Goal: Task Accomplishment & Management: Complete application form

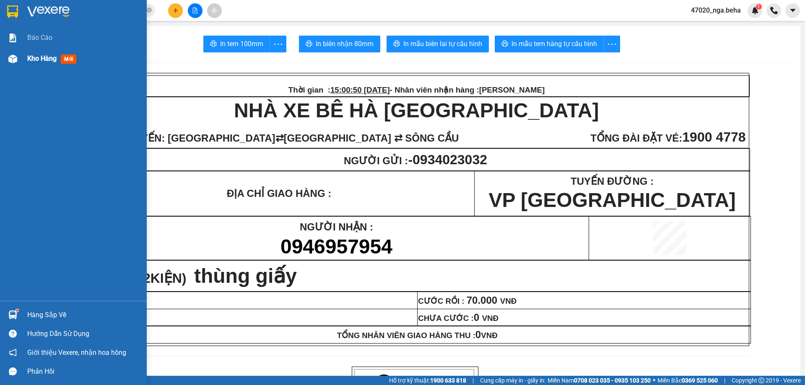
click at [14, 50] on div "Kho hàng mới" at bounding box center [73, 58] width 147 height 21
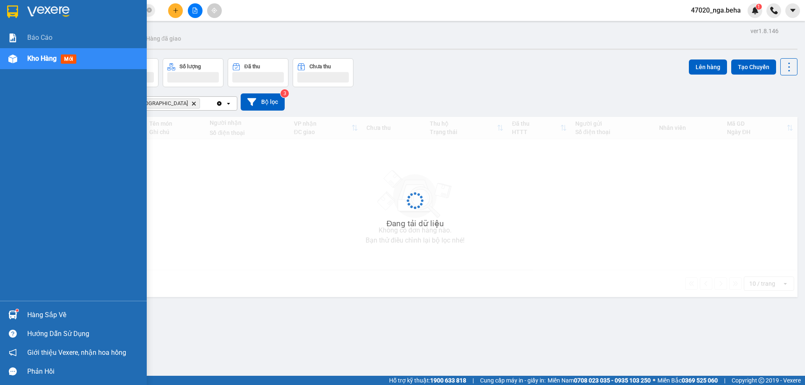
click at [14, 56] on img at bounding box center [12, 59] width 9 height 9
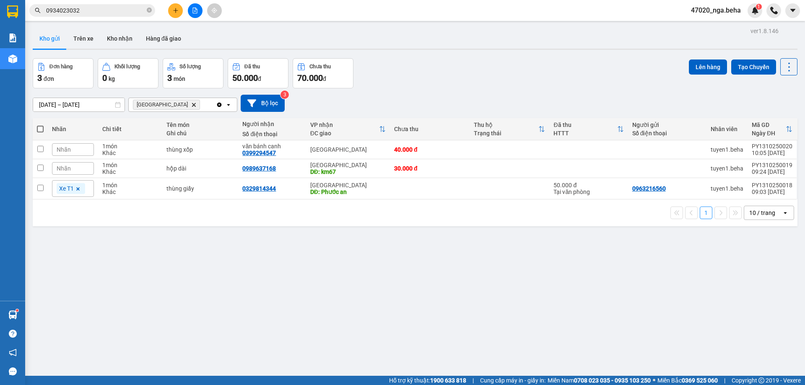
click at [377, 259] on div "ver 1.8.146 Kho gửi Trên xe Kho nhận Hàng đã giao Đơn hàng 3 đơn Khối lượng 0 k…" at bounding box center [415, 217] width 772 height 385
click at [84, 7] on input "0934023032" at bounding box center [95, 10] width 99 height 9
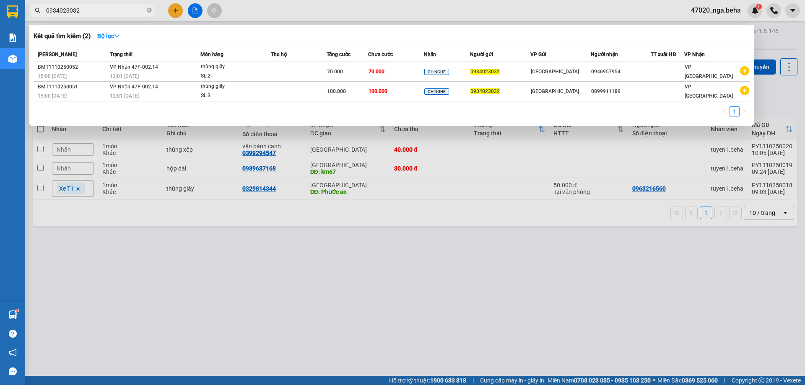
click at [84, 7] on input "0934023032" at bounding box center [95, 10] width 99 height 9
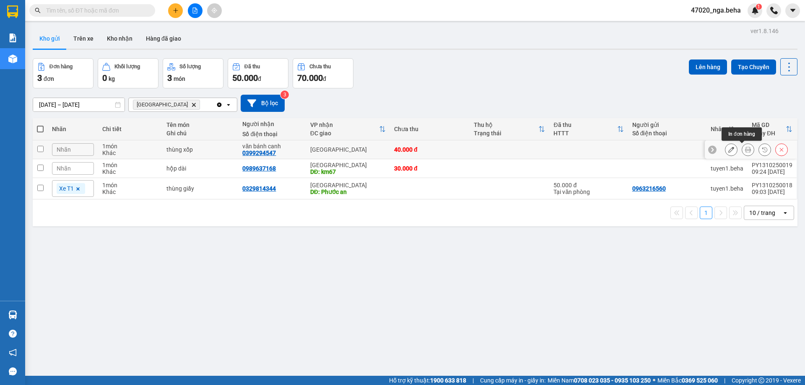
click at [748, 148] on div at bounding box center [748, 149] width 13 height 13
click at [746, 151] on button at bounding box center [748, 150] width 12 height 15
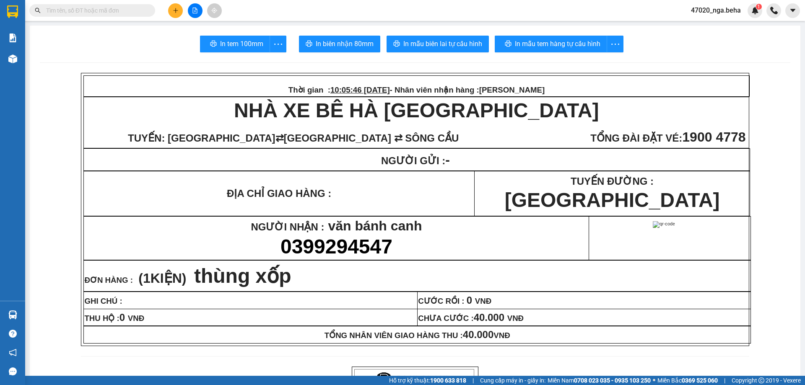
click at [557, 45] on span "In mẫu tem hàng tự cấu hình" at bounding box center [555, 44] width 86 height 10
click at [526, 39] on span "In mẫu tem hàng tự cấu hình" at bounding box center [555, 44] width 86 height 10
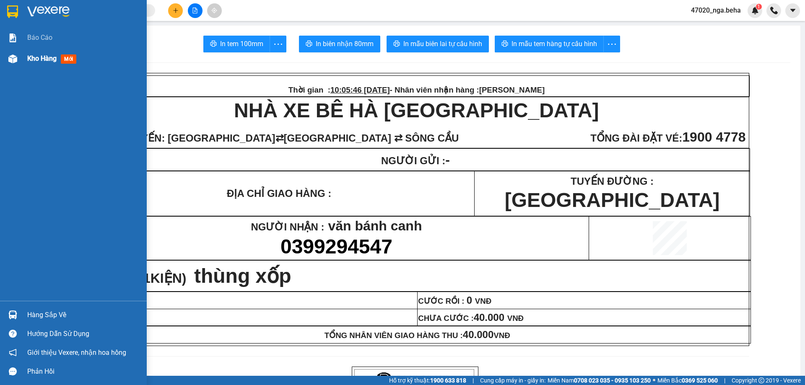
click at [44, 68] on div "Kho hàng mới" at bounding box center [83, 58] width 113 height 21
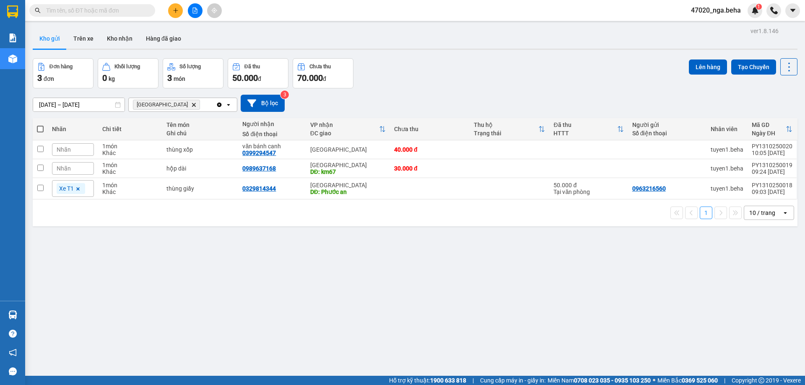
drag, startPoint x: 354, startPoint y: 211, endPoint x: 346, endPoint y: 208, distance: 7.4
click at [354, 211] on div "1 10 / trang open" at bounding box center [415, 213] width 758 height 14
drag, startPoint x: 117, startPoint y: 8, endPoint x: 117, endPoint y: 13, distance: 4.6
click at [117, 9] on input "text" at bounding box center [95, 10] width 99 height 9
click at [128, 10] on input "text" at bounding box center [95, 10] width 99 height 9
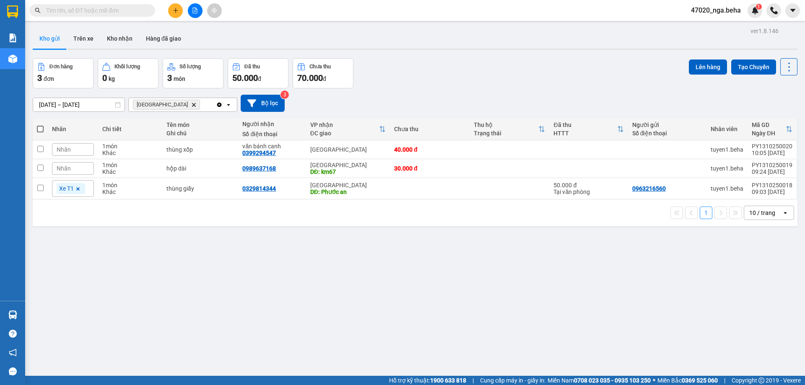
click at [127, 10] on input "text" at bounding box center [95, 10] width 99 height 9
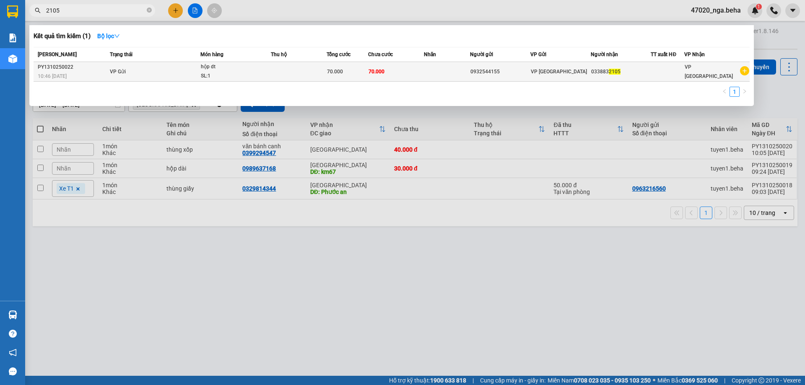
type input "2105"
click at [485, 71] on div "0932544155" at bounding box center [501, 72] width 60 height 9
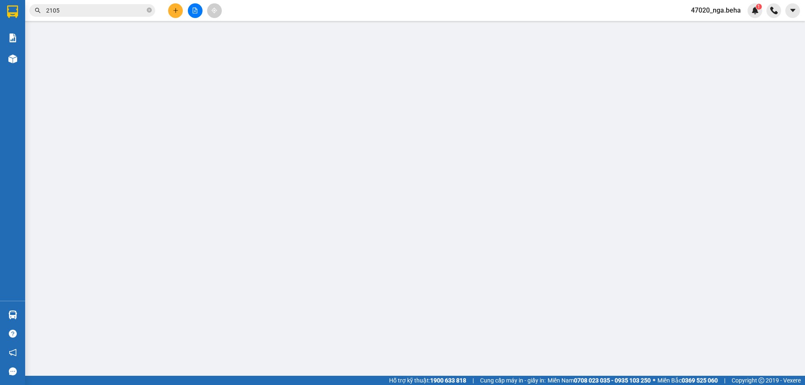
type input "0932544155"
type input "0338832105"
type input "70.000"
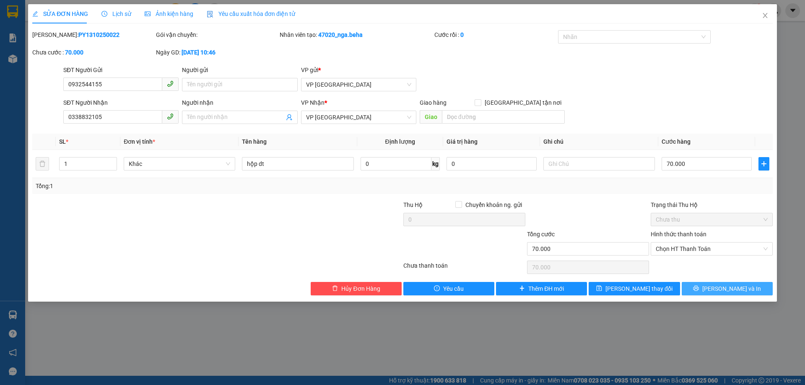
click at [730, 287] on span "[PERSON_NAME] và In" at bounding box center [732, 288] width 59 height 9
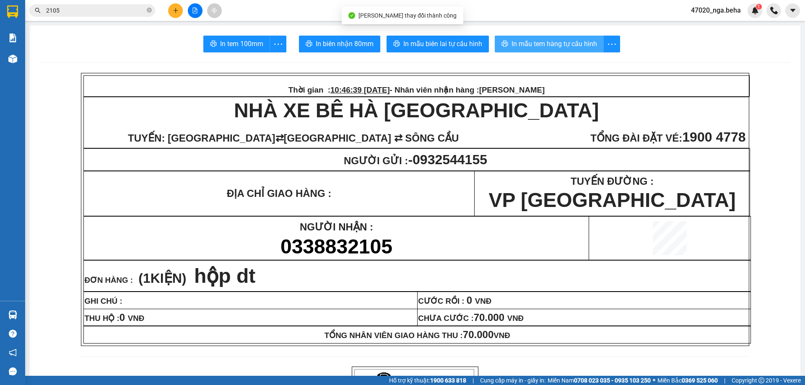
click at [566, 39] on span "In mẫu tem hàng tự cấu hình" at bounding box center [555, 44] width 86 height 10
click at [534, 43] on span "In mẫu tem hàng tự cấu hình" at bounding box center [555, 44] width 86 height 10
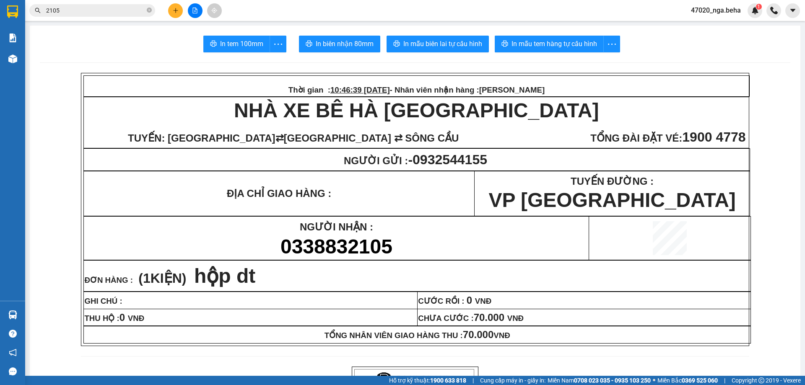
click at [266, 187] on td "ĐỊA CHỈ GIAO HÀNG :" at bounding box center [279, 194] width 391 height 45
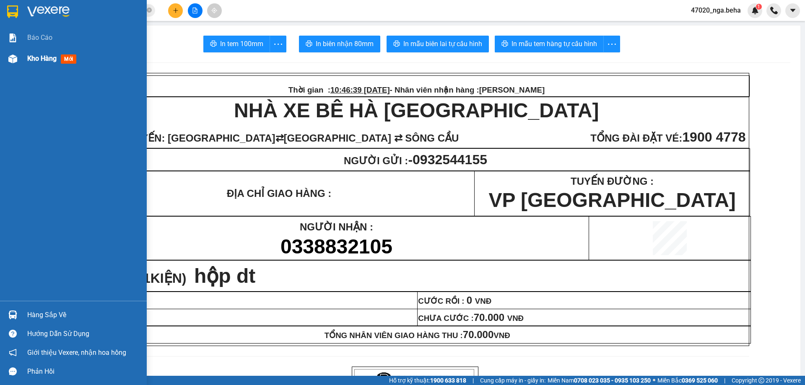
click at [15, 62] on img at bounding box center [12, 59] width 9 height 9
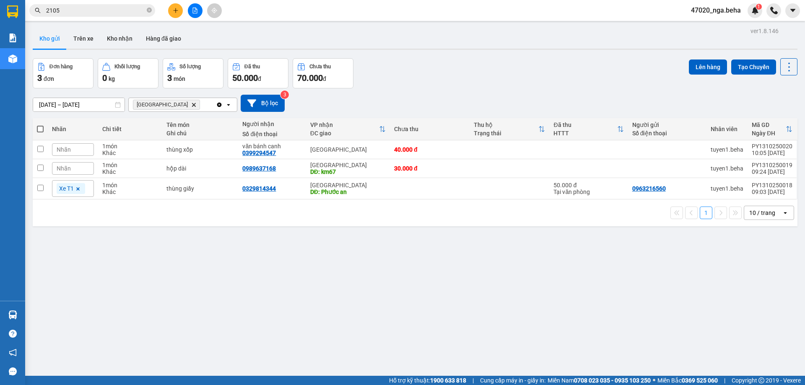
click at [86, 9] on input "2105" at bounding box center [95, 10] width 99 height 9
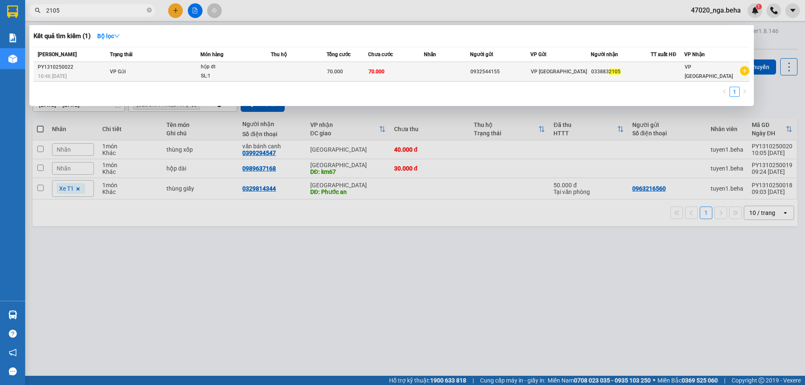
click at [218, 70] on div "hộp dt" at bounding box center [232, 66] width 63 height 9
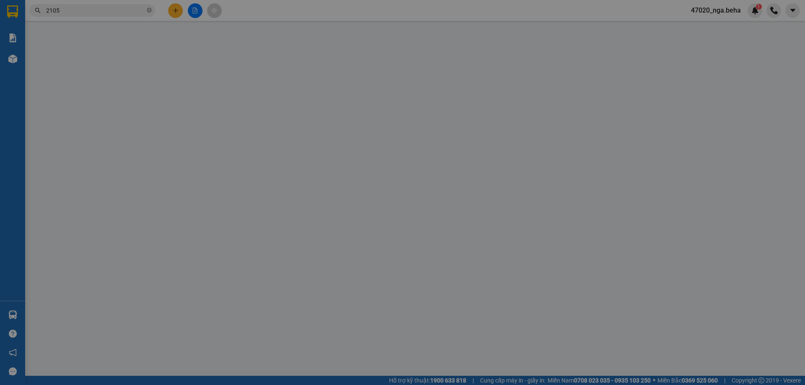
type input "0932544155"
type input "0338832105"
type input "70.000"
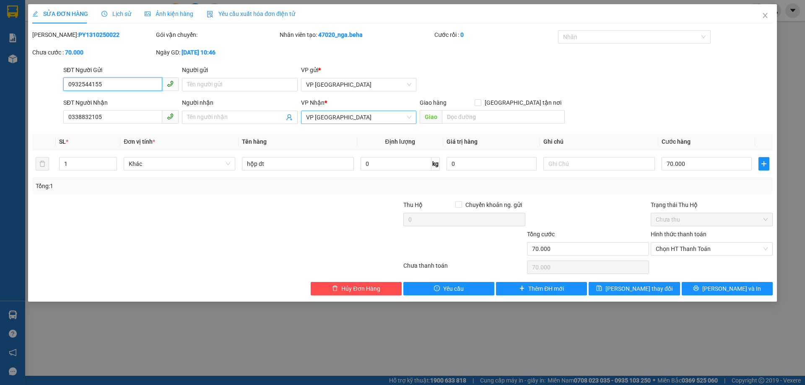
click at [345, 119] on span "VP [GEOGRAPHIC_DATA]" at bounding box center [358, 117] width 105 height 13
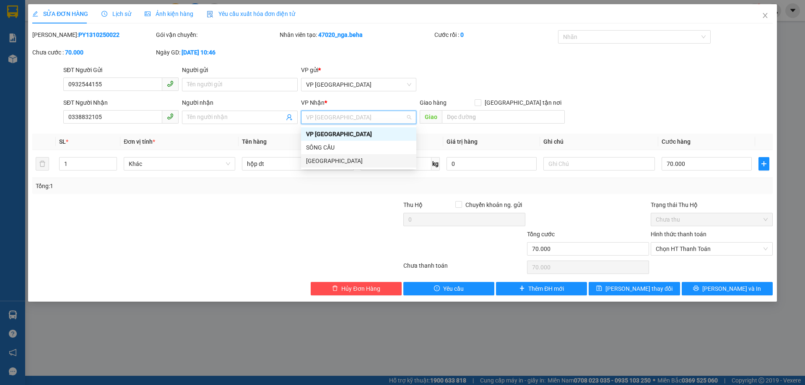
click at [341, 158] on div "[GEOGRAPHIC_DATA]" at bounding box center [358, 160] width 105 height 9
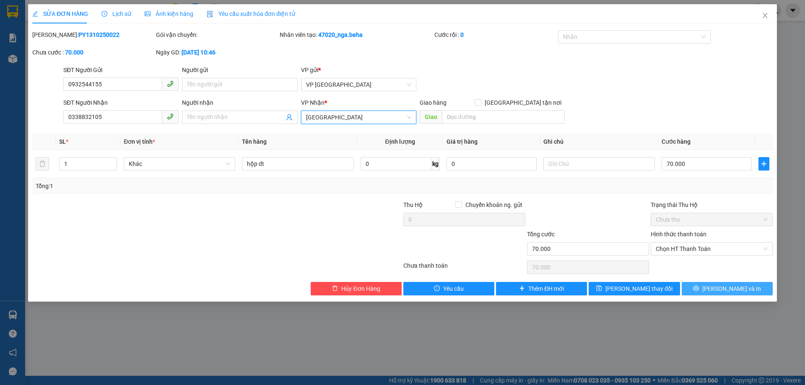
click at [718, 287] on button "[PERSON_NAME] và In" at bounding box center [727, 288] width 91 height 13
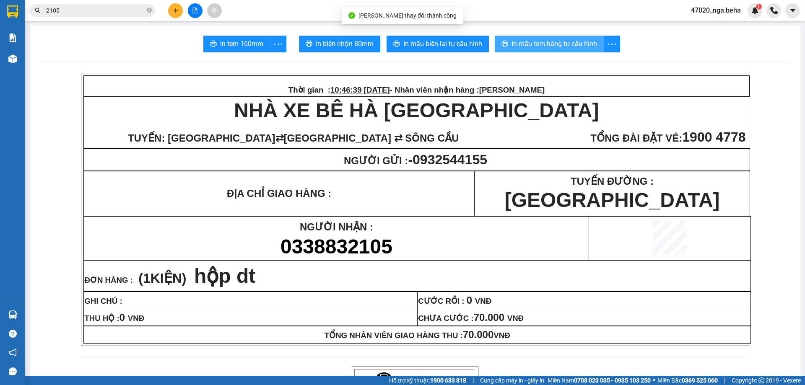
click at [577, 42] on span "In mẫu tem hàng tự cấu hình" at bounding box center [555, 44] width 86 height 10
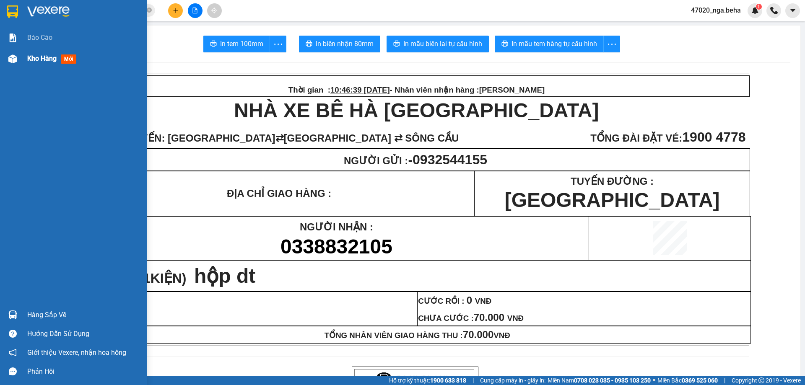
click at [21, 62] on div "Kho hàng mới" at bounding box center [73, 58] width 147 height 21
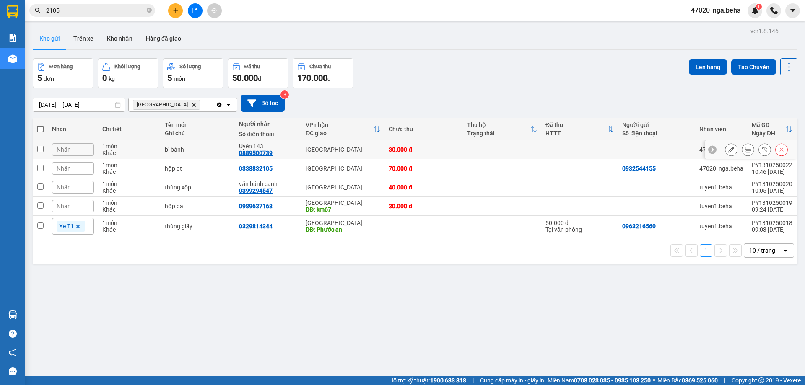
click at [745, 152] on icon at bounding box center [748, 150] width 6 height 6
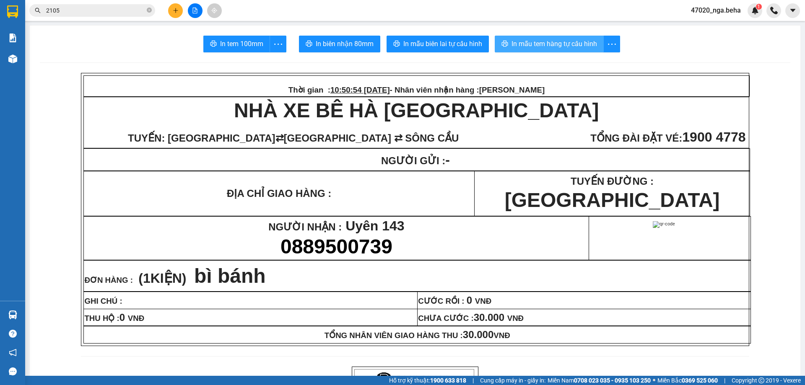
click at [572, 37] on button "In mẫu tem hàng tự cấu hình" at bounding box center [549, 44] width 109 height 17
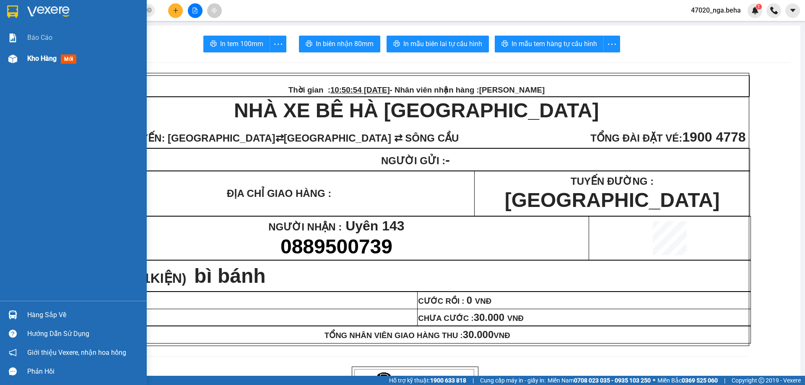
click at [23, 60] on div "Kho hàng mới" at bounding box center [73, 58] width 147 height 21
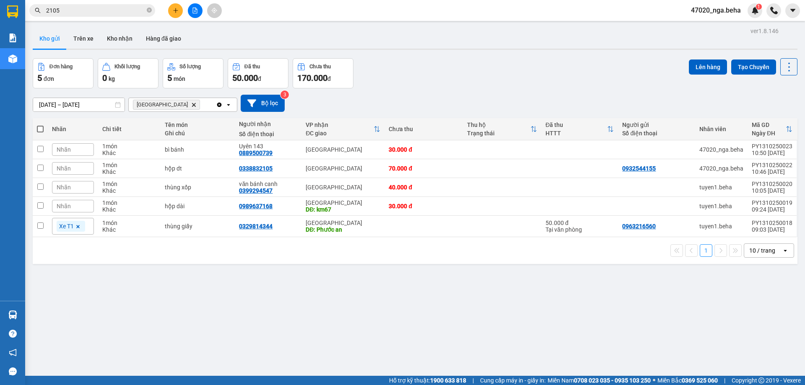
click at [69, 149] on span "Nhãn" at bounding box center [64, 149] width 14 height 7
click at [73, 190] on div "Xe T1" at bounding box center [74, 190] width 18 height 11
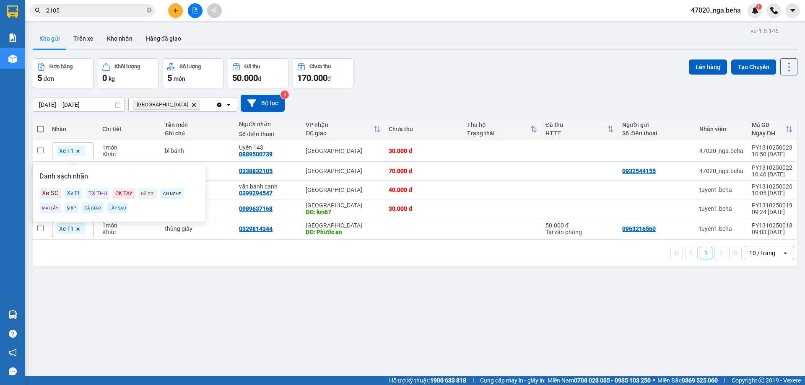
click at [125, 270] on div "ver 1.8.146 Kho gửi Trên xe Kho nhận Hàng đã giao Đơn hàng 5 đơn Khối lượng 0 k…" at bounding box center [415, 217] width 772 height 385
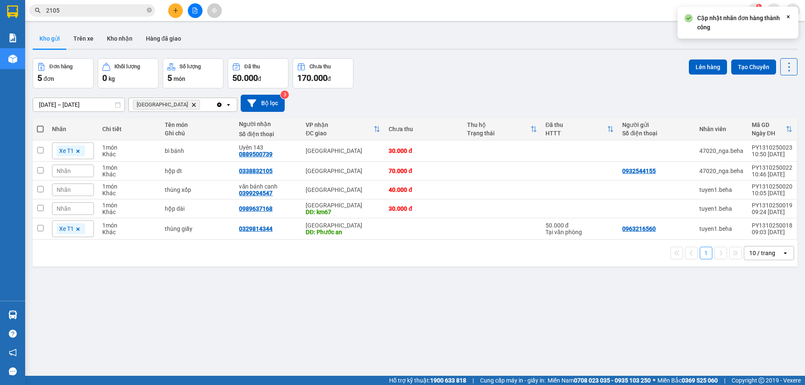
click at [79, 168] on div "Nhãn" at bounding box center [73, 171] width 42 height 13
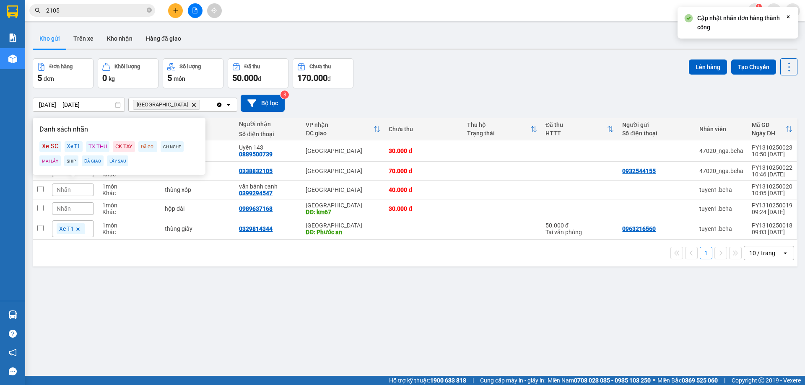
click at [70, 141] on div "Xe T1" at bounding box center [74, 146] width 18 height 11
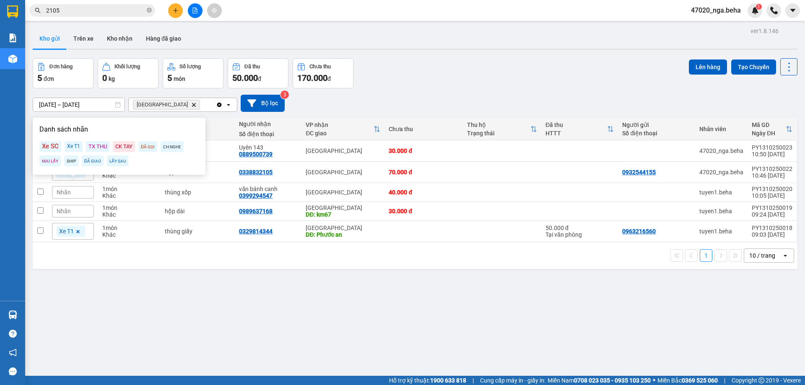
click at [140, 266] on div "1 10 / trang open" at bounding box center [415, 255] width 765 height 27
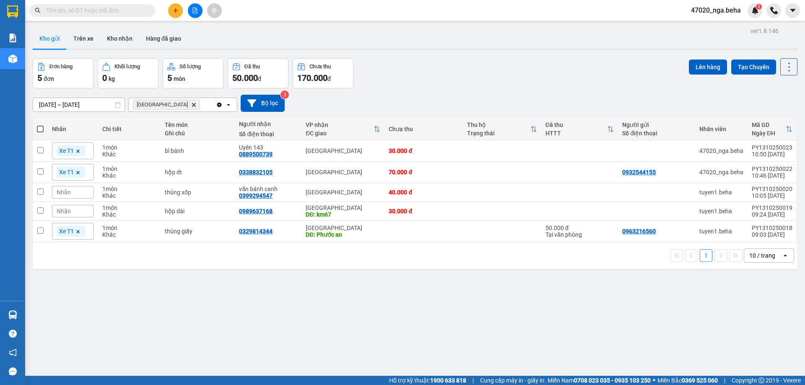
click at [108, 11] on input "text" at bounding box center [95, 10] width 99 height 9
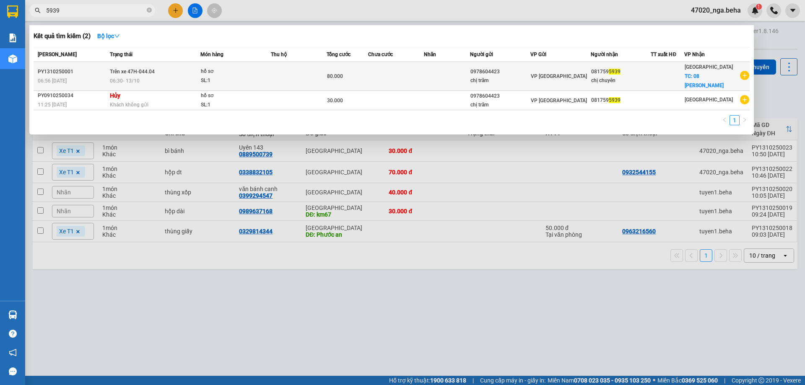
type input "5939"
click at [262, 78] on div "SL: 1" at bounding box center [232, 80] width 63 height 9
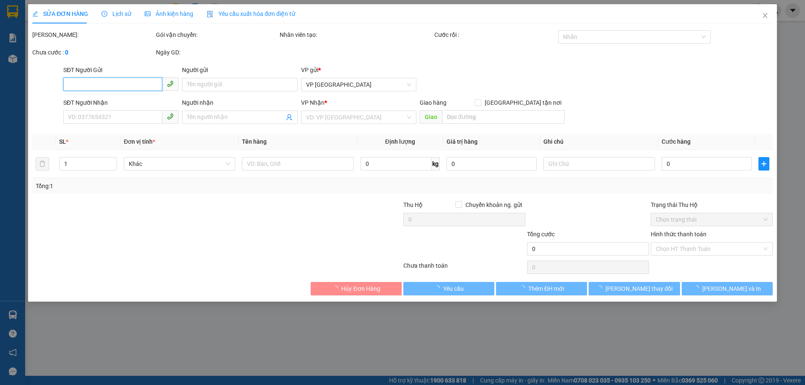
type input "0978604423"
type input "chị trâm"
type input "0817595939"
type input "chị chuyên"
checkbox input "true"
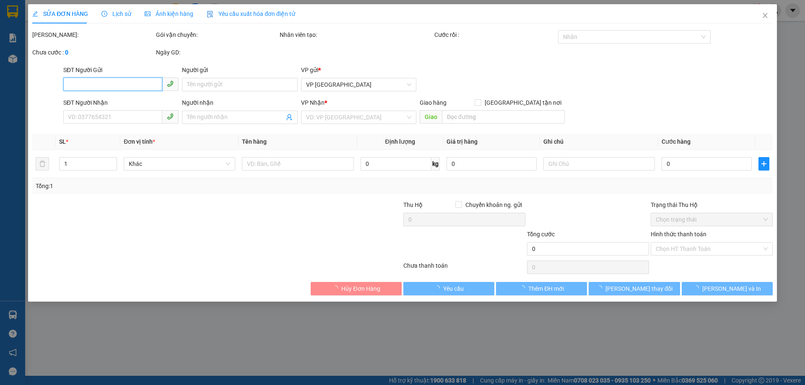
type input "08 nguyễn hữu thấu"
type input "80.000"
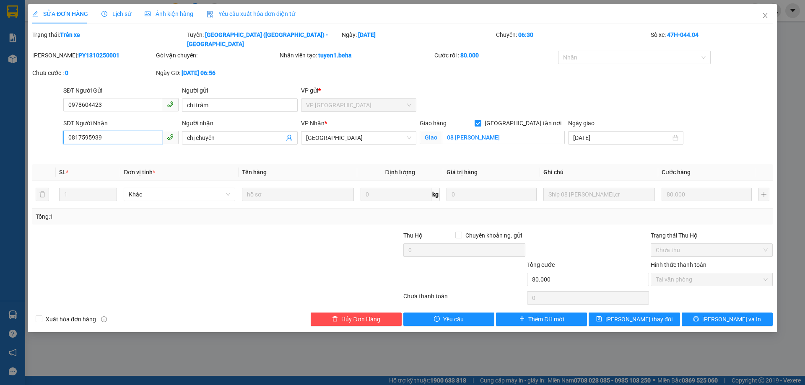
click at [118, 131] on input "0817595939" at bounding box center [112, 137] width 99 height 13
click at [117, 131] on input "0817595939" at bounding box center [112, 137] width 99 height 13
click at [763, 14] on icon "close" at bounding box center [765, 15] width 5 height 5
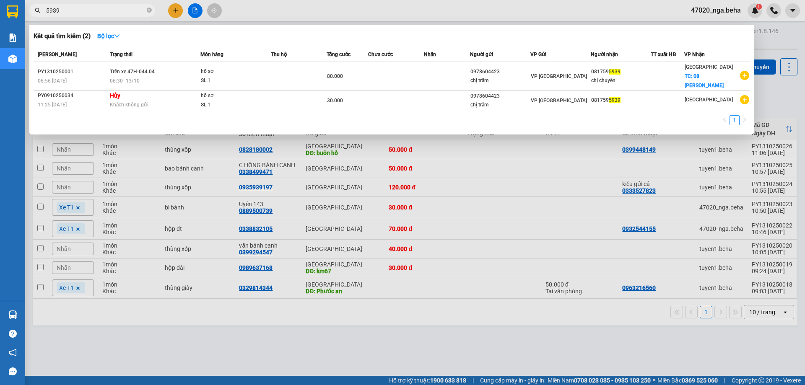
click at [107, 11] on input "5939" at bounding box center [95, 10] width 99 height 9
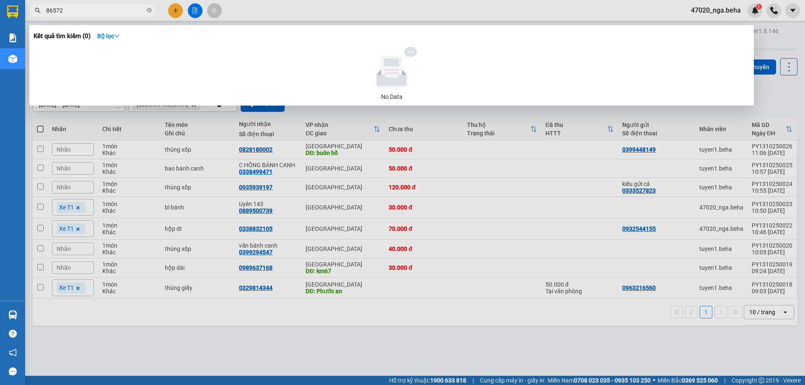
click at [107, 10] on input "86572" at bounding box center [95, 10] width 99 height 9
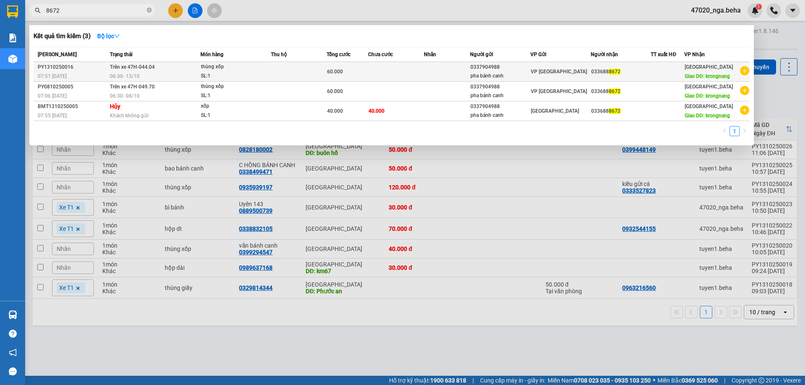
type input "8672"
click at [377, 74] on td at bounding box center [396, 72] width 56 height 20
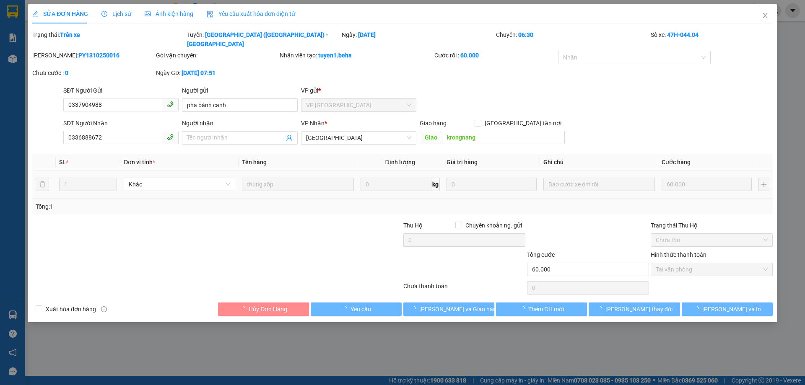
type input "0337904988"
type input "pha bánh canh"
type input "0336888672"
type input "krongnang"
type input "60.000"
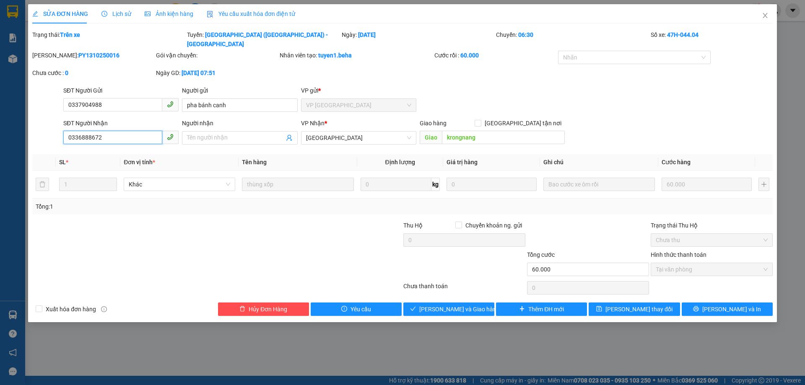
click at [134, 131] on input "0336888672" at bounding box center [112, 137] width 99 height 13
click at [767, 14] on icon "close" at bounding box center [765, 15] width 7 height 7
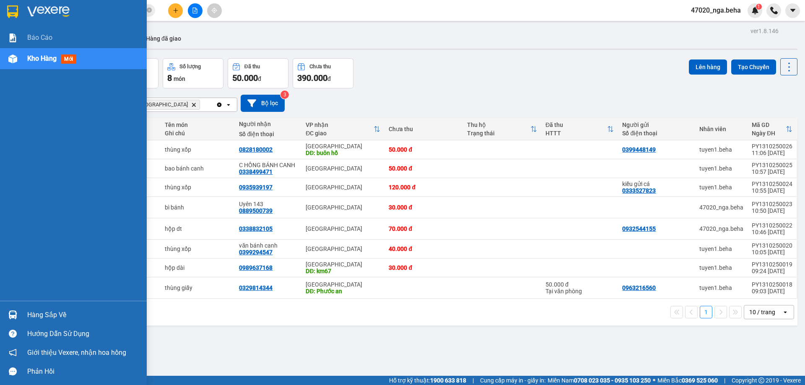
click at [18, 59] on div at bounding box center [12, 59] width 15 height 15
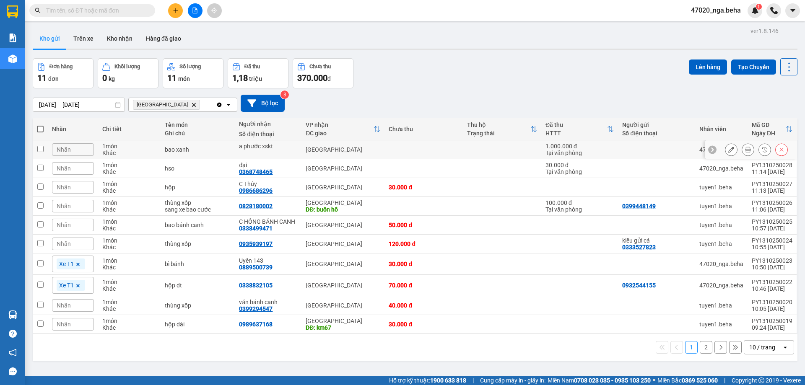
click at [729, 153] on icon at bounding box center [732, 150] width 6 height 6
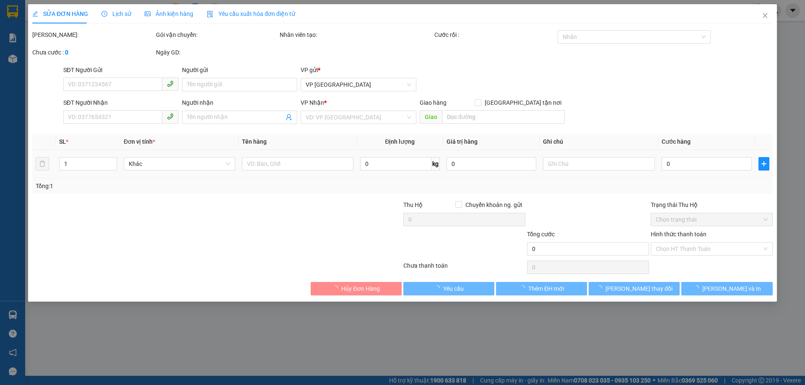
type input "a phước xskt"
type input "1.000.000"
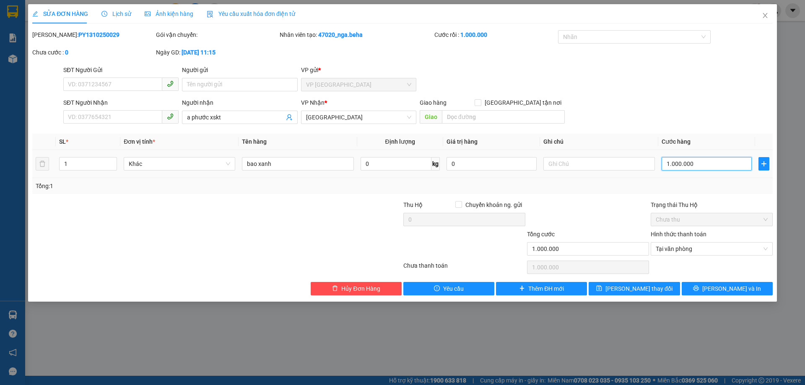
type input "1"
type input "0"
type input "10"
type input "100"
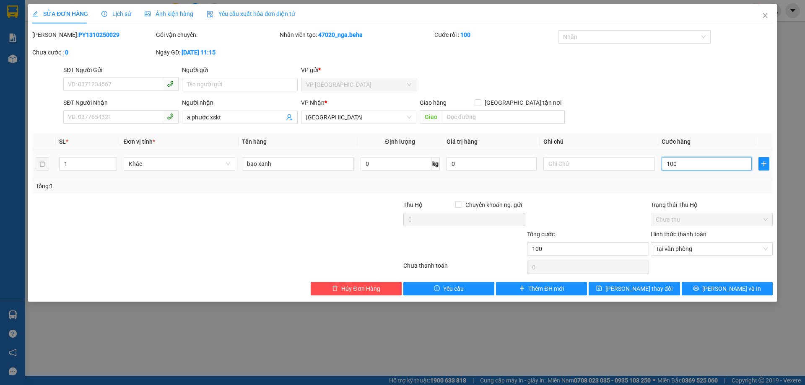
type input "1.000"
type input "1.000.000"
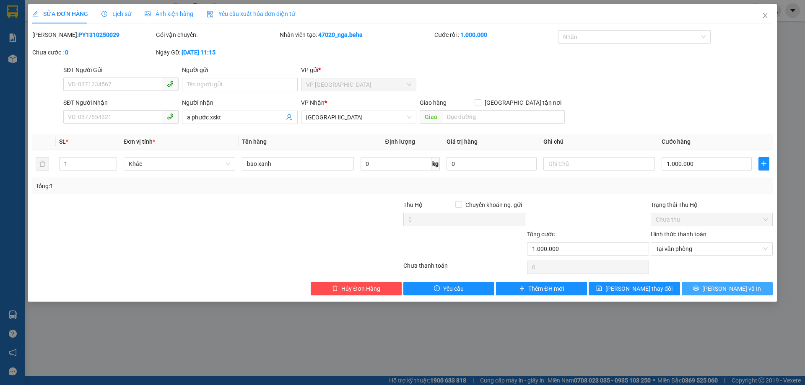
click at [724, 288] on span "[PERSON_NAME] và In" at bounding box center [732, 288] width 59 height 9
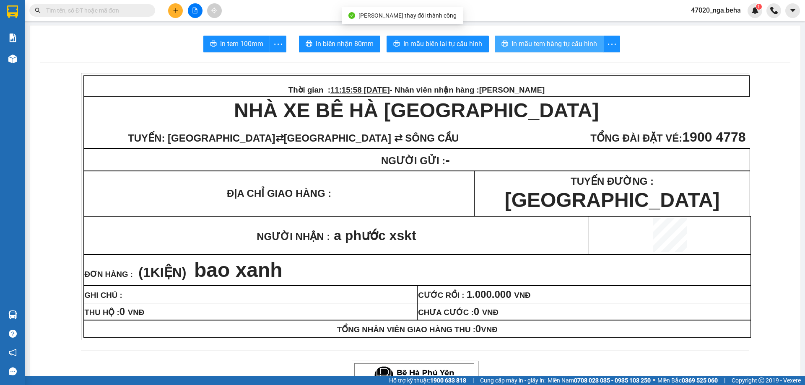
click at [562, 46] on span "In mẫu tem hàng tự cấu hình" at bounding box center [555, 44] width 86 height 10
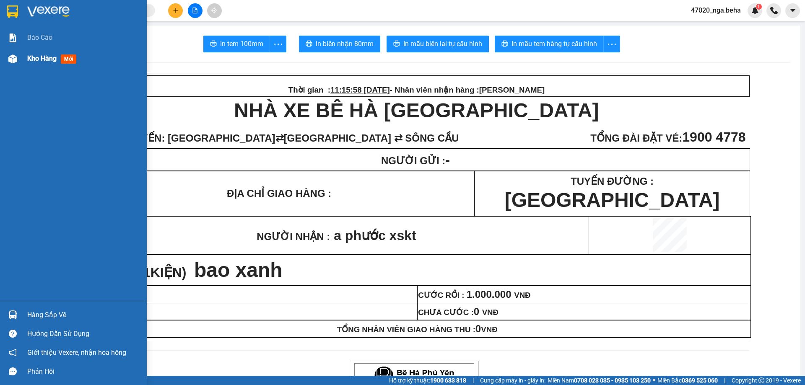
click at [29, 60] on span "Kho hàng" at bounding box center [41, 59] width 29 height 8
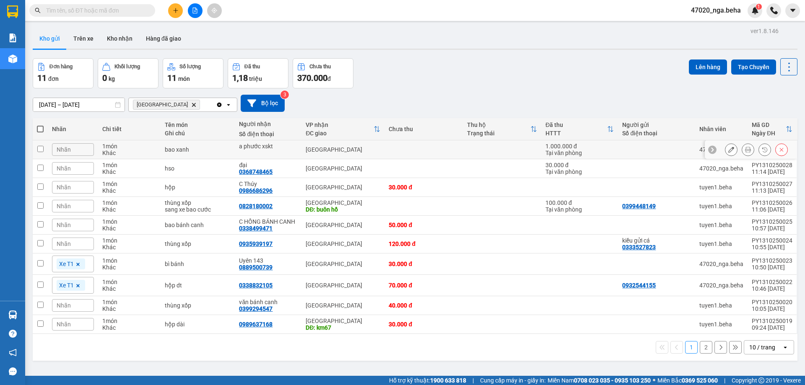
click at [731, 148] on div at bounding box center [756, 149] width 63 height 13
click at [729, 149] on icon at bounding box center [732, 150] width 6 height 6
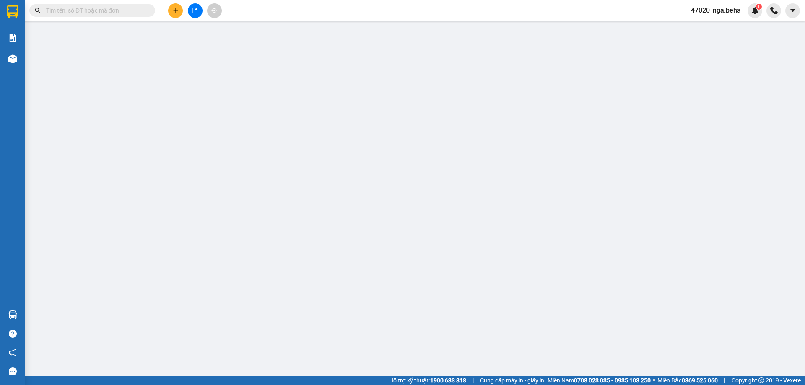
type input "a phước xskt"
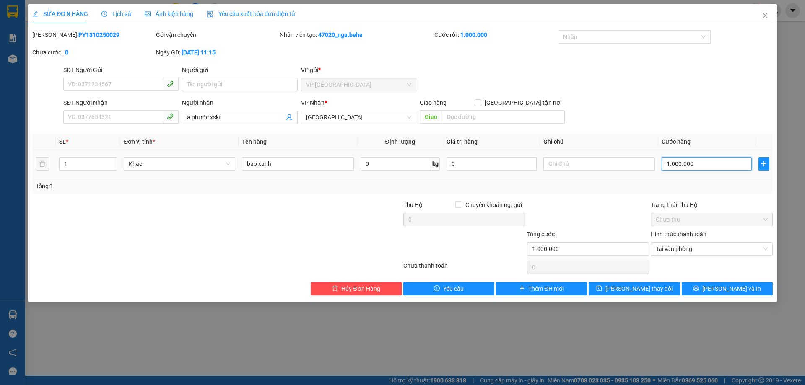
click at [695, 159] on input "1.000.000" at bounding box center [707, 163] width 90 height 13
type input "1"
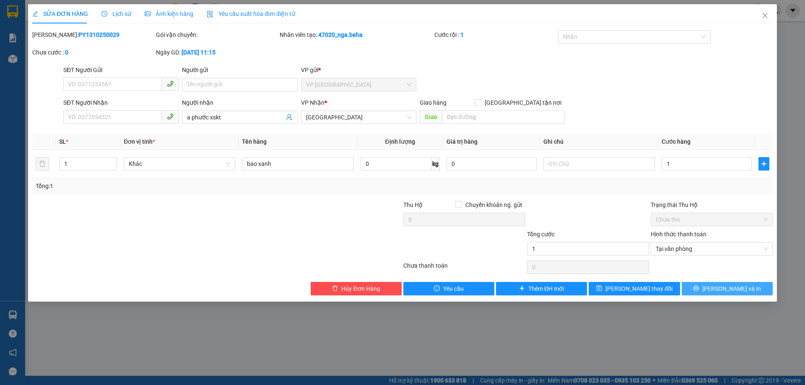
type input "1.000"
click at [699, 291] on icon "printer" at bounding box center [696, 289] width 6 height 6
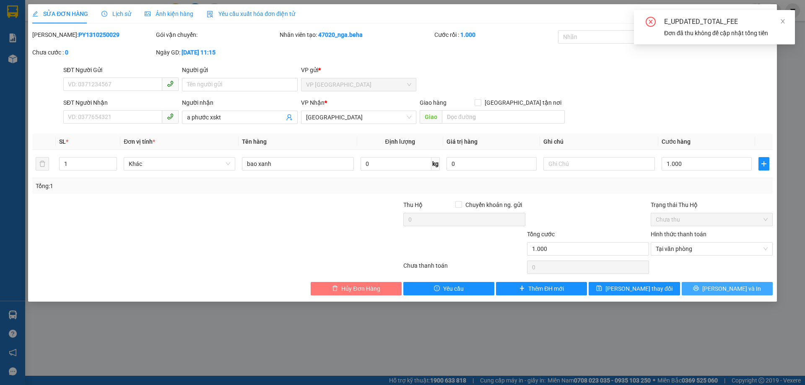
click at [367, 288] on span "Hủy Đơn Hàng" at bounding box center [360, 288] width 39 height 9
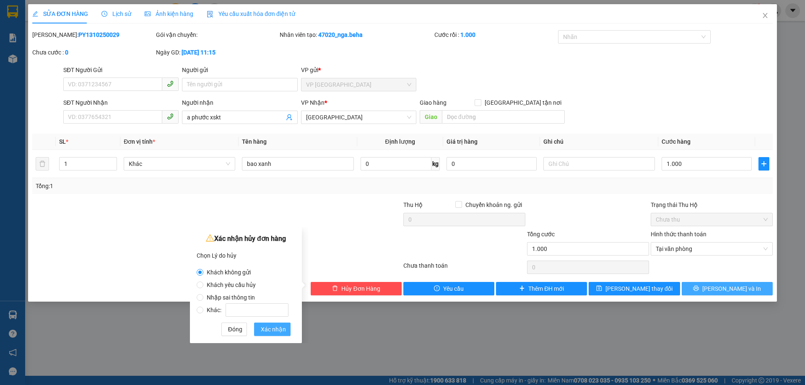
click at [273, 332] on button "Xác nhận" at bounding box center [272, 329] width 36 height 13
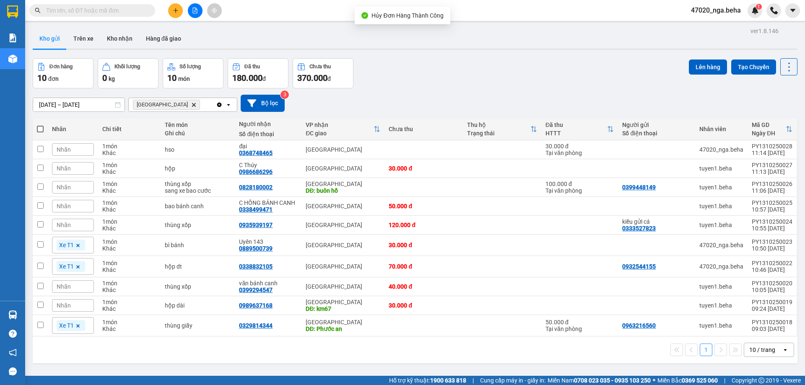
click at [169, 15] on button at bounding box center [175, 10] width 15 height 15
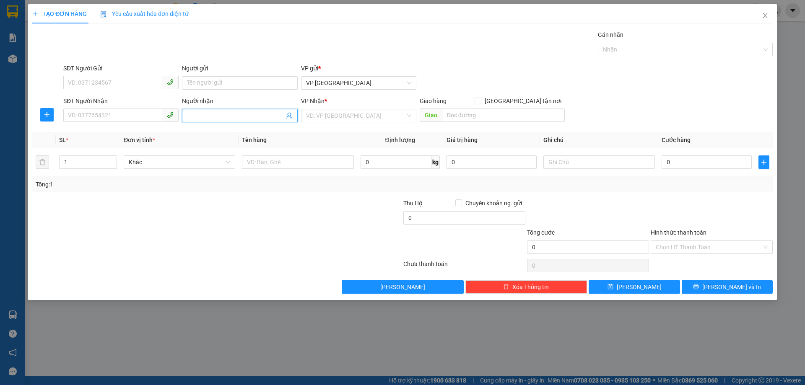
click at [230, 116] on input "Người nhận" at bounding box center [235, 115] width 97 height 9
type input "a phước xskt"
click at [706, 159] on input "0" at bounding box center [707, 162] width 90 height 13
type input "1"
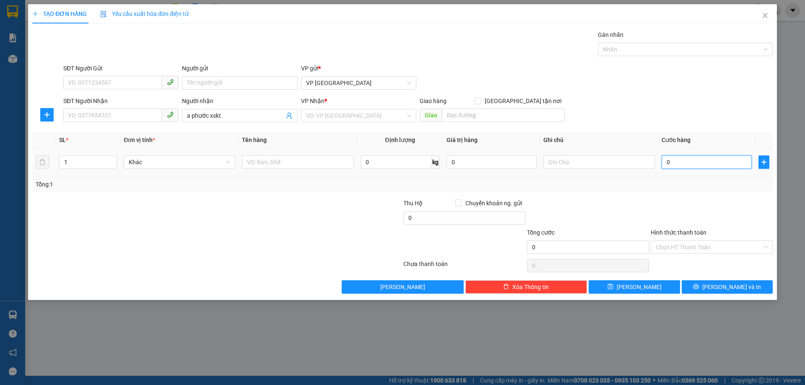
type input "1"
type input "1.000"
click at [697, 244] on input "Hình thức thanh toán" at bounding box center [709, 247] width 106 height 13
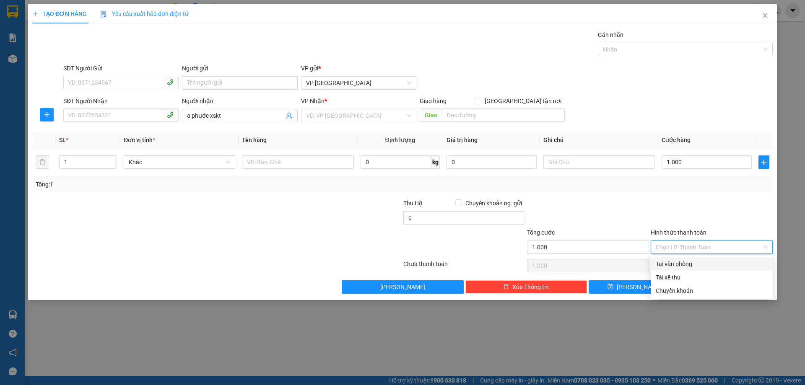
click at [703, 264] on div "Tại văn phòng" at bounding box center [712, 264] width 112 height 9
type input "0"
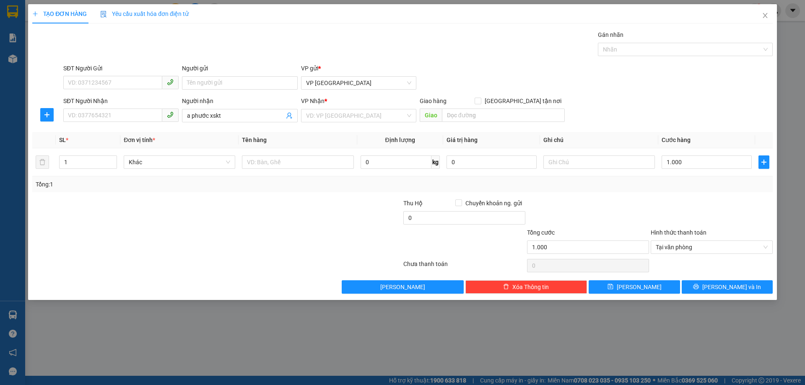
click at [691, 265] on div at bounding box center [712, 266] width 124 height 17
click at [624, 286] on button "[PERSON_NAME]" at bounding box center [634, 287] width 91 height 13
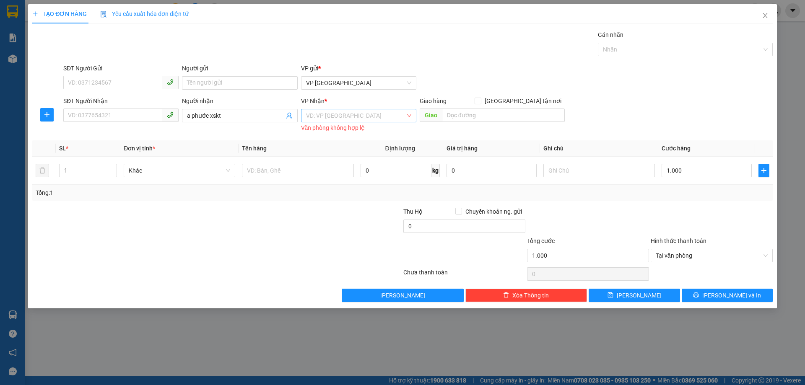
click at [343, 111] on input "search" at bounding box center [355, 115] width 99 height 13
click at [349, 161] on div "[GEOGRAPHIC_DATA]" at bounding box center [358, 159] width 105 height 9
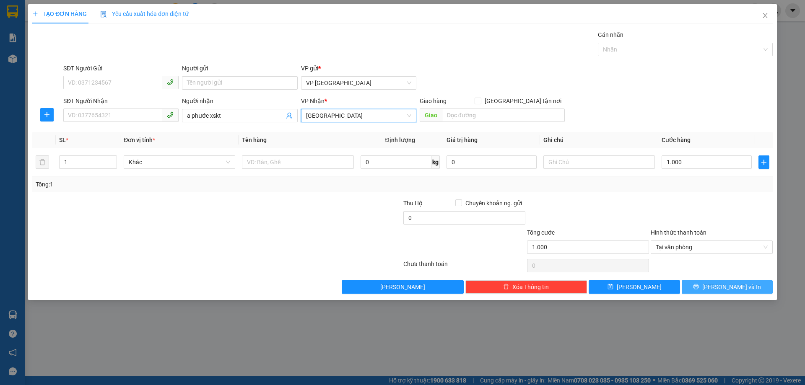
click at [700, 286] on button "[PERSON_NAME] và In" at bounding box center [727, 287] width 91 height 13
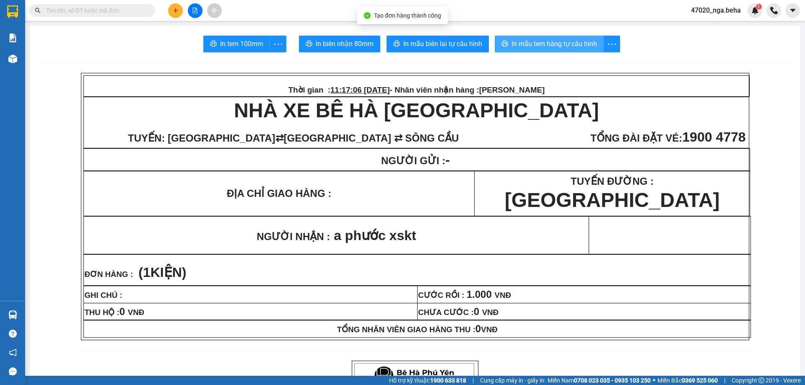
click at [563, 43] on span "In mẫu tem hàng tự cấu hình" at bounding box center [555, 44] width 86 height 10
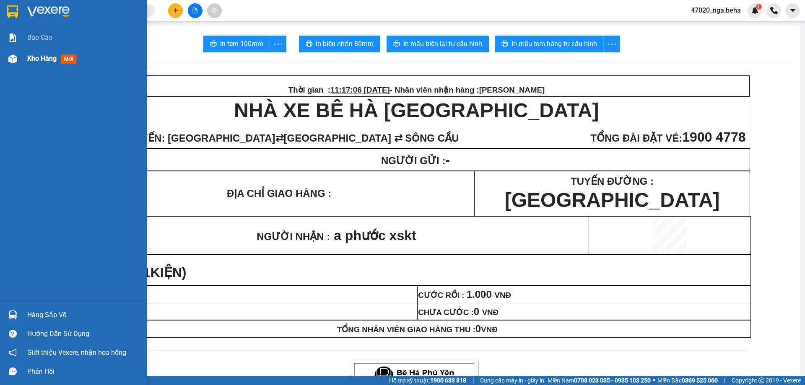
click at [44, 60] on span "Kho hàng" at bounding box center [41, 59] width 29 height 8
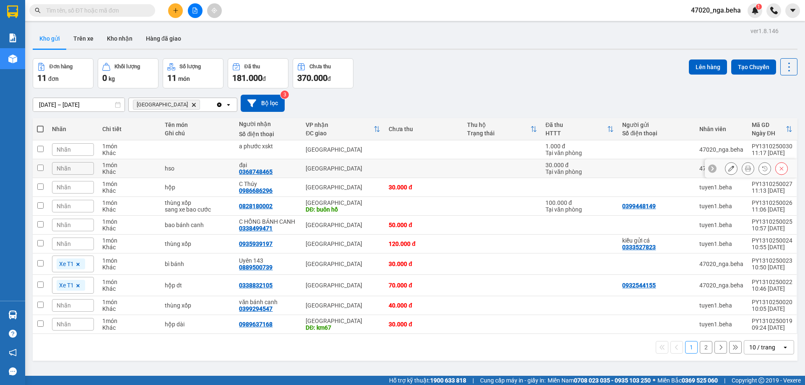
click at [729, 168] on button at bounding box center [732, 168] width 12 height 15
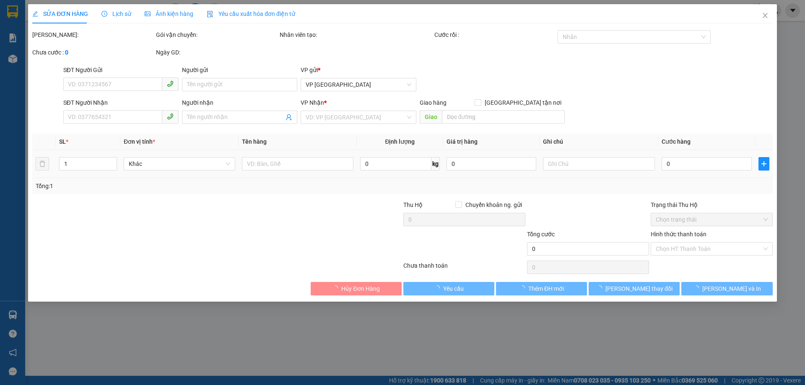
type input "0368748465"
type input "đại"
type input "30.000"
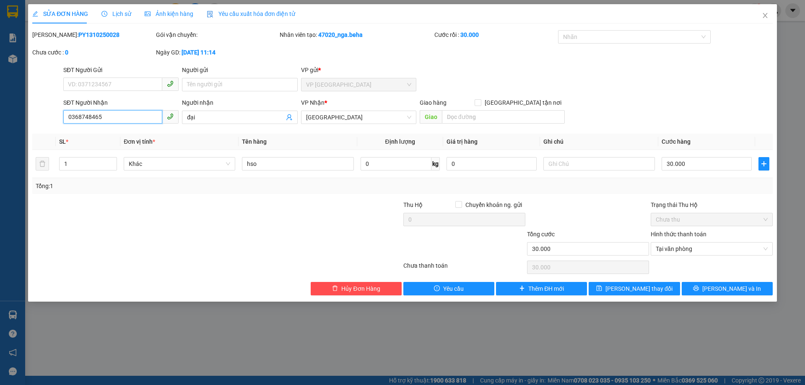
click at [128, 112] on input "0368748465" at bounding box center [112, 116] width 99 height 13
click at [725, 282] on button "[PERSON_NAME] và In" at bounding box center [727, 288] width 91 height 13
type input "0"
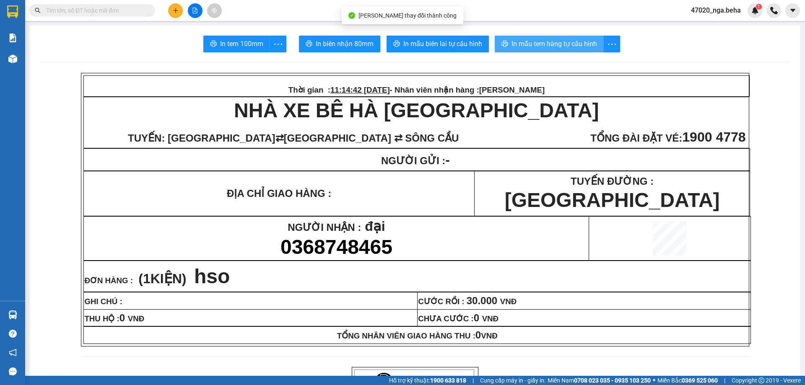
click at [559, 44] on span "In mẫu tem hàng tự cấu hình" at bounding box center [555, 44] width 86 height 10
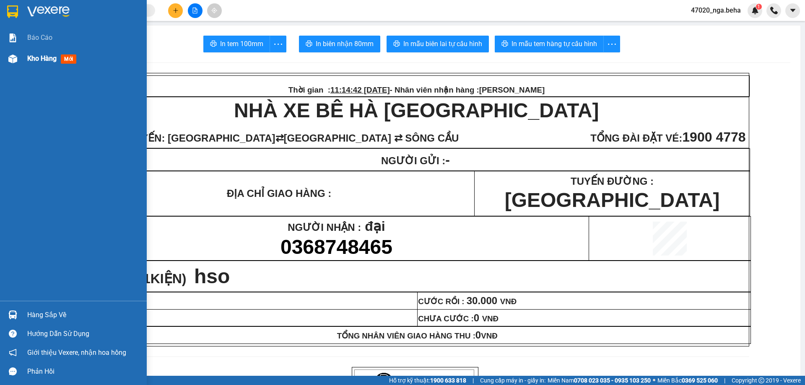
click at [61, 62] on div "Kho hàng mới" at bounding box center [53, 58] width 52 height 10
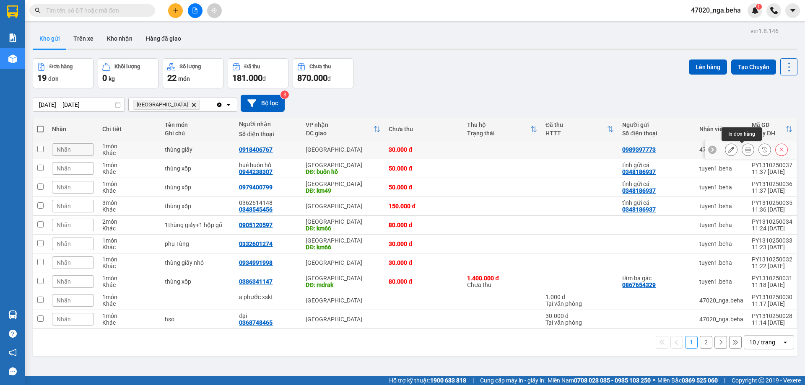
click at [745, 150] on icon at bounding box center [748, 150] width 6 height 6
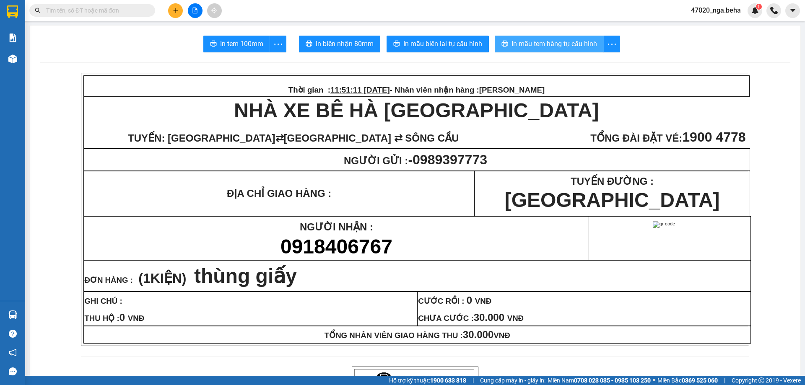
click at [568, 45] on span "In mẫu tem hàng tự cấu hình" at bounding box center [555, 44] width 86 height 10
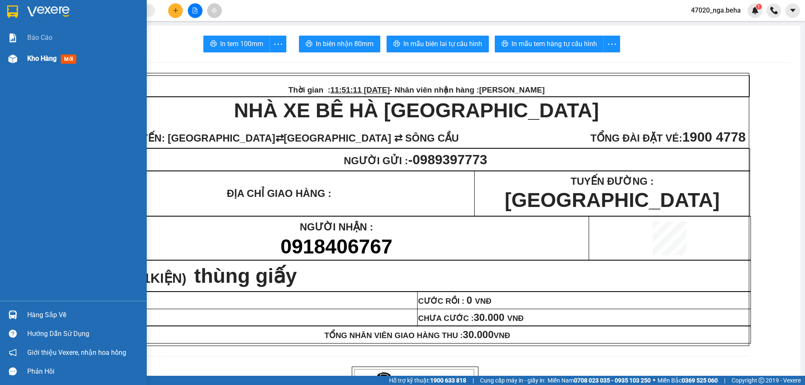
click at [15, 60] on img at bounding box center [12, 59] width 9 height 9
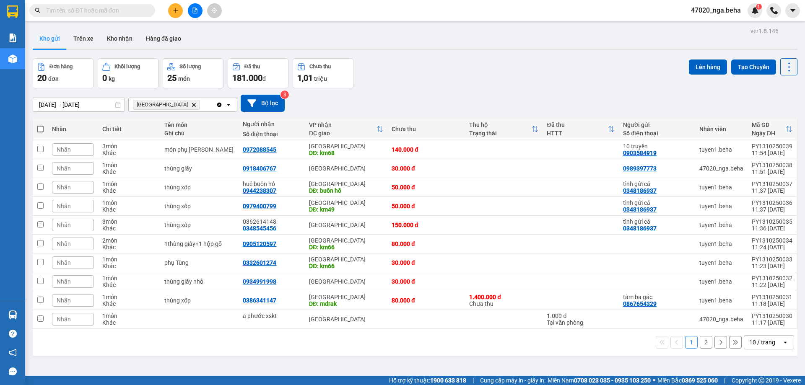
click at [761, 346] on div "10 / trang" at bounding box center [762, 342] width 26 height 8
click at [766, 325] on span "100 / trang" at bounding box center [759, 324] width 30 height 8
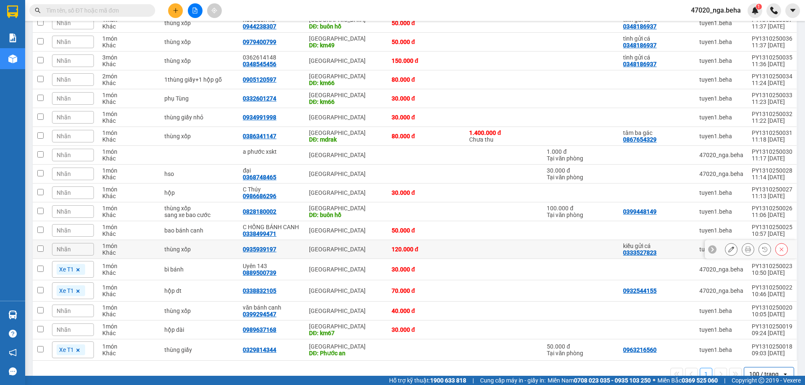
scroll to position [184, 0]
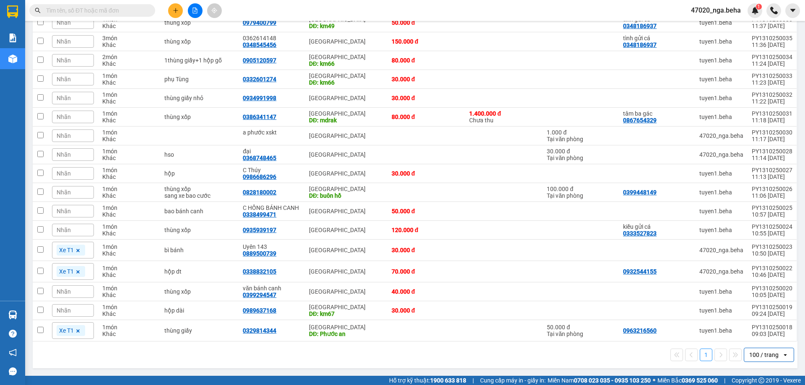
click at [125, 10] on input "text" at bounding box center [95, 10] width 99 height 9
paste input "0368748465"
click at [125, 10] on input "text" at bounding box center [95, 10] width 99 height 9
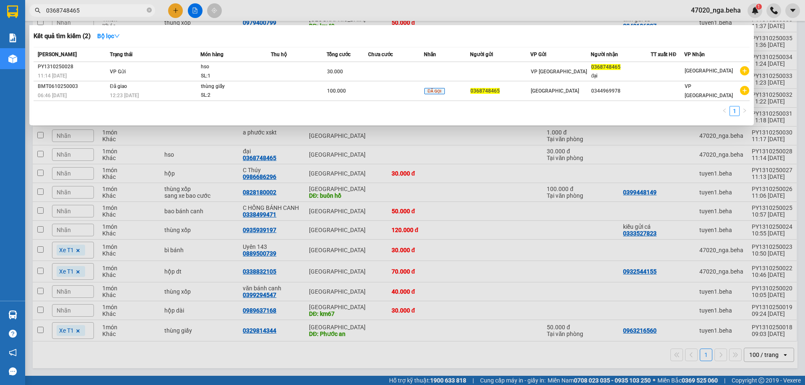
type input "0368748465"
click at [104, 9] on input "0368748465" at bounding box center [95, 10] width 99 height 9
drag, startPoint x: 392, startPoint y: 193, endPoint x: 419, endPoint y: 28, distance: 167.5
click at [393, 193] on div at bounding box center [402, 192] width 805 height 385
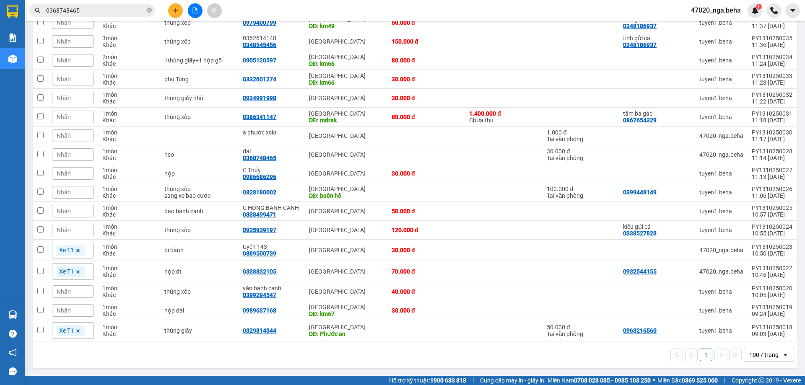
click at [336, 12] on div "Kết quả tìm kiếm ( 2 ) Bộ lọc Mã ĐH Trạng thái Món hàng Thu hộ Tổng cước Chưa c…" at bounding box center [402, 10] width 805 height 21
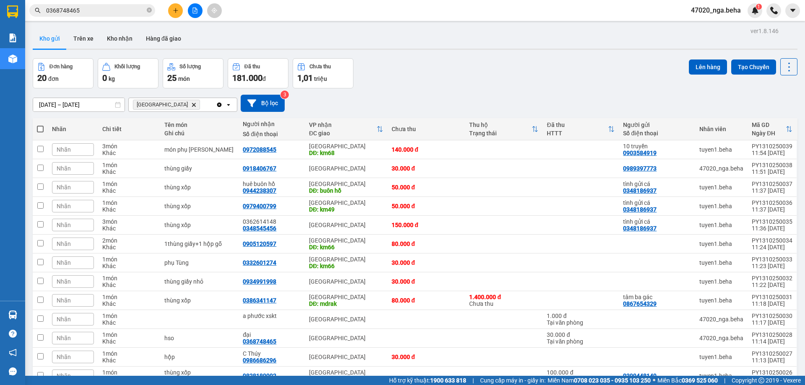
click at [193, 15] on button at bounding box center [195, 10] width 15 height 15
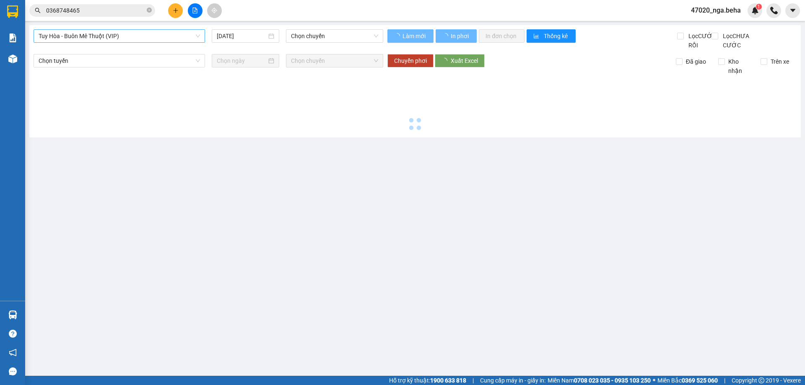
click at [110, 35] on span "Tuy Hòa - Buôn Mê Thuột (VIP)" at bounding box center [119, 36] width 161 height 13
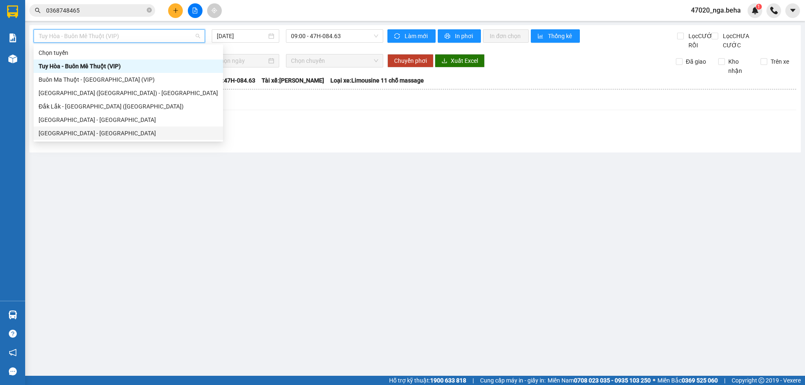
click at [99, 132] on div "[GEOGRAPHIC_DATA] - [GEOGRAPHIC_DATA]" at bounding box center [129, 133] width 180 height 9
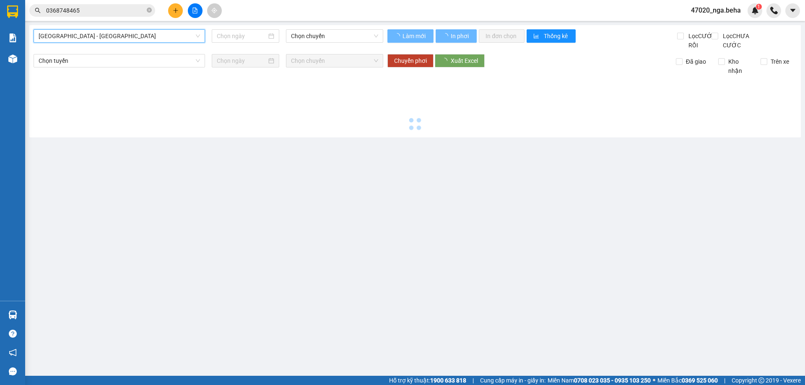
type input "[DATE]"
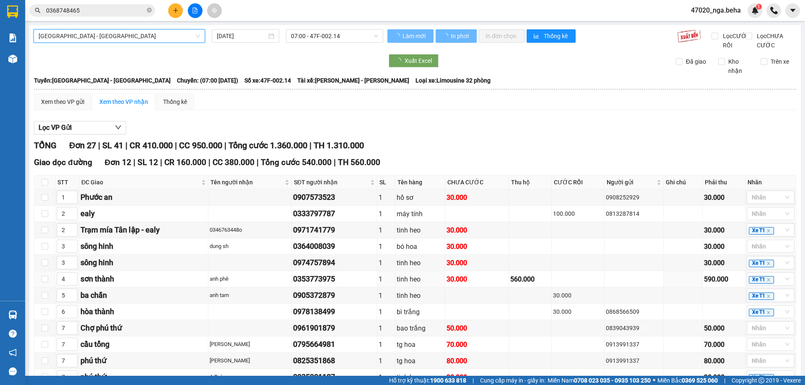
scroll to position [371, 0]
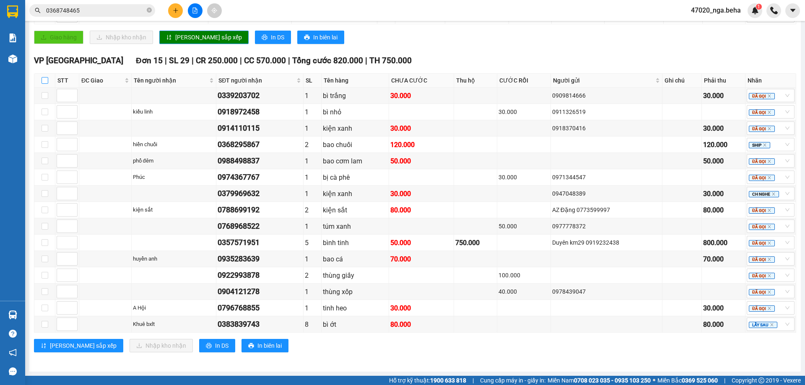
click at [45, 81] on input "checkbox" at bounding box center [45, 80] width 7 height 7
checkbox input "true"
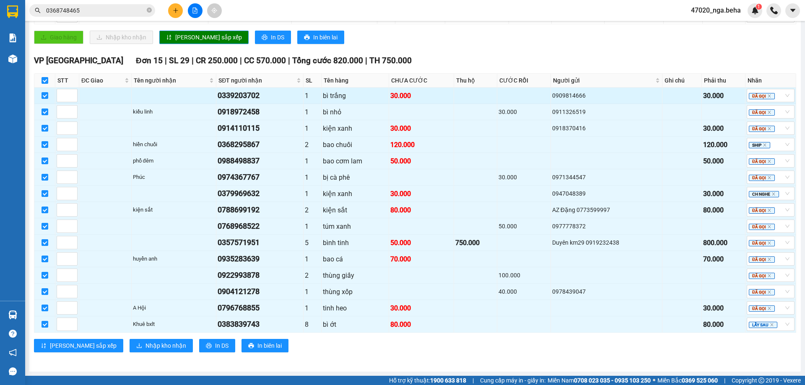
checkbox input "true"
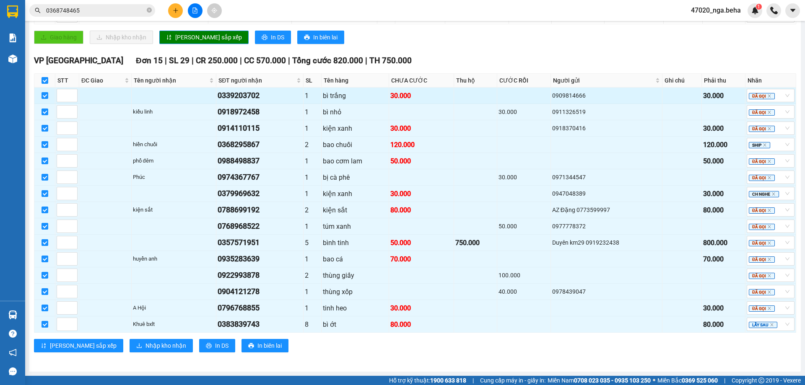
checkbox input "true"
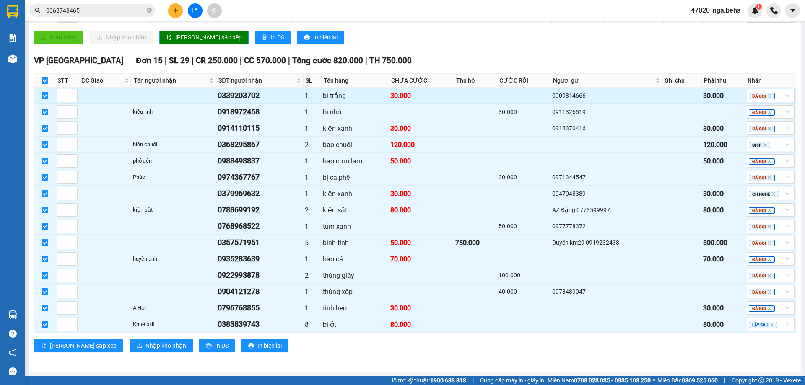
checkbox input "true"
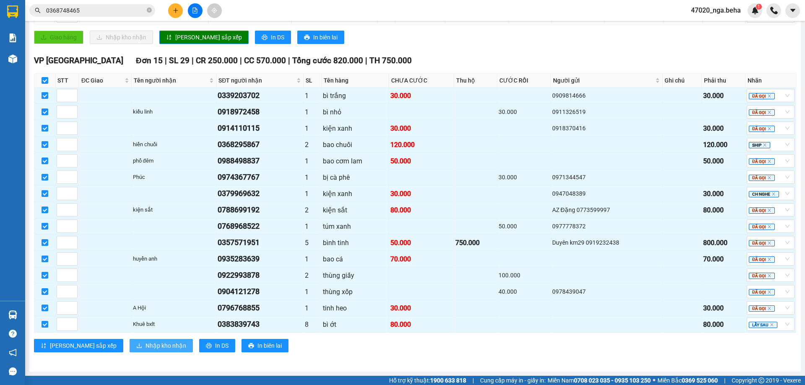
click at [146, 349] on span "Nhập kho nhận" at bounding box center [166, 345] width 41 height 9
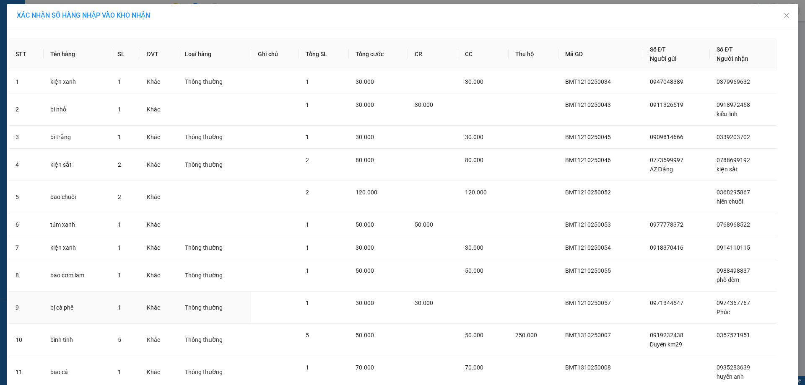
scroll to position [175, 0]
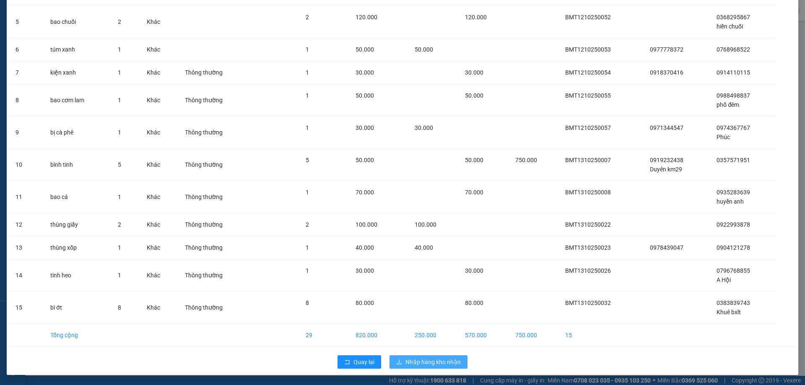
click at [416, 365] on span "Nhập hàng kho nhận" at bounding box center [433, 362] width 55 height 9
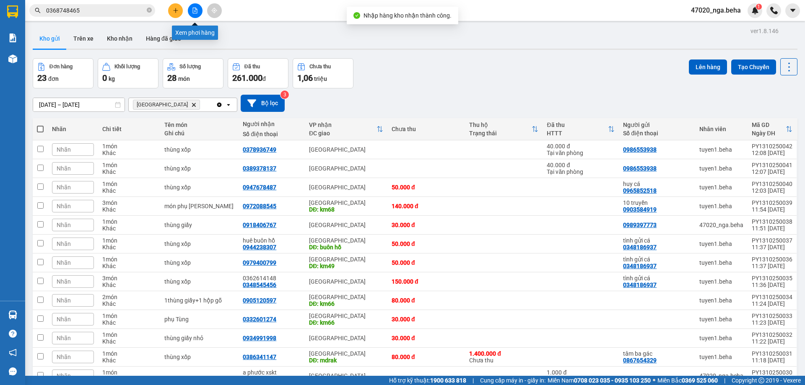
click at [193, 16] on button at bounding box center [195, 10] width 15 height 15
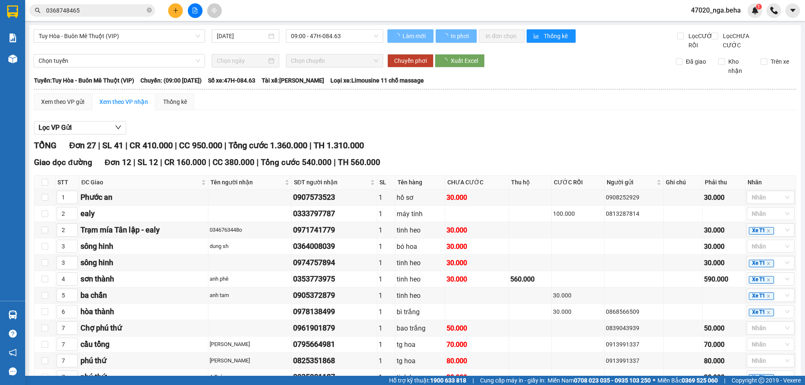
drag, startPoint x: 81, startPoint y: 40, endPoint x: 87, endPoint y: 43, distance: 7.3
click at [81, 40] on span "Tuy Hòa - Buôn Mê Thuột (VIP)" at bounding box center [119, 36] width 161 height 13
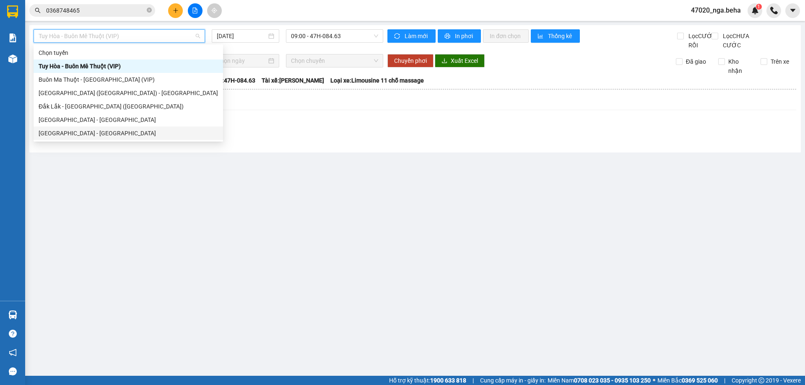
click at [95, 131] on div "[GEOGRAPHIC_DATA] - [GEOGRAPHIC_DATA]" at bounding box center [129, 133] width 180 height 9
type input "[DATE]"
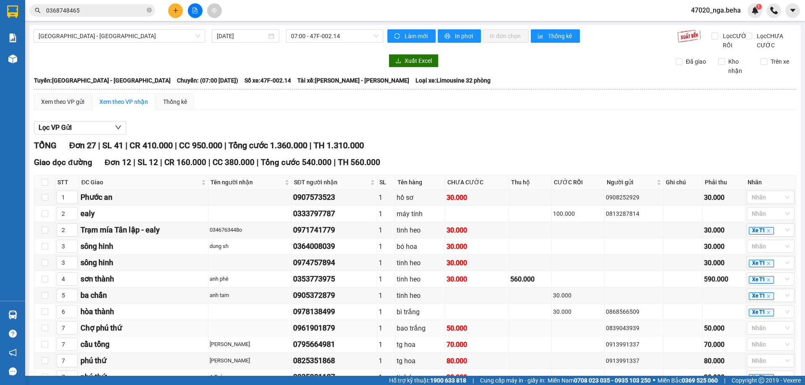
scroll to position [168, 0]
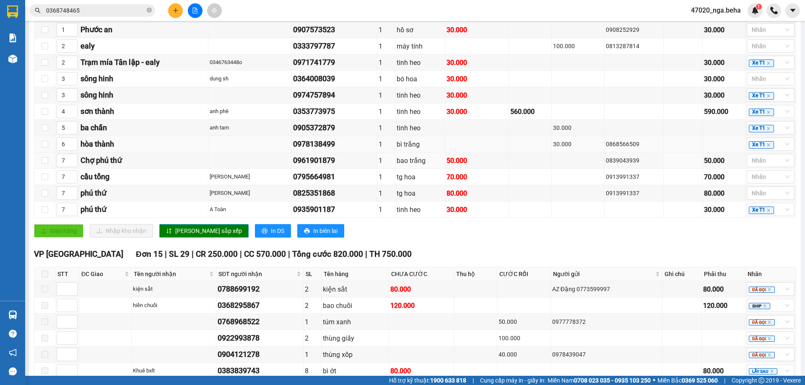
click at [353, 152] on tbody "1 Phước an 0907573523 1 hồ sơ 30.000 0908252929 30.000 Nhãn 2 ealy 0333797787 …" at bounding box center [415, 120] width 762 height 196
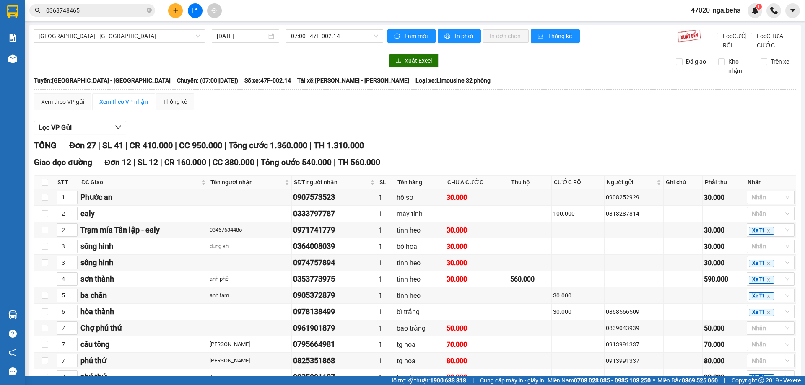
click at [458, 44] on div "Làm mới In phơi In đơn chọn Thống kê" at bounding box center [533, 39] width 290 height 21
click at [458, 40] on span "In phơi" at bounding box center [464, 35] width 19 height 9
drag, startPoint x: 181, startPoint y: 17, endPoint x: 174, endPoint y: 15, distance: 6.8
click at [180, 17] on div at bounding box center [195, 10] width 63 height 15
click at [174, 14] on button at bounding box center [175, 10] width 15 height 15
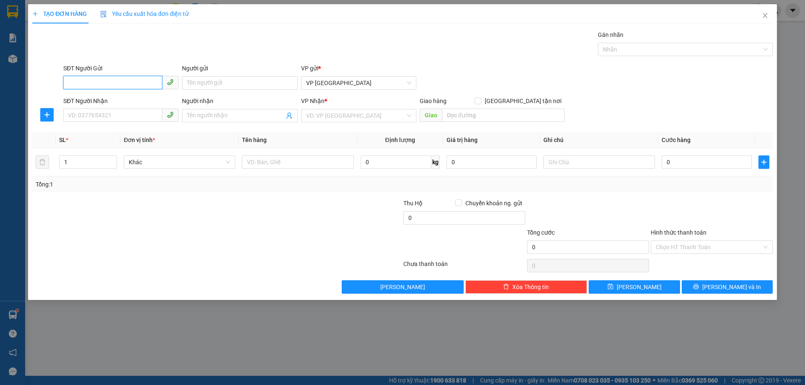
click at [140, 84] on input "SĐT Người Gửi" at bounding box center [112, 82] width 99 height 13
click at [146, 81] on input "SĐT Người Gửi" at bounding box center [112, 82] width 99 height 13
click at [145, 84] on input "SĐT Người Gửi" at bounding box center [112, 82] width 99 height 13
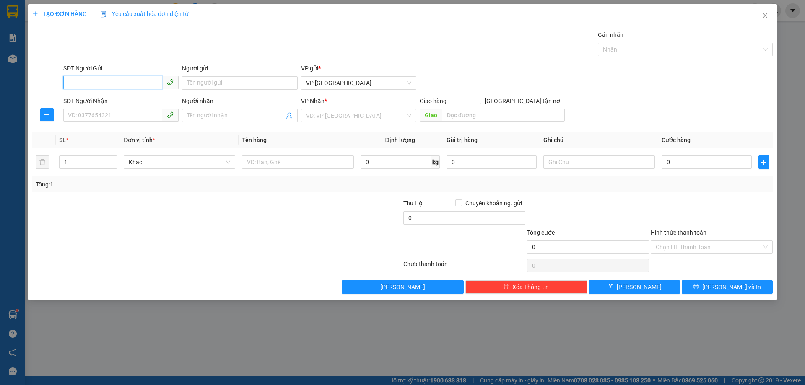
click at [145, 84] on input "SĐT Người Gửi" at bounding box center [112, 82] width 99 height 13
click at [118, 103] on div "0333666741" at bounding box center [120, 99] width 105 height 9
type input "0333666741"
click at [115, 112] on input "SĐT Người Nhận" at bounding box center [112, 115] width 99 height 13
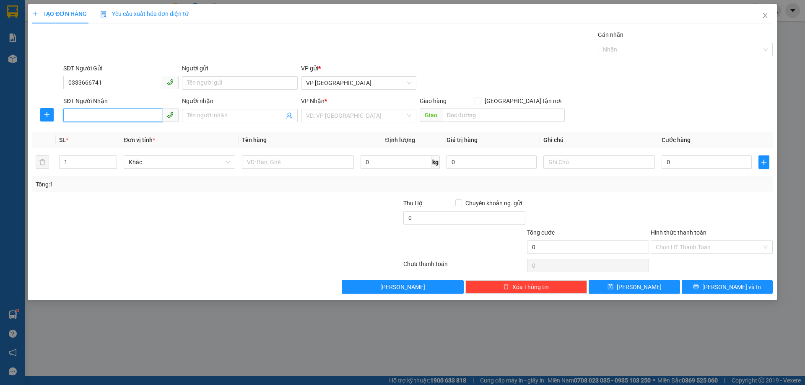
click at [115, 112] on input "SĐT Người Nhận" at bounding box center [112, 115] width 99 height 13
type input "0911436650"
click at [360, 116] on input "search" at bounding box center [355, 115] width 99 height 13
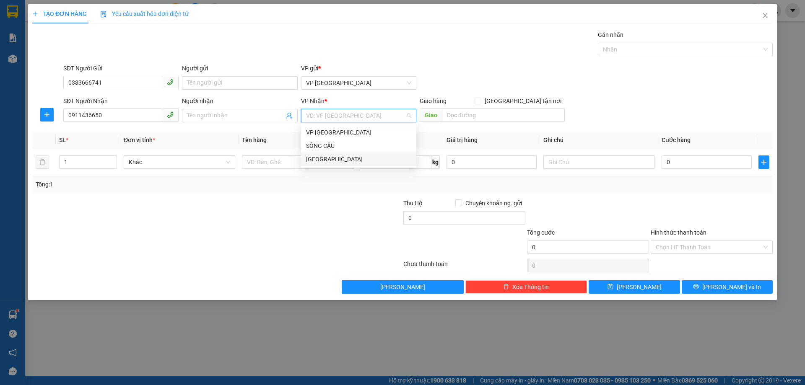
click at [349, 162] on div "[GEOGRAPHIC_DATA]" at bounding box center [358, 159] width 105 height 9
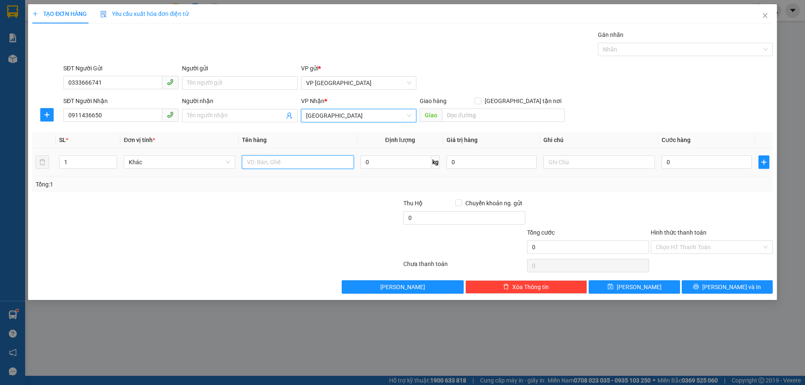
click at [294, 163] on input "text" at bounding box center [298, 162] width 112 height 13
type input "xốp"
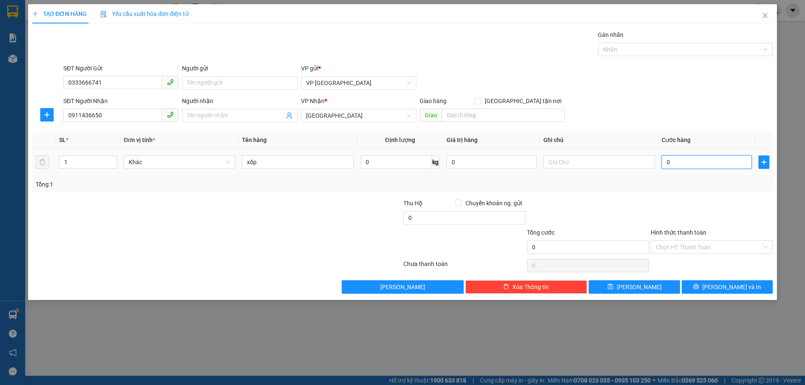
type input "1"
type input "10"
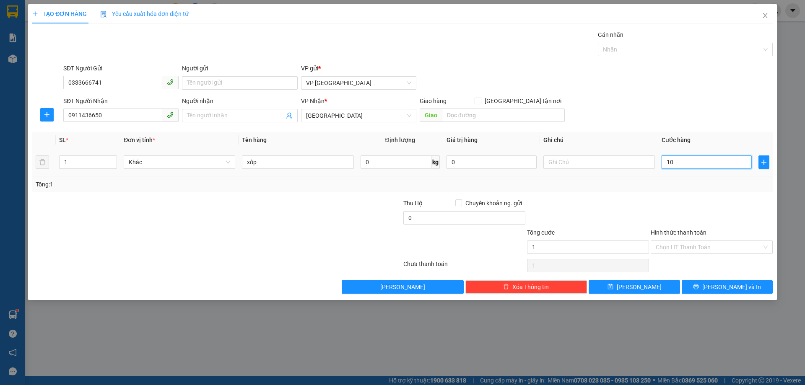
type input "10"
type input "100"
type input "100.000"
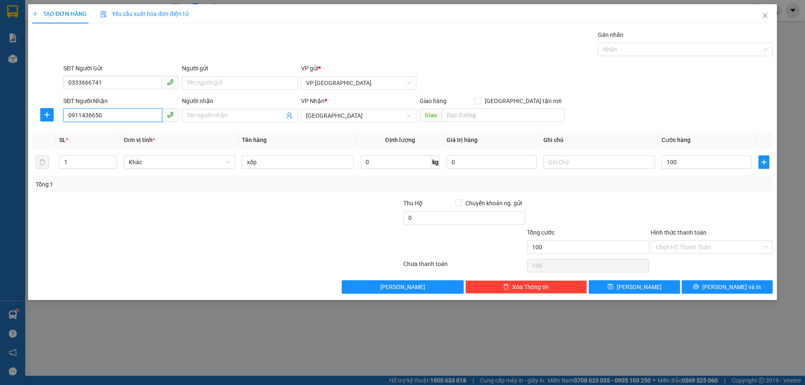
type input "100.000"
click at [80, 114] on input "0911436650" at bounding box center [112, 115] width 99 height 13
click at [684, 250] on input "Hình thức thanh toán" at bounding box center [709, 247] width 106 height 13
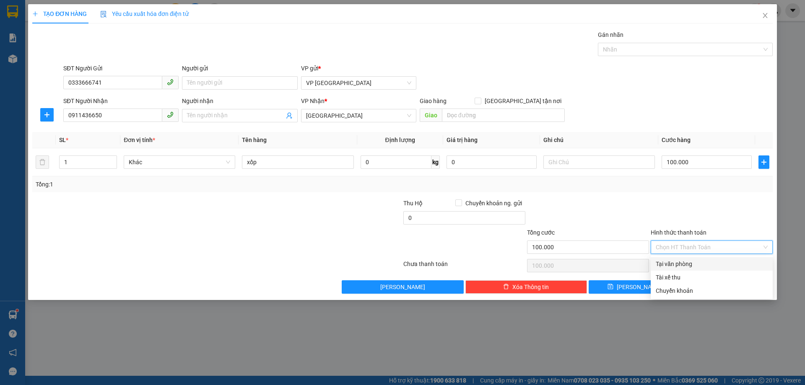
click at [693, 261] on div "Tại văn phòng" at bounding box center [712, 264] width 112 height 9
type input "0"
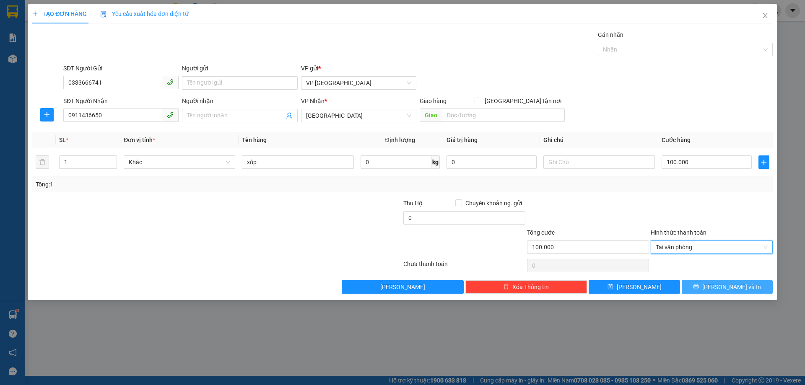
click at [722, 290] on span "[PERSON_NAME] và In" at bounding box center [732, 287] width 59 height 9
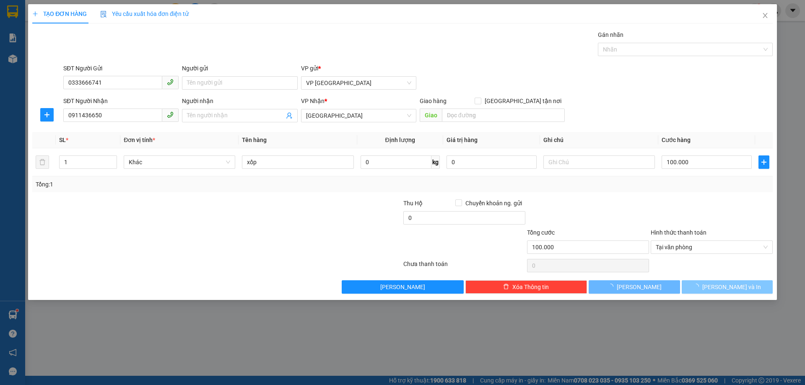
click at [721, 290] on span "[PERSON_NAME] và In" at bounding box center [732, 287] width 59 height 9
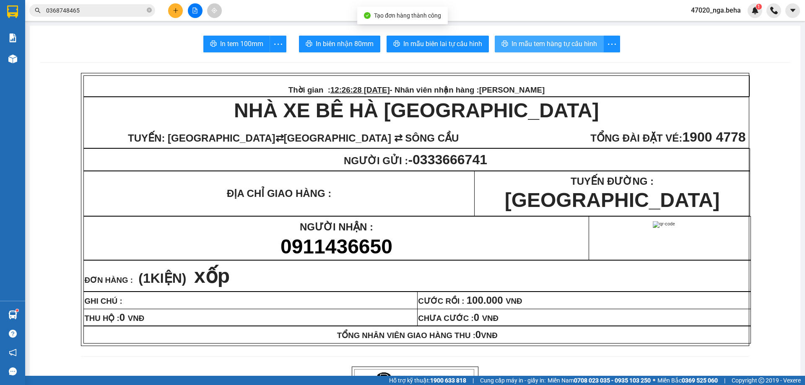
click at [569, 40] on span "In mẫu tem hàng tự cấu hình" at bounding box center [555, 44] width 86 height 10
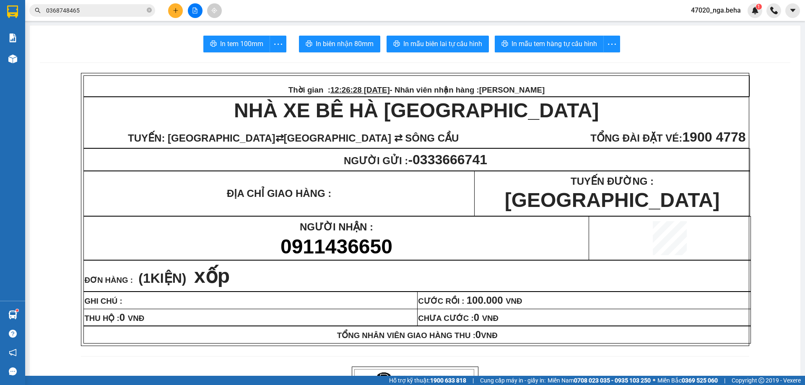
click at [103, 13] on input "0368748465" at bounding box center [95, 10] width 99 height 9
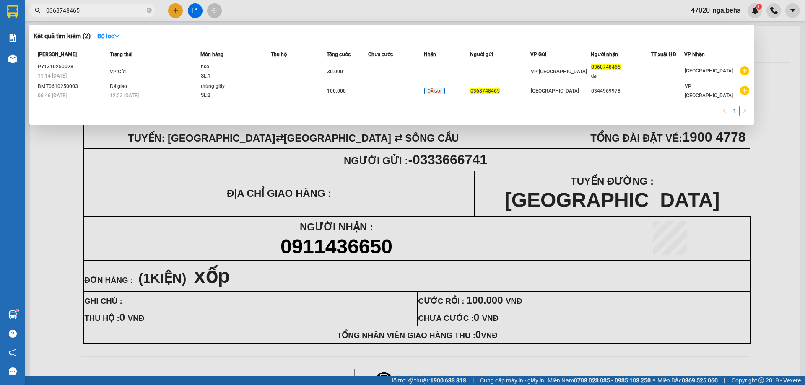
click at [103, 13] on input "0368748465" at bounding box center [95, 10] width 99 height 9
click at [174, 13] on div at bounding box center [402, 192] width 805 height 385
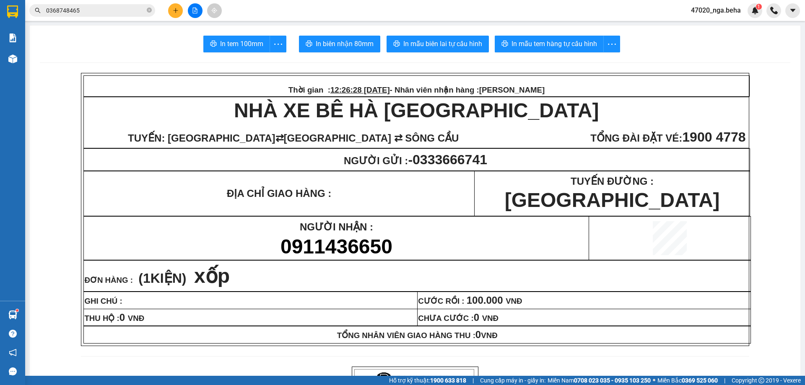
click at [174, 13] on icon "plus" at bounding box center [176, 11] width 6 height 6
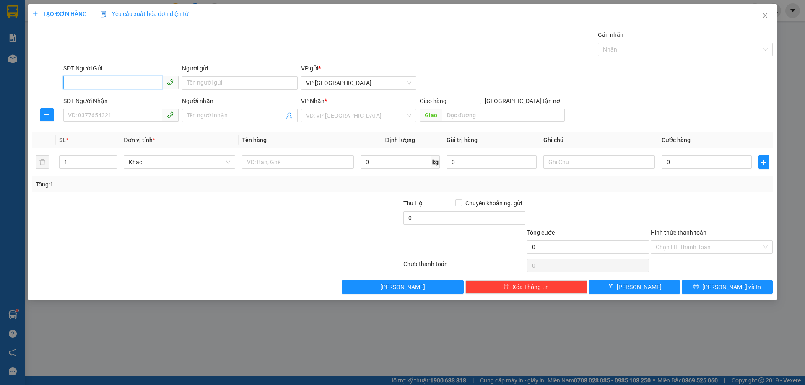
click at [129, 85] on input "SĐT Người Gửi" at bounding box center [112, 82] width 99 height 13
click at [762, 16] on icon "close" at bounding box center [765, 15] width 7 height 7
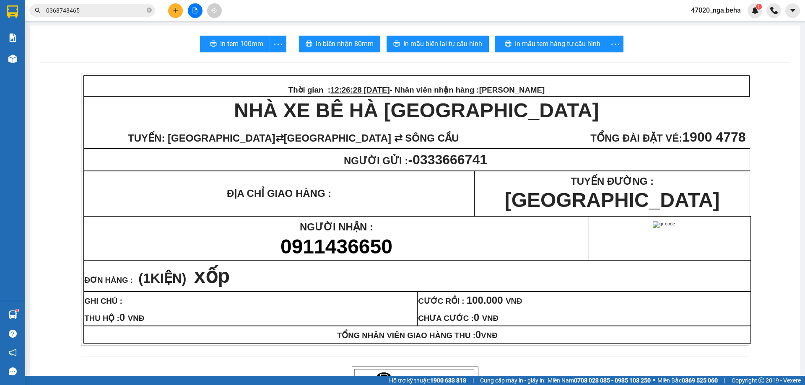
click at [94, 10] on input "0368748465" at bounding box center [95, 10] width 99 height 9
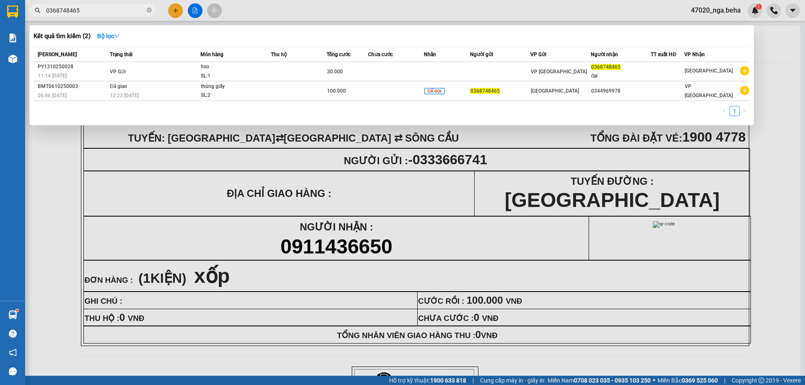
paste input "911436650"
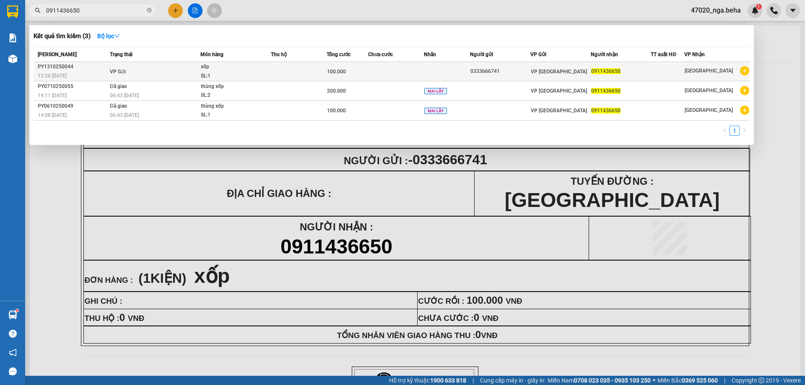
type input "0911436650"
click at [209, 70] on div "xốp" at bounding box center [232, 66] width 63 height 9
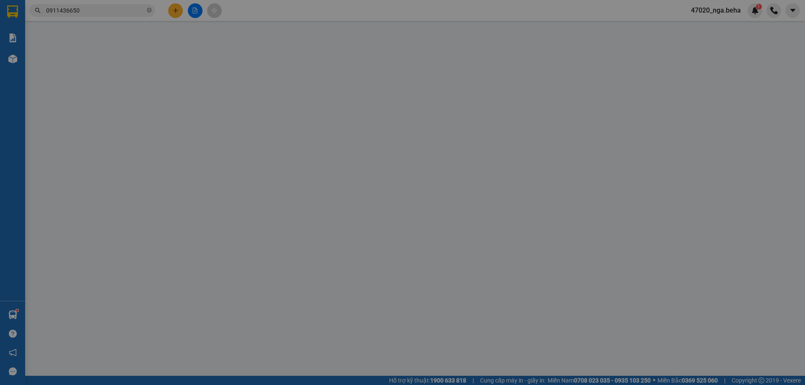
type input "0333666741"
type input "0911436650"
type input "100.000"
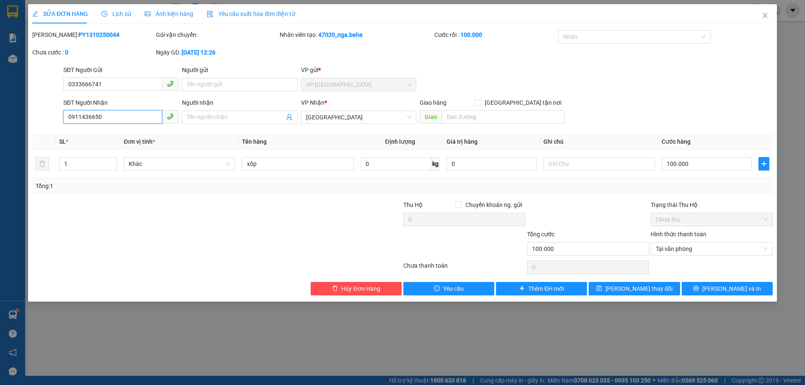
click at [120, 118] on input "0911436650" at bounding box center [112, 116] width 99 height 13
click at [763, 14] on icon "close" at bounding box center [765, 15] width 7 height 7
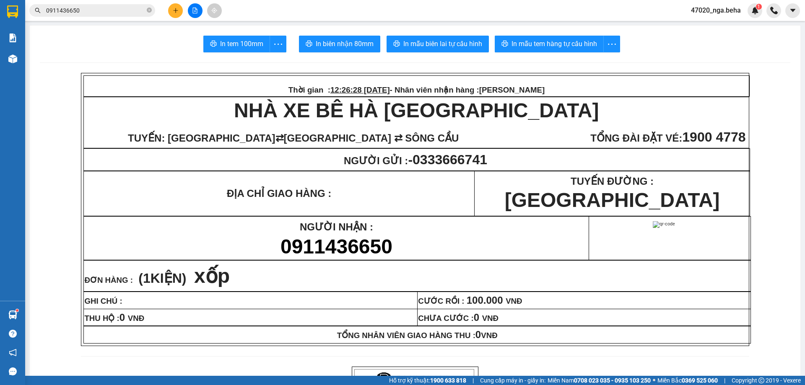
click at [86, 12] on input "0911436650" at bounding box center [95, 10] width 99 height 9
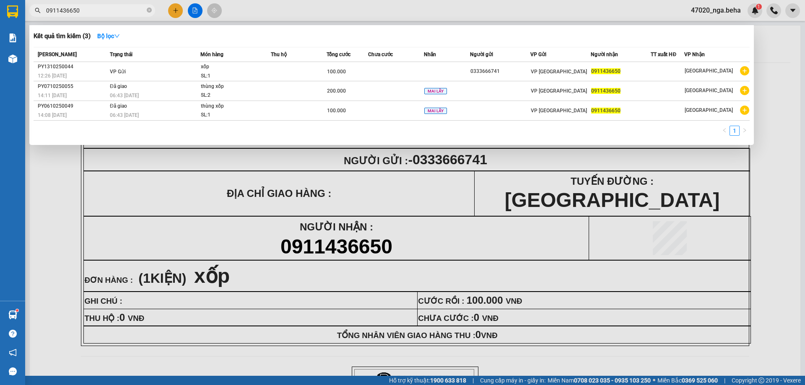
click at [86, 12] on input "0911436650" at bounding box center [95, 10] width 99 height 9
click at [613, 181] on div at bounding box center [402, 192] width 805 height 385
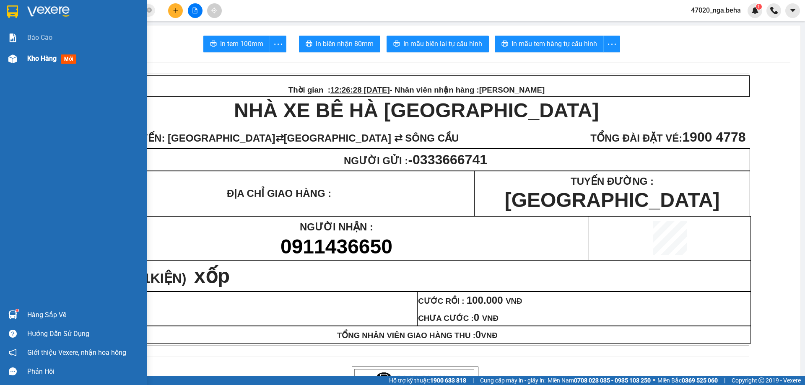
click at [27, 64] on div "Kho hàng mới" at bounding box center [53, 58] width 52 height 10
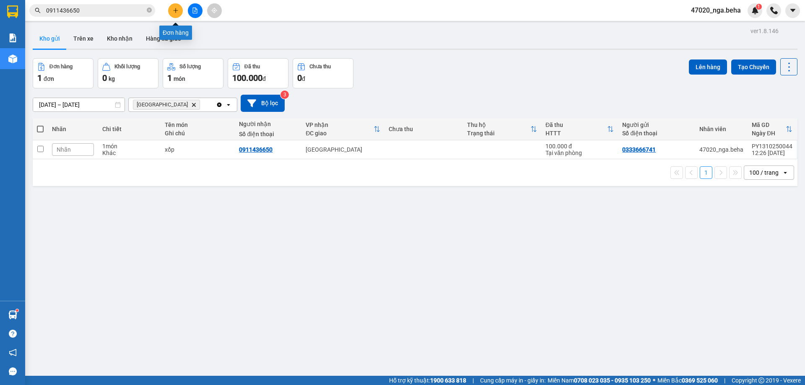
click at [178, 12] on icon "plus" at bounding box center [176, 11] width 6 height 6
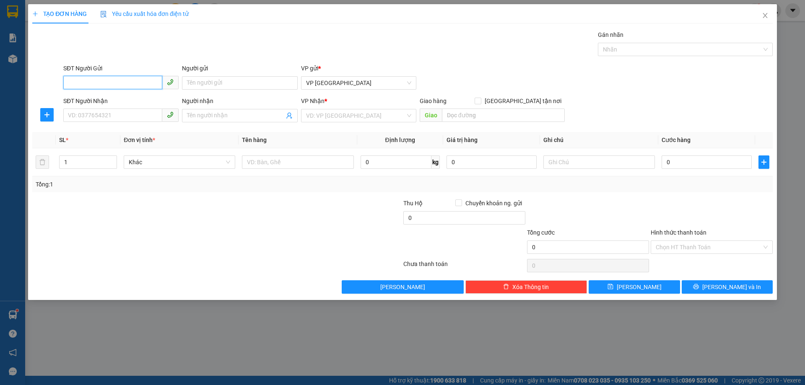
click at [140, 87] on input "SĐT Người Gửi" at bounding box center [112, 82] width 99 height 13
type input "."
click at [111, 81] on input "03336667411" at bounding box center [112, 82] width 99 height 13
click at [112, 103] on div "0333666741" at bounding box center [120, 99] width 105 height 9
type input "0333666741"
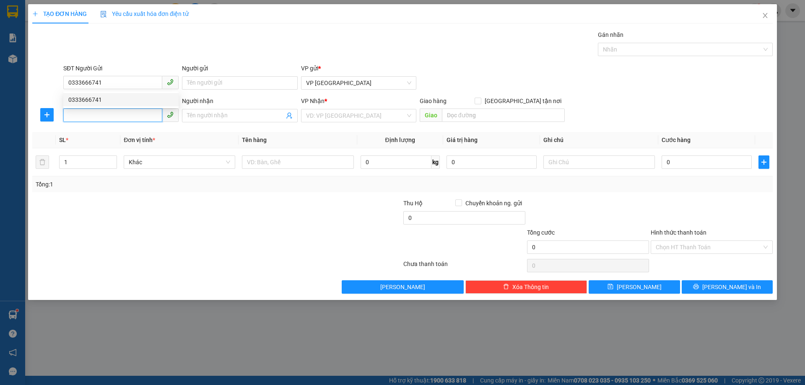
click at [114, 117] on input "SĐT Người Nhận" at bounding box center [112, 115] width 99 height 13
click at [130, 133] on div "0854598339" at bounding box center [120, 132] width 105 height 9
type input "0854598339"
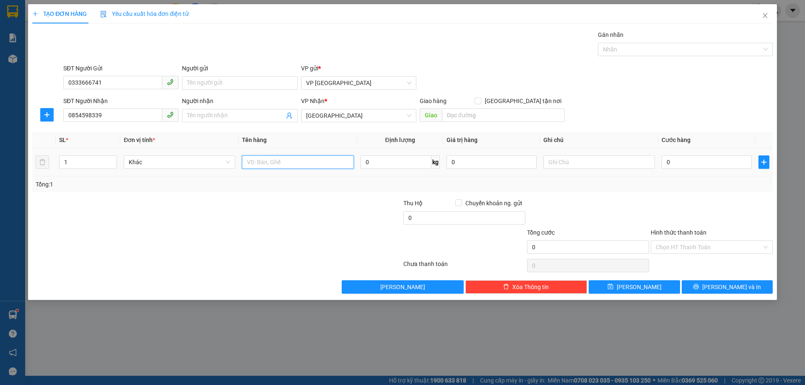
click at [291, 161] on input "text" at bounding box center [298, 162] width 112 height 13
type input "xốp"
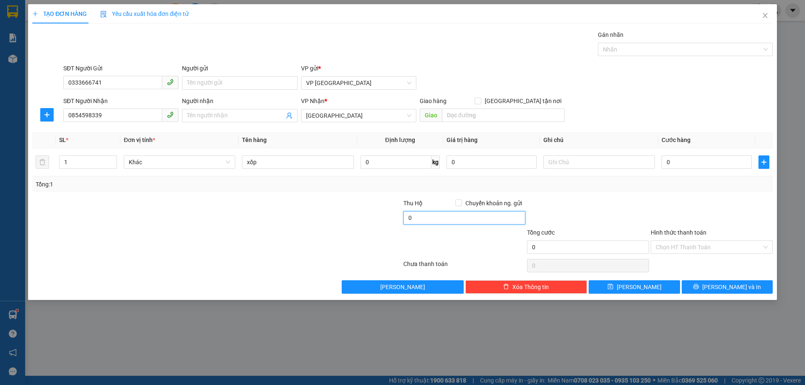
click at [440, 218] on input "0" at bounding box center [464, 217] width 122 height 13
type input "950.000"
click at [696, 169] on input "0" at bounding box center [707, 162] width 90 height 13
type input "1"
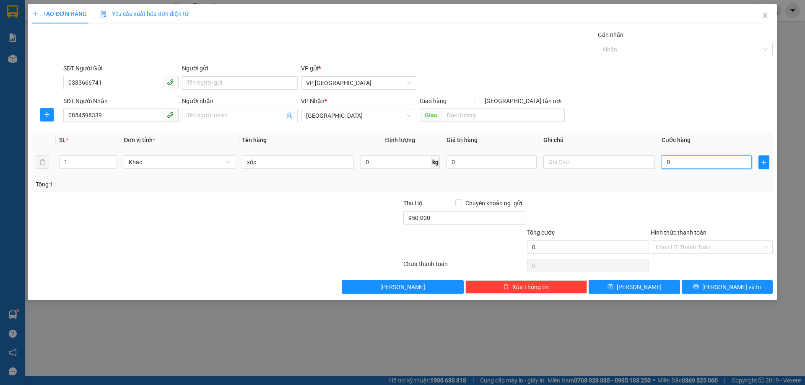
type input "1"
type input "10"
type input "100"
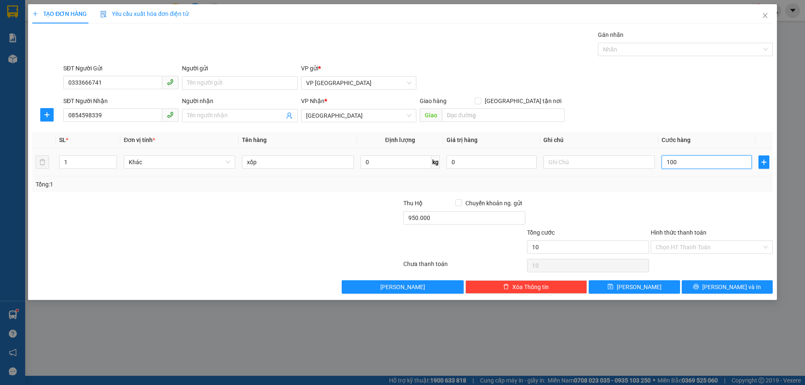
type input "100"
type input "1.000"
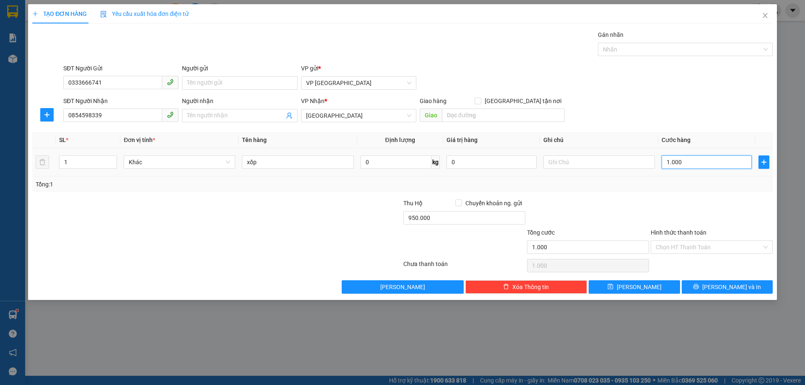
type input "10.000"
type input "100.000"
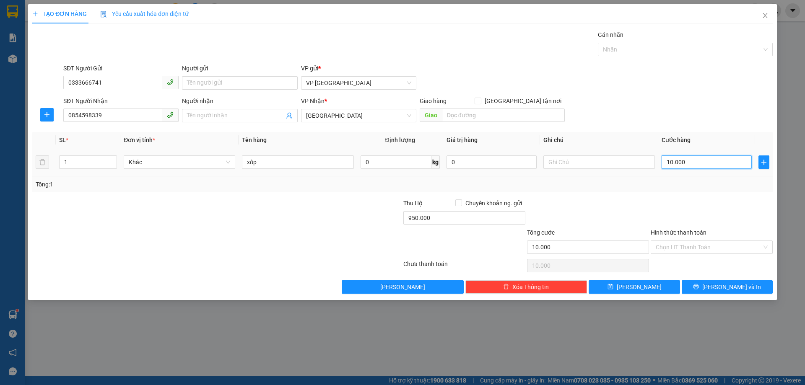
type input "100.000"
click at [122, 115] on input "0854598339" at bounding box center [112, 115] width 99 height 13
click at [693, 240] on div "Hình thức thanh toán" at bounding box center [712, 234] width 122 height 13
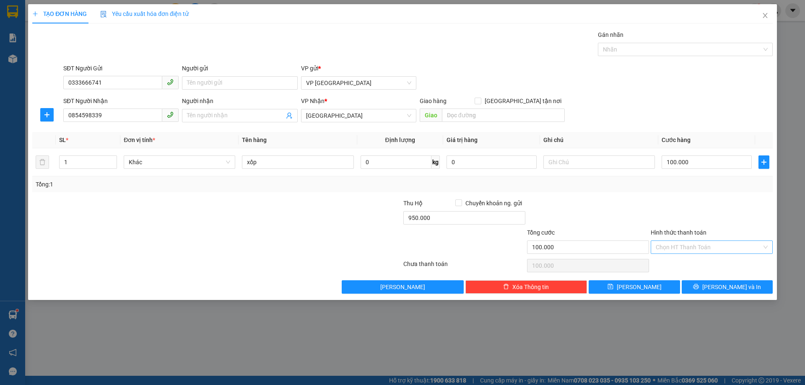
click at [697, 247] on input "Hình thức thanh toán" at bounding box center [709, 247] width 106 height 13
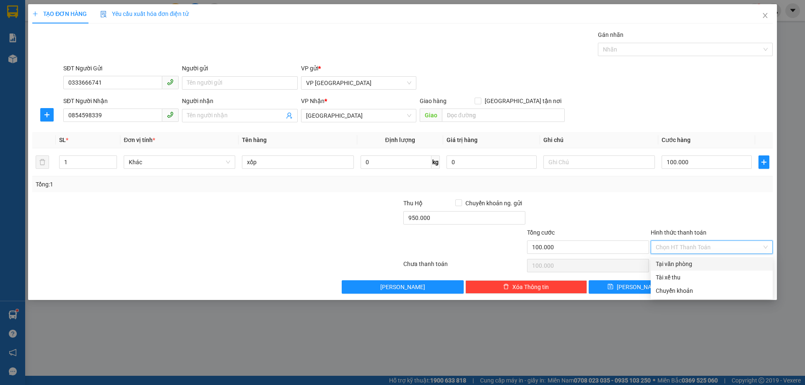
click at [695, 259] on div "Tại văn phòng" at bounding box center [712, 264] width 122 height 13
type input "0"
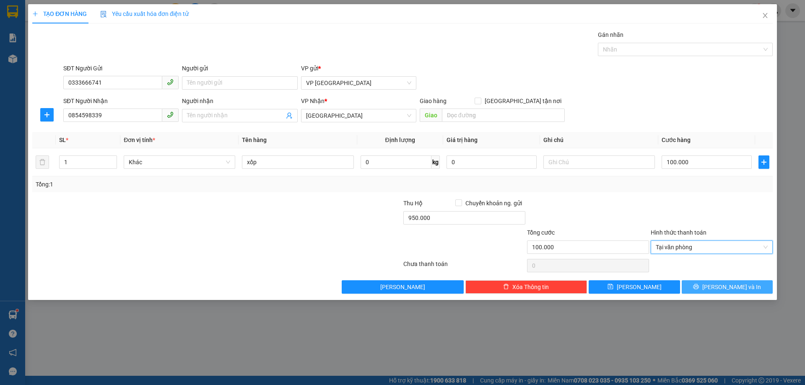
click at [699, 289] on icon "printer" at bounding box center [696, 286] width 5 height 5
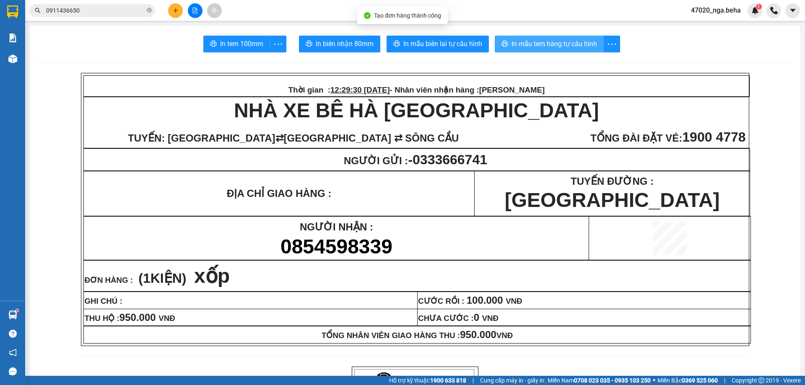
click at [570, 47] on span "In mẫu tem hàng tự cấu hình" at bounding box center [555, 44] width 86 height 10
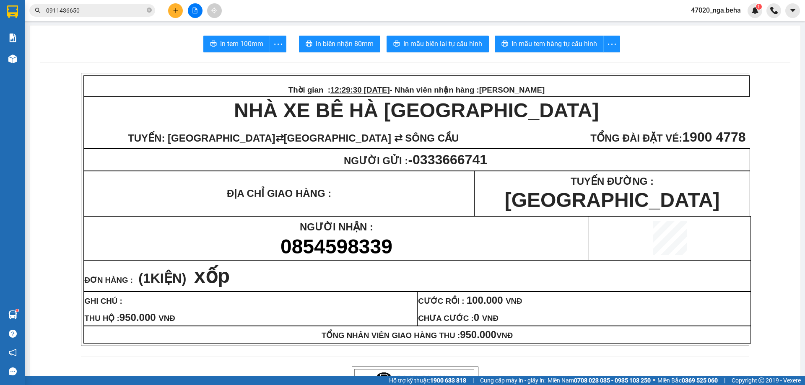
click at [508, 233] on p "NGƯỜI NHẬN :" at bounding box center [336, 227] width 504 height 16
click at [84, 9] on input "0911436650" at bounding box center [95, 10] width 99 height 9
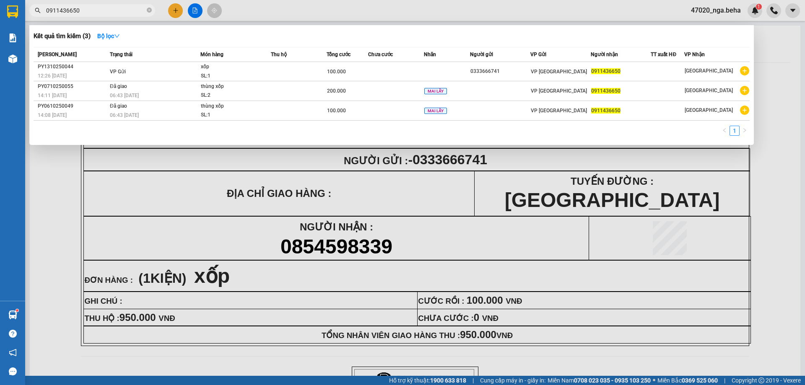
click at [84, 9] on input "0911436650" at bounding box center [95, 10] width 99 height 9
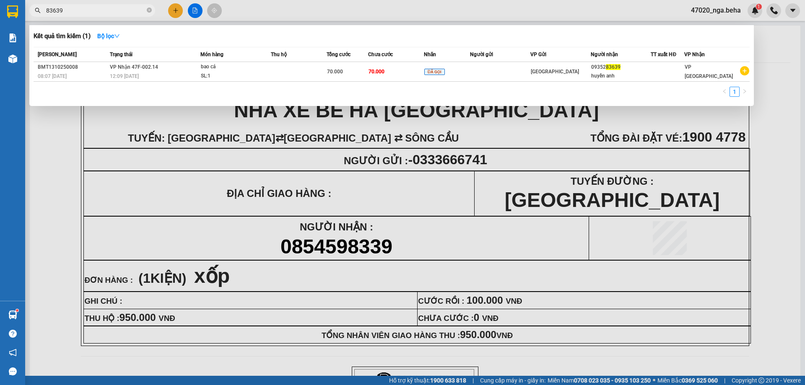
click at [94, 12] on input "83639" at bounding box center [95, 10] width 99 height 9
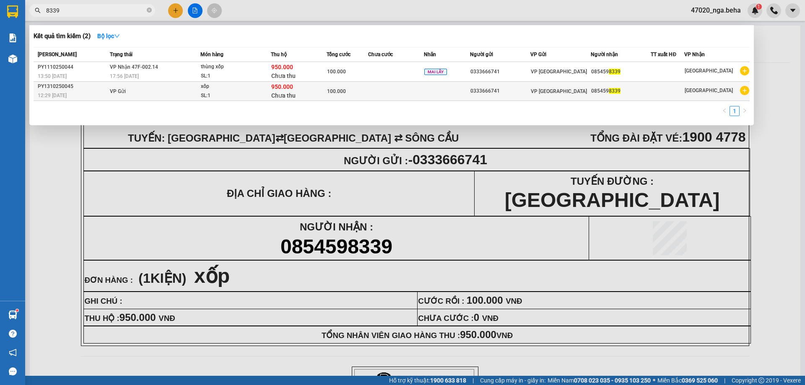
type input "8339"
click at [339, 97] on td "100.000" at bounding box center [348, 91] width 42 height 19
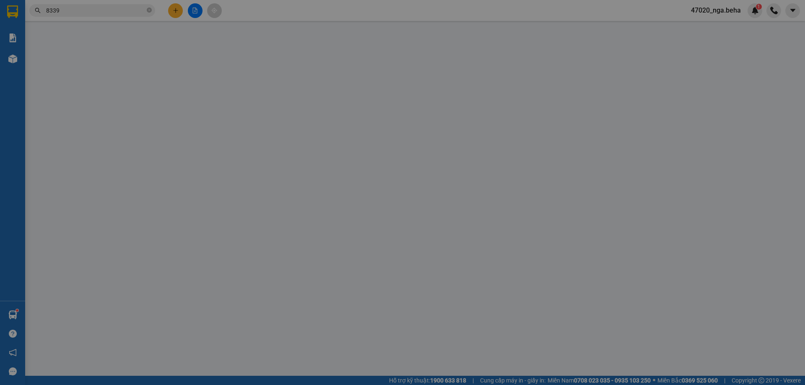
type input "0333666741"
type input "0854598339"
type input "100.000"
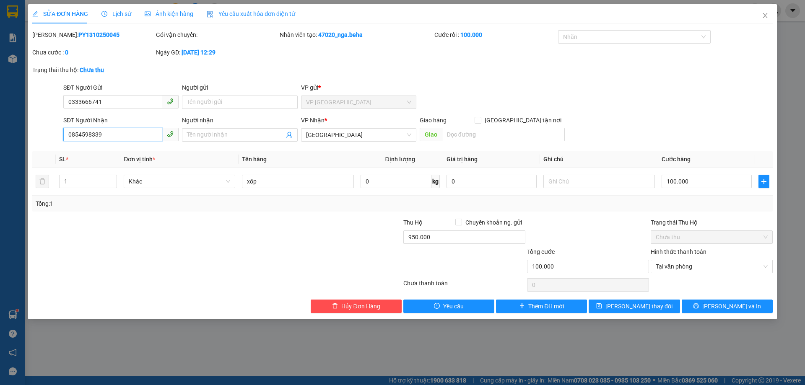
click at [119, 136] on input "0854598339" at bounding box center [112, 134] width 99 height 13
click at [766, 15] on icon "close" at bounding box center [765, 15] width 5 height 5
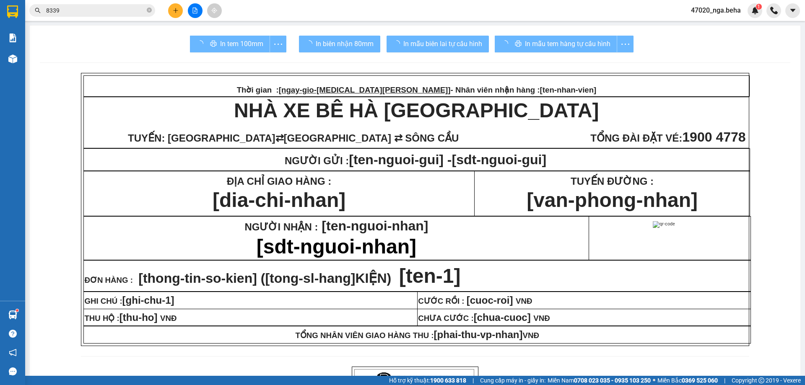
click at [96, 8] on input "8339" at bounding box center [95, 10] width 99 height 9
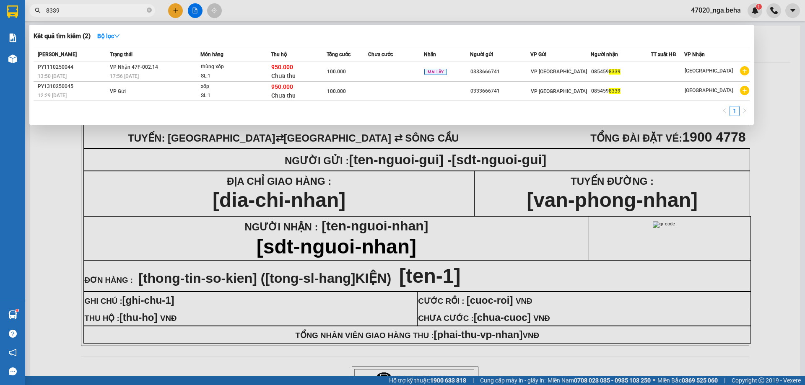
click at [96, 8] on input "8339" at bounding box center [95, 10] width 99 height 9
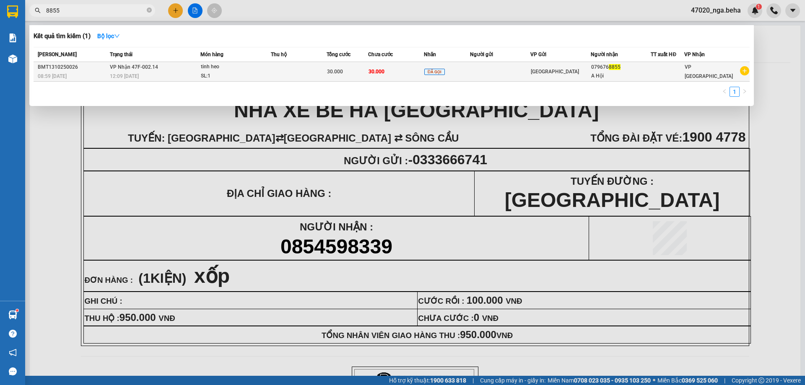
type input "8855"
click at [300, 72] on td at bounding box center [299, 72] width 56 height 20
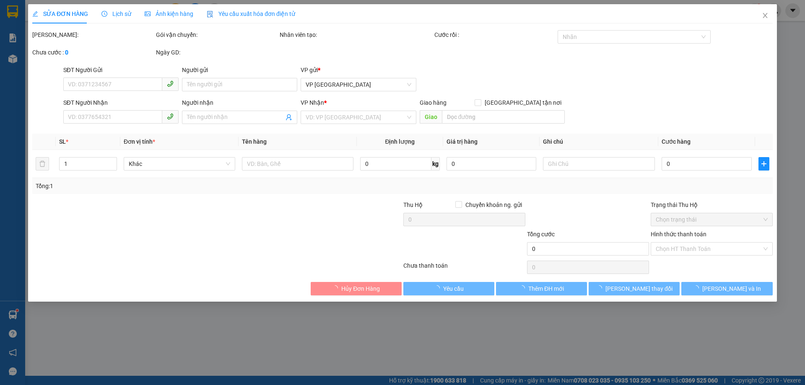
type input "0796768855"
type input "A Hội"
type input "30.000"
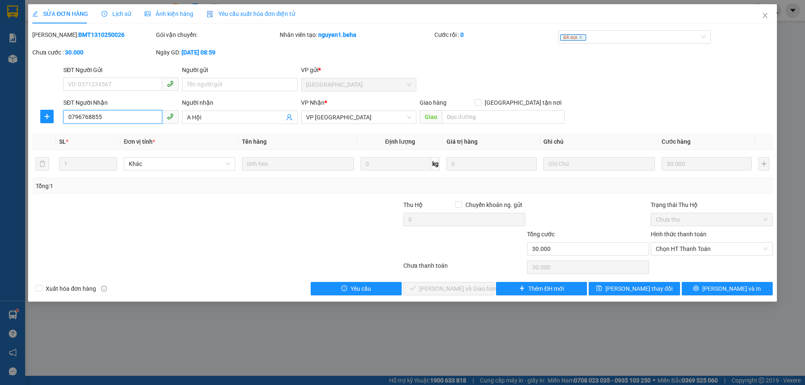
click at [122, 113] on input "0796768855" at bounding box center [112, 116] width 99 height 13
drag, startPoint x: 682, startPoint y: 238, endPoint x: 682, endPoint y: 245, distance: 6.7
click at [682, 240] on div "Hình thức thanh toán" at bounding box center [712, 236] width 122 height 13
click at [681, 246] on span "Chọn HT Thanh Toán" at bounding box center [712, 249] width 112 height 13
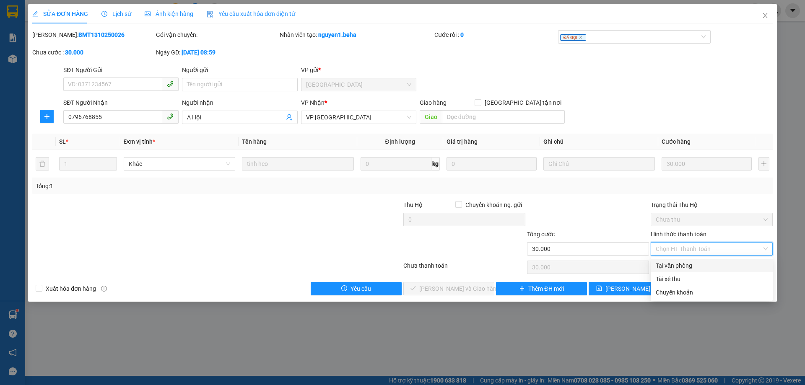
click at [671, 260] on div "Tại văn phòng" at bounding box center [712, 265] width 122 height 13
type input "0"
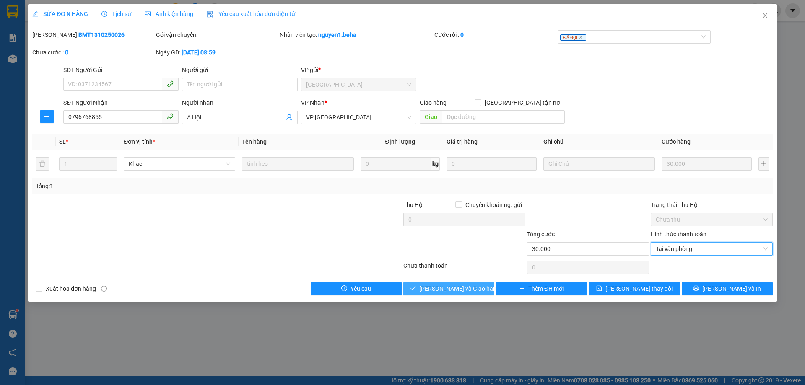
drag, startPoint x: 471, startPoint y: 288, endPoint x: 467, endPoint y: 288, distance: 4.2
click at [470, 288] on span "[PERSON_NAME] và Giao hàng" at bounding box center [459, 288] width 81 height 9
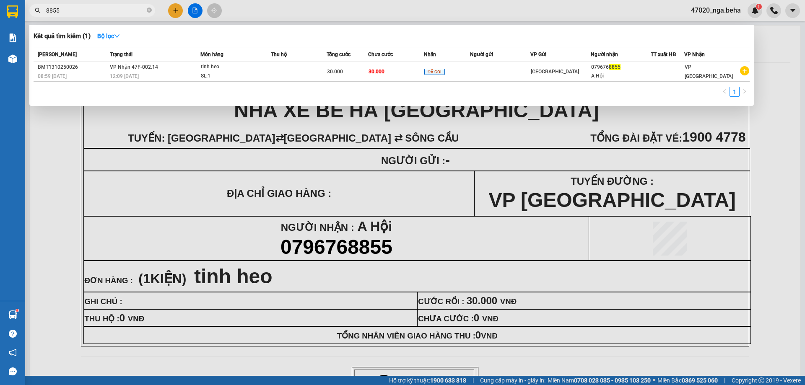
click at [115, 11] on input "8855" at bounding box center [95, 10] width 99 height 9
paste input "079676"
click at [115, 11] on input "8855" at bounding box center [95, 10] width 99 height 9
click at [109, 8] on input "0796768855" at bounding box center [95, 10] width 99 height 9
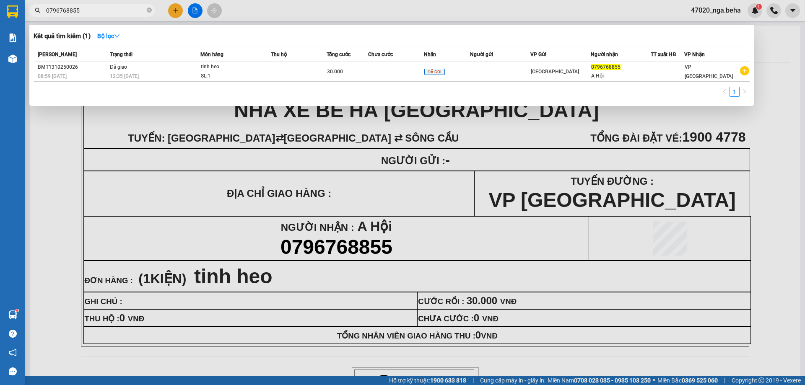
paste input "903078663"
click at [119, 5] on span "0903078663" at bounding box center [92, 10] width 126 height 13
click at [111, 7] on input "0903078663" at bounding box center [95, 10] width 99 height 9
paste input "368748465"
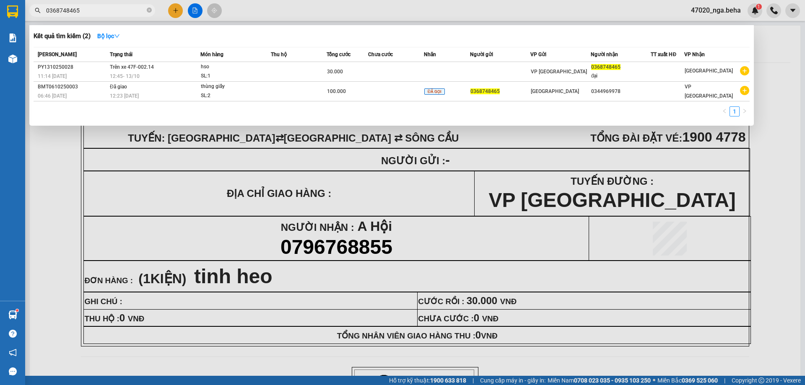
type input "0368748465"
click at [195, 5] on div at bounding box center [402, 192] width 805 height 385
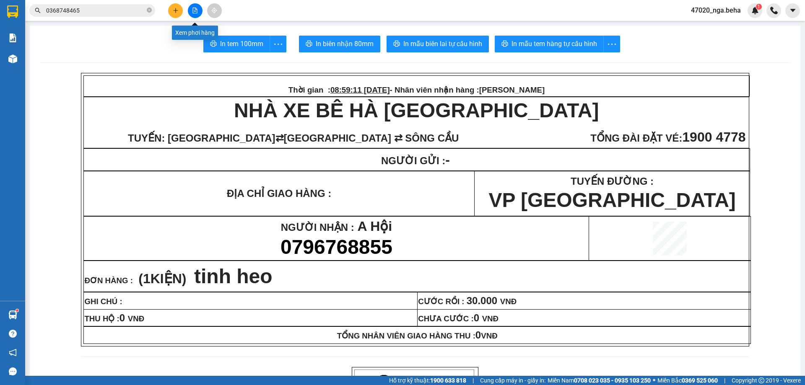
click at [196, 10] on icon "file-add" at bounding box center [195, 11] width 5 height 6
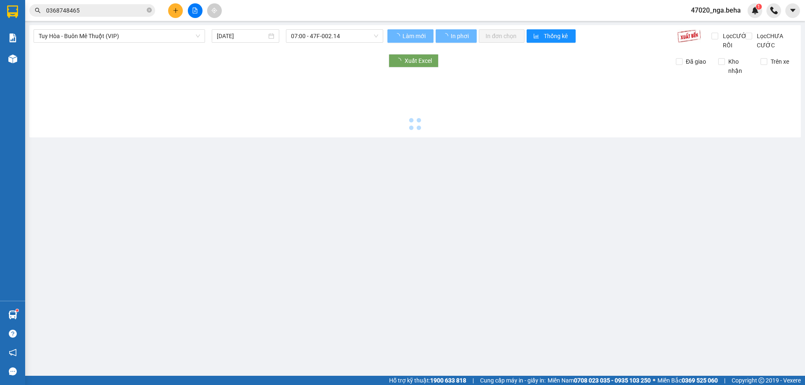
click at [110, 33] on span "Tuy Hòa - Buôn Mê Thuột (VIP)" at bounding box center [119, 36] width 161 height 13
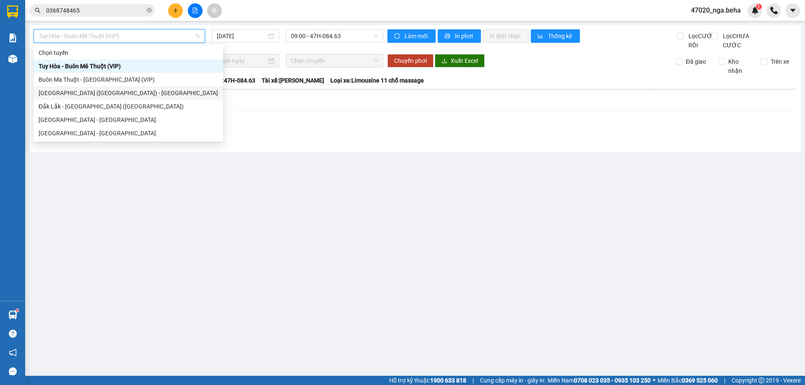
click at [118, 93] on div "[GEOGRAPHIC_DATA] ([GEOGRAPHIC_DATA]) - [GEOGRAPHIC_DATA]" at bounding box center [129, 92] width 180 height 9
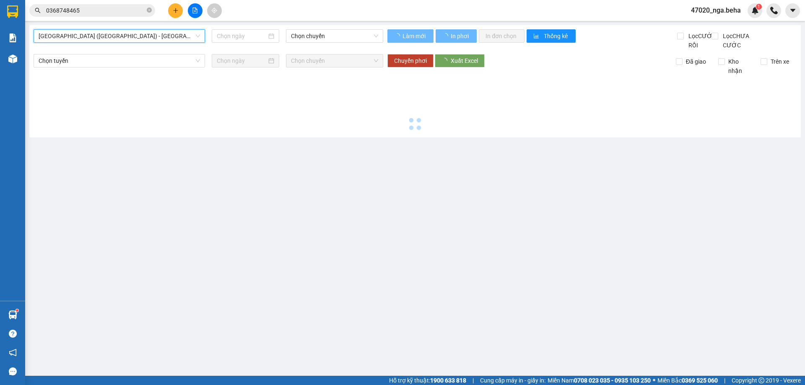
type input "[DATE]"
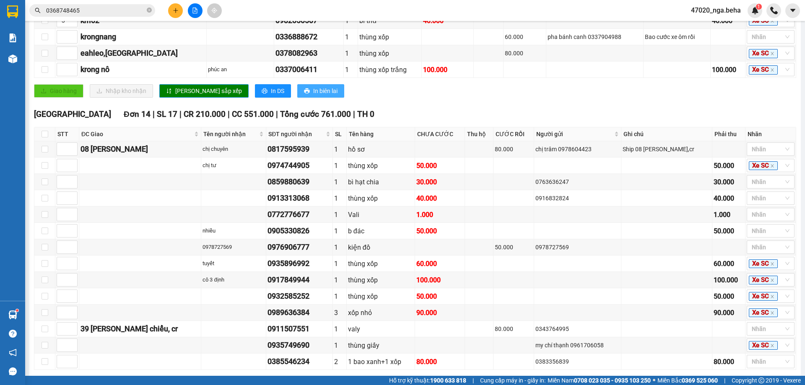
scroll to position [256, 0]
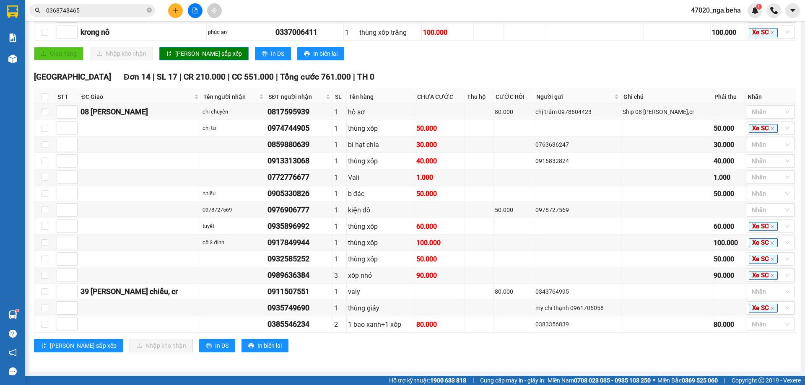
click at [110, 5] on span "0368748465" at bounding box center [92, 10] width 126 height 13
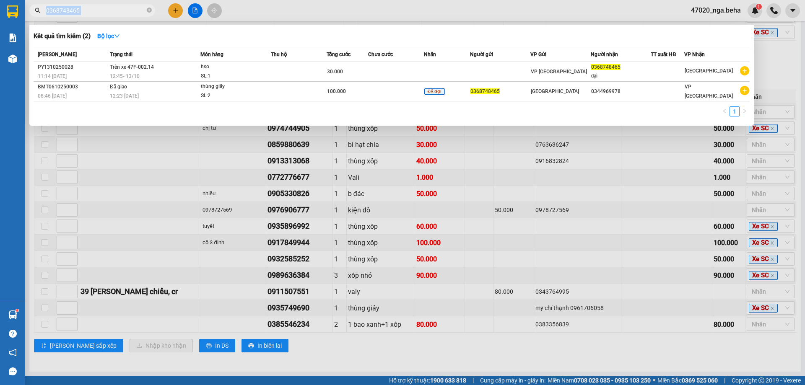
click at [110, 5] on span "0368748465" at bounding box center [92, 10] width 126 height 13
click at [117, 10] on input "0368748465" at bounding box center [95, 10] width 99 height 9
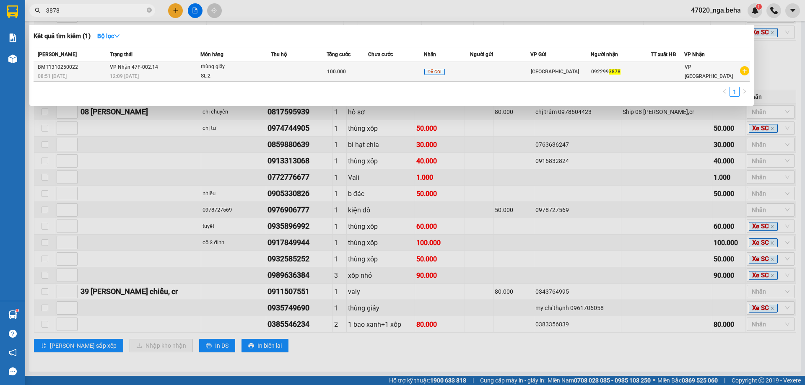
type input "3878"
click at [278, 80] on td at bounding box center [299, 72] width 56 height 20
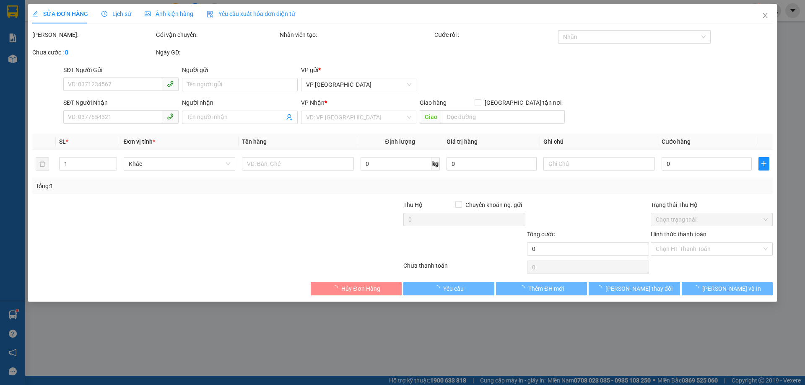
click at [174, 13] on span "Ảnh kiện hàng" at bounding box center [169, 13] width 49 height 7
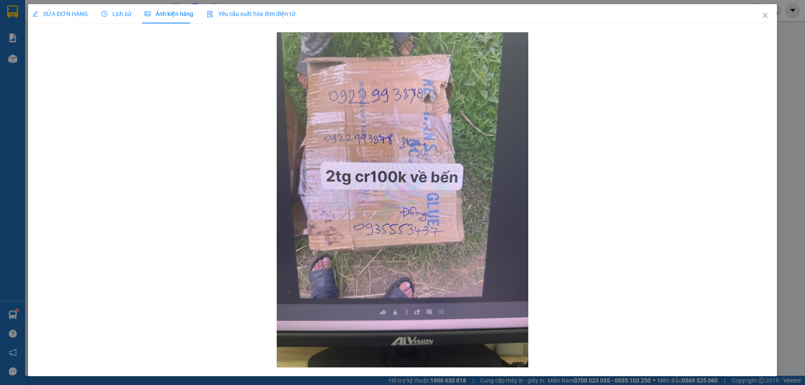
click at [72, 16] on span "SỬA ĐƠN HÀNG" at bounding box center [60, 13] width 56 height 7
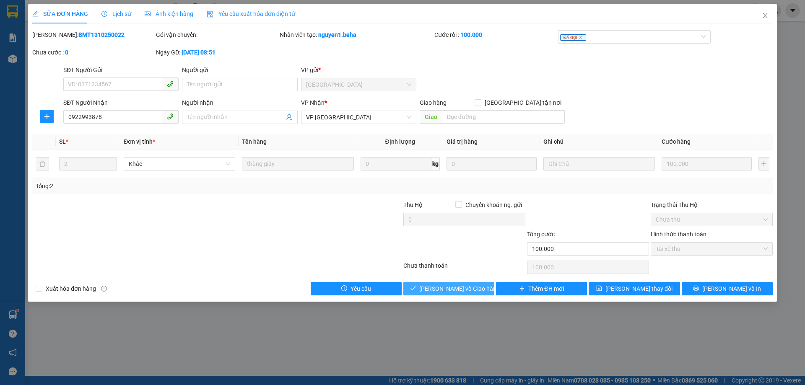
click at [453, 286] on span "[PERSON_NAME] và Giao hàng" at bounding box center [459, 288] width 81 height 9
type input "0"
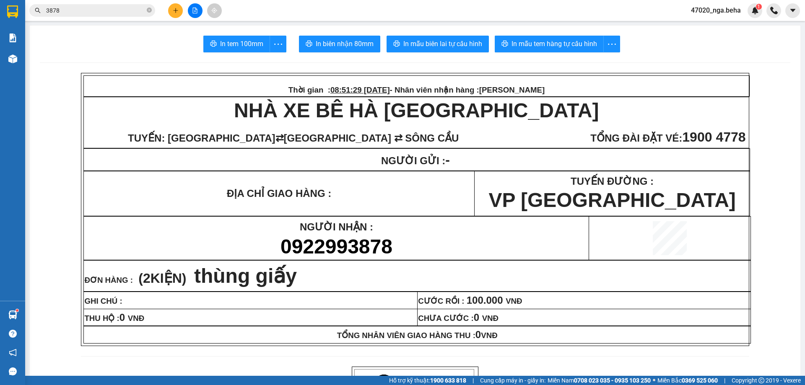
click at [77, 13] on input "3878" at bounding box center [95, 10] width 99 height 9
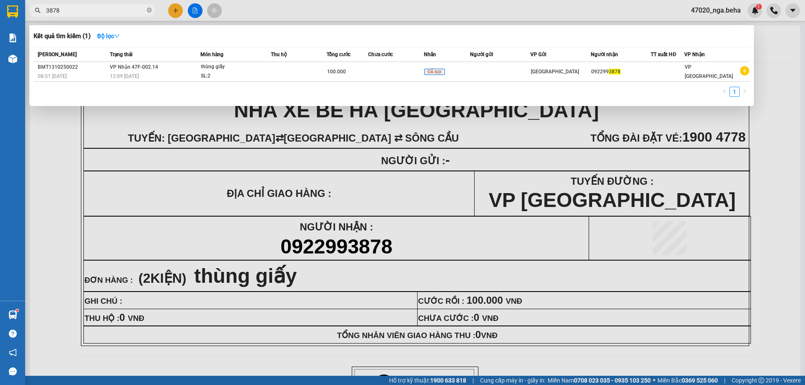
click at [77, 13] on input "3878" at bounding box center [95, 10] width 99 height 9
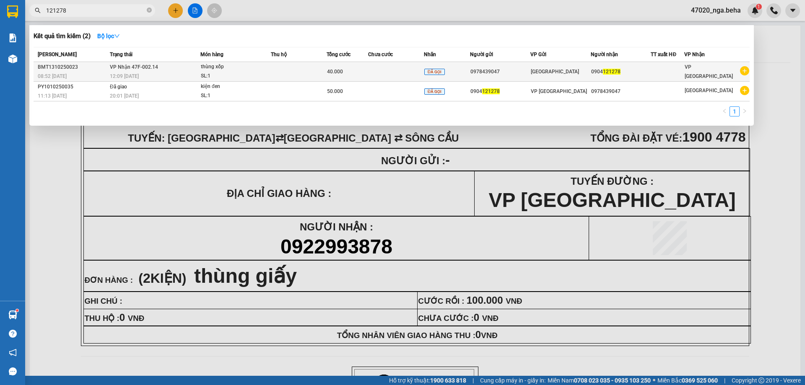
type input "121278"
click at [247, 73] on div "SL: 1" at bounding box center [232, 76] width 63 height 9
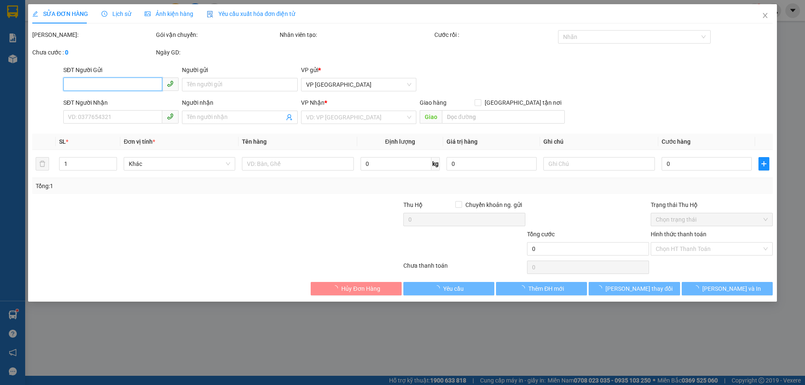
type input "0978439047"
type input "0904121278"
type input "40.000"
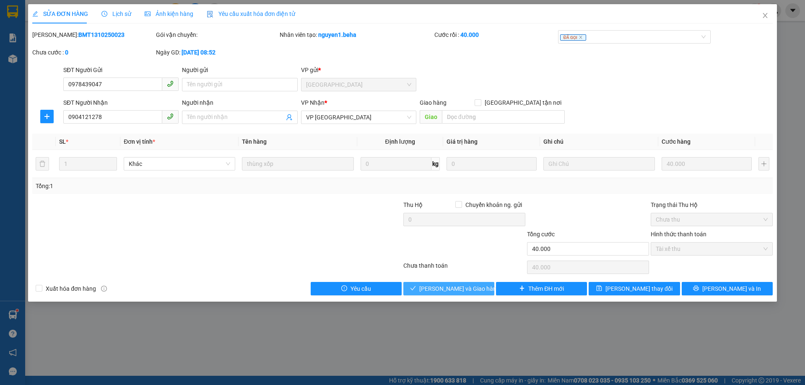
click at [449, 288] on span "[PERSON_NAME] và Giao hàng" at bounding box center [459, 288] width 81 height 9
type input "0"
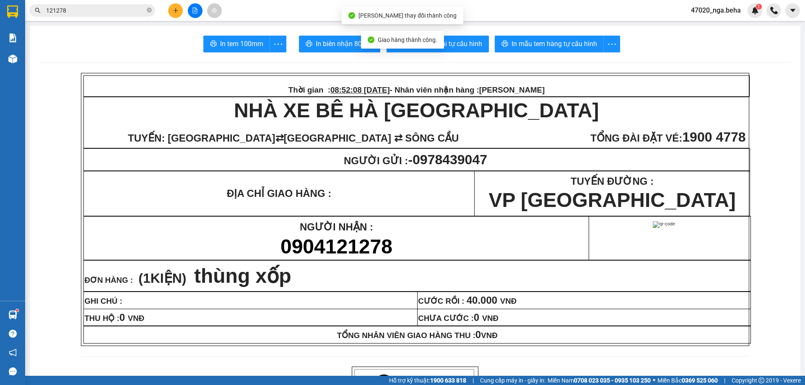
click at [90, 8] on input "121278" at bounding box center [95, 10] width 99 height 9
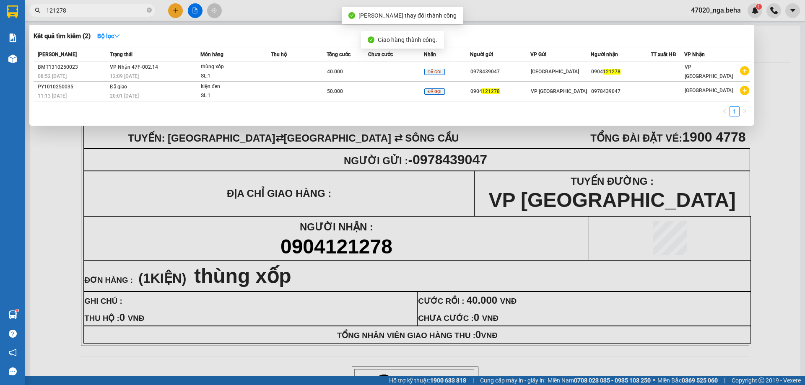
click at [90, 8] on input "121278" at bounding box center [95, 10] width 99 height 9
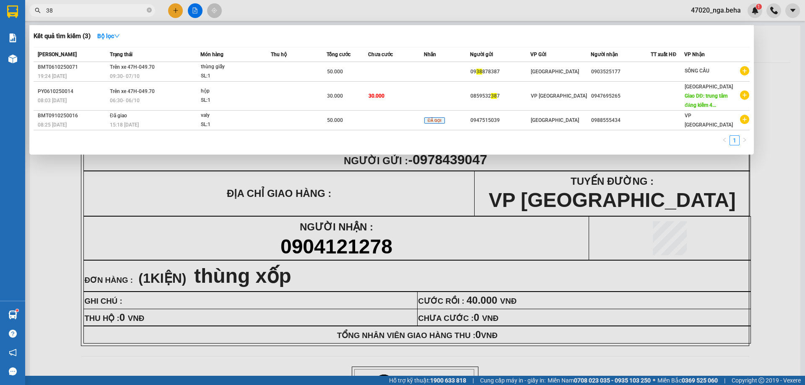
type input "3"
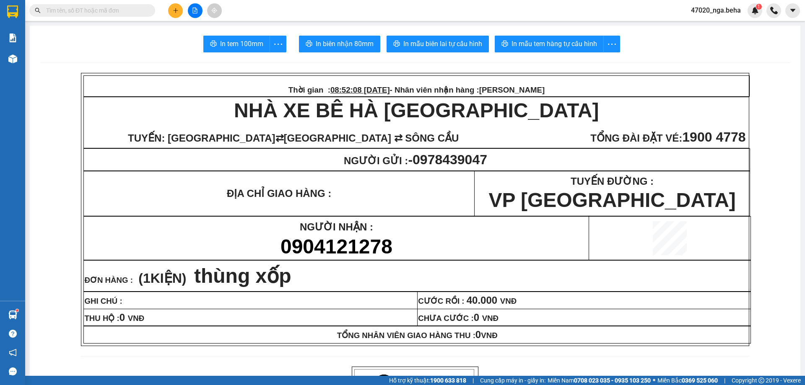
click at [99, 6] on input "text" at bounding box center [95, 10] width 99 height 9
paste input "0385546234"
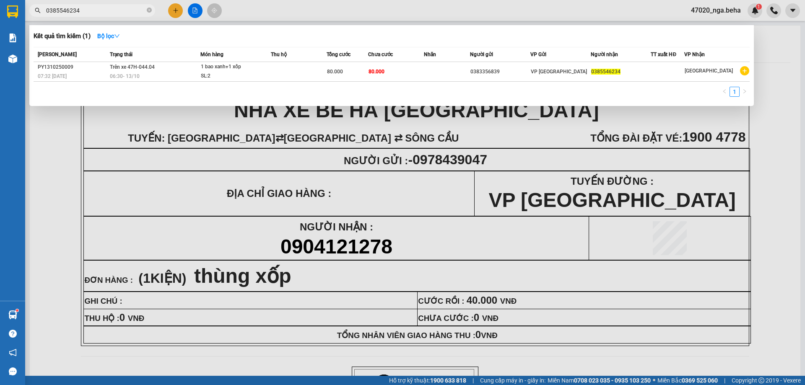
type input "0385546234"
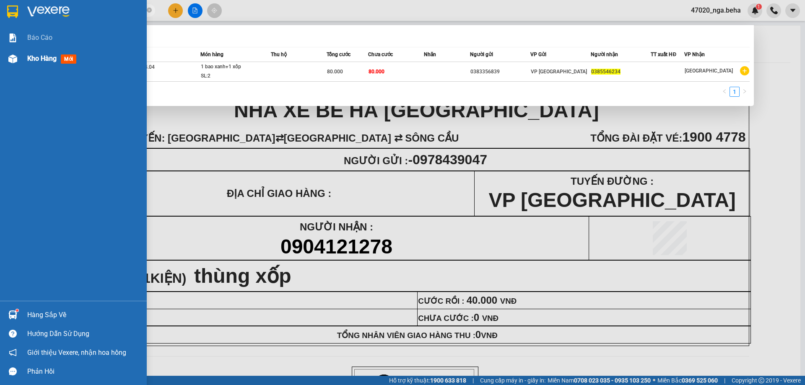
click at [29, 61] on span "Kho hàng" at bounding box center [41, 59] width 29 height 8
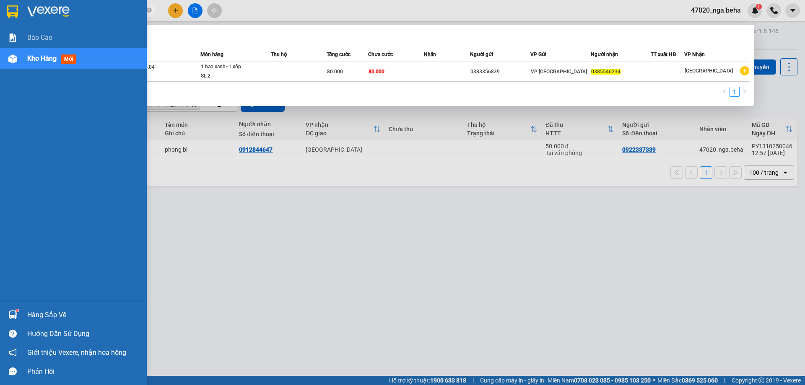
click at [19, 57] on div at bounding box center [12, 59] width 15 height 15
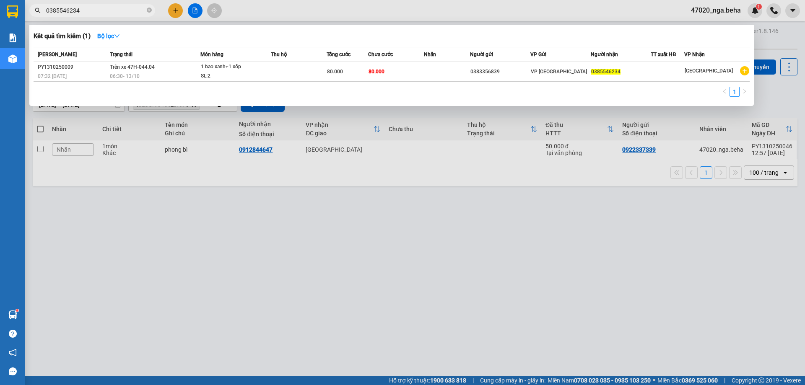
drag, startPoint x: 359, startPoint y: 198, endPoint x: 625, endPoint y: 154, distance: 270.1
click at [364, 198] on div at bounding box center [402, 192] width 805 height 385
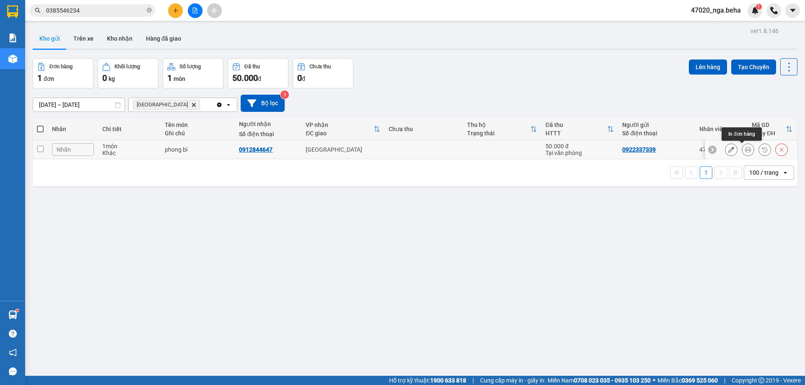
click at [745, 149] on icon at bounding box center [748, 150] width 6 height 6
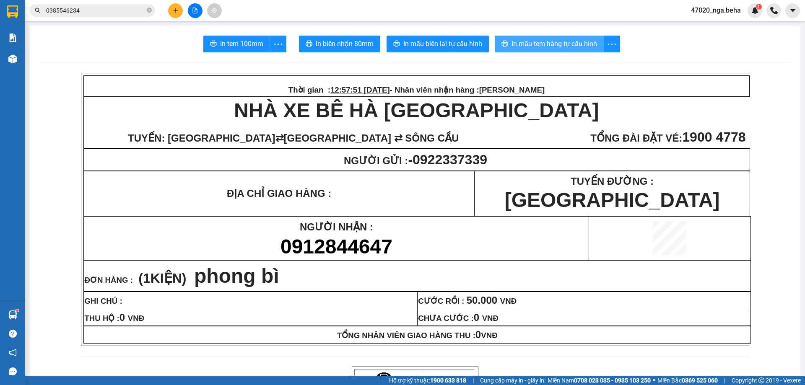
click at [565, 48] on span "In mẫu tem hàng tự cấu hình" at bounding box center [555, 44] width 86 height 10
click at [571, 44] on span "In mẫu tem hàng tự cấu hình" at bounding box center [555, 44] width 86 height 10
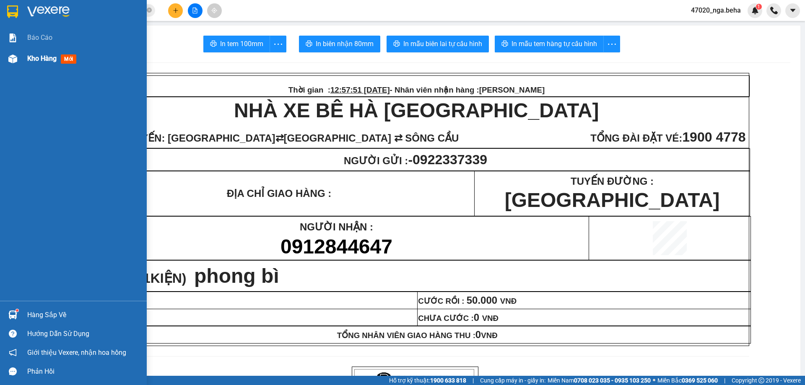
click at [56, 60] on span "Kho hàng" at bounding box center [41, 59] width 29 height 8
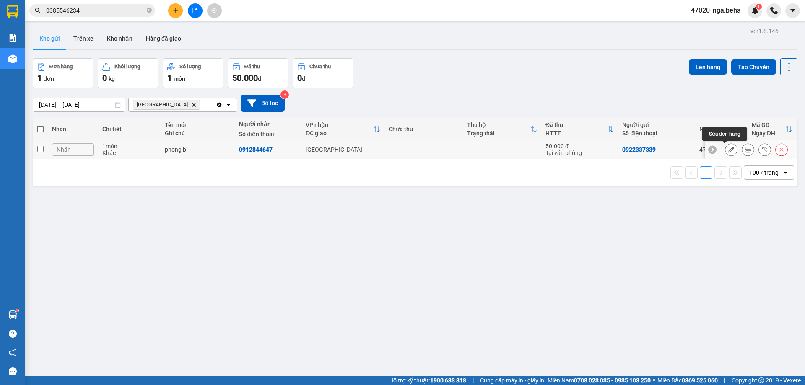
click at [729, 150] on icon at bounding box center [732, 150] width 6 height 6
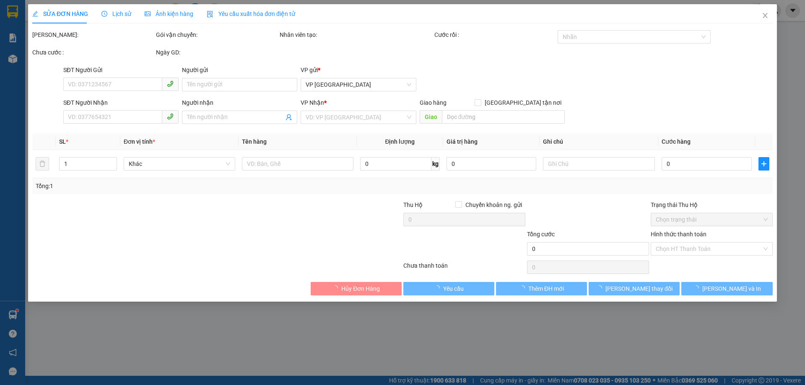
type input "0922337339"
type input "0912844647"
type input "50.000"
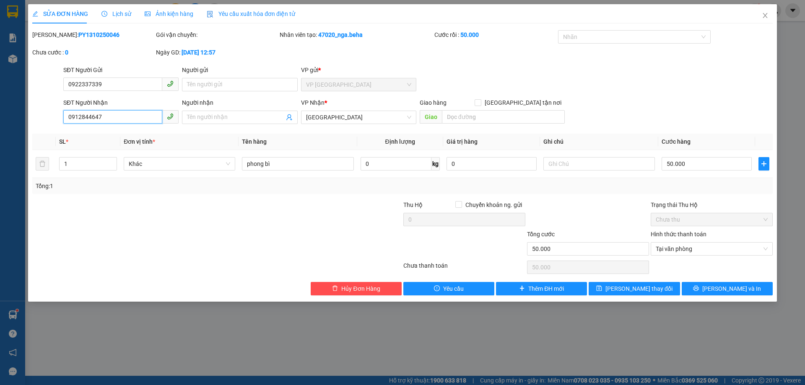
click at [107, 115] on input "0912844647" at bounding box center [112, 116] width 99 height 13
click at [766, 14] on icon "close" at bounding box center [765, 15] width 7 height 7
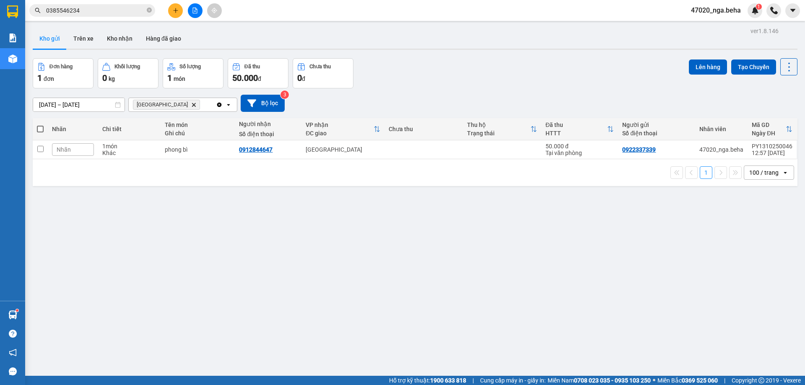
click at [86, 12] on input "0385546234" at bounding box center [95, 10] width 99 height 9
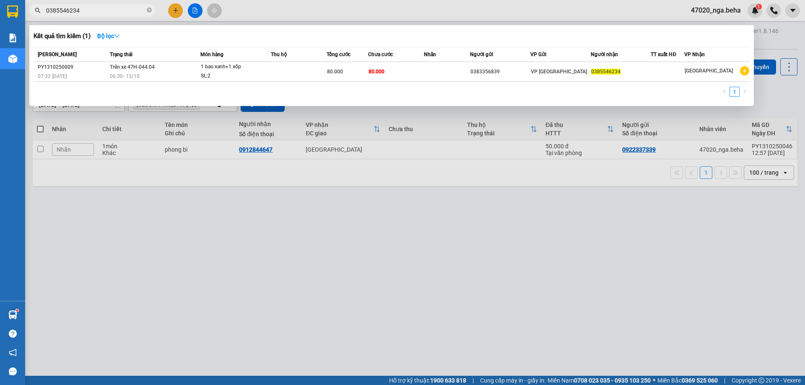
click at [86, 12] on input "0385546234" at bounding box center [95, 10] width 99 height 9
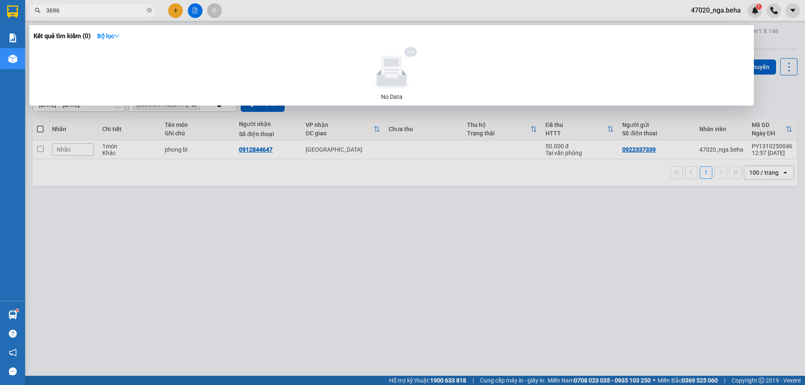
click at [96, 12] on input "3696" at bounding box center [95, 10] width 99 height 9
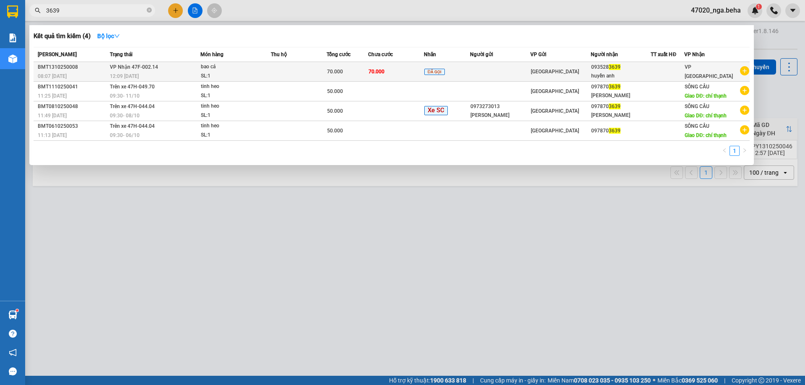
type input "3639"
click at [238, 78] on div "SL: 1" at bounding box center [232, 76] width 63 height 9
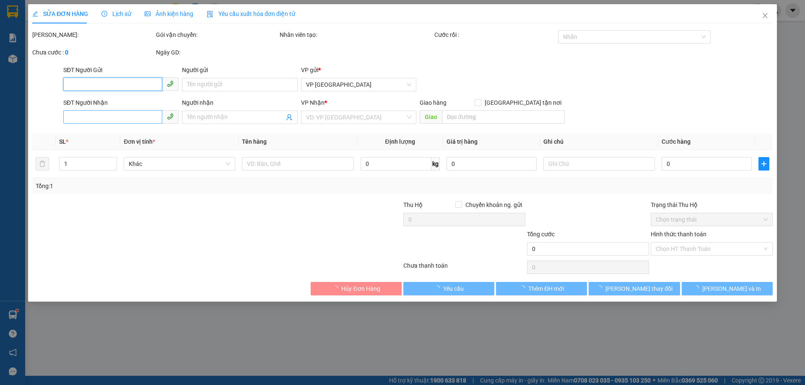
type input "0935283639"
type input "huyền anh"
type input "70.000"
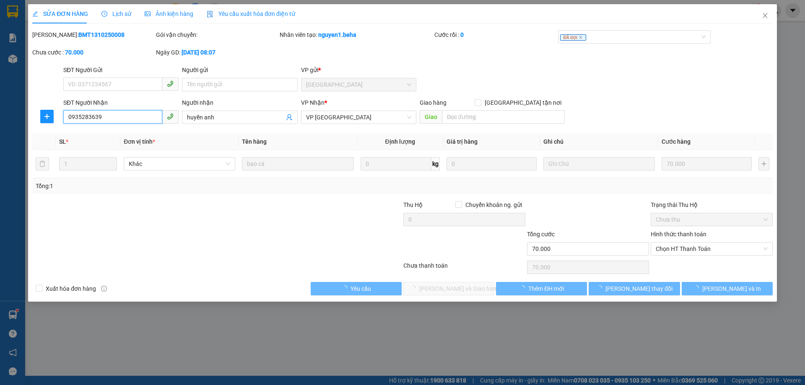
click at [103, 119] on input "0935283639" at bounding box center [112, 116] width 99 height 13
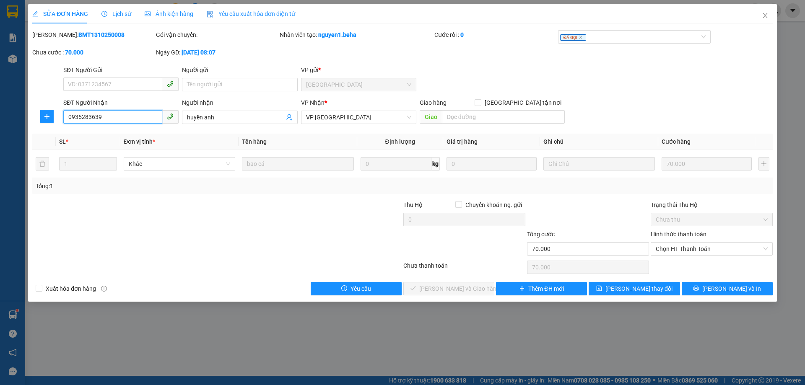
click at [103, 119] on input "0935283639" at bounding box center [112, 116] width 99 height 13
click at [724, 250] on span "Chọn HT Thanh Toán" at bounding box center [712, 249] width 112 height 13
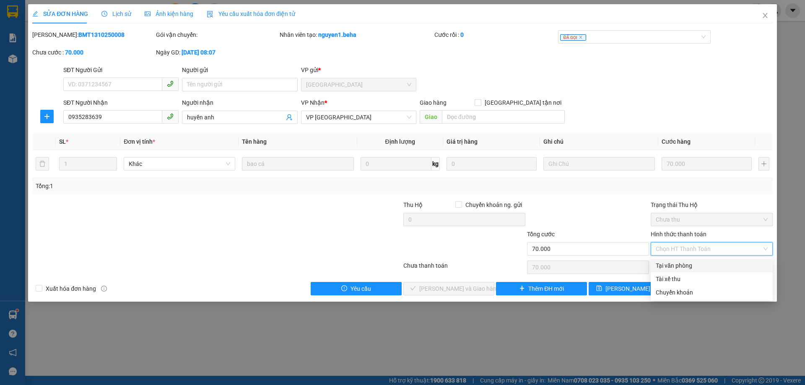
click at [687, 263] on div "Tại văn phòng" at bounding box center [712, 265] width 112 height 9
type input "0"
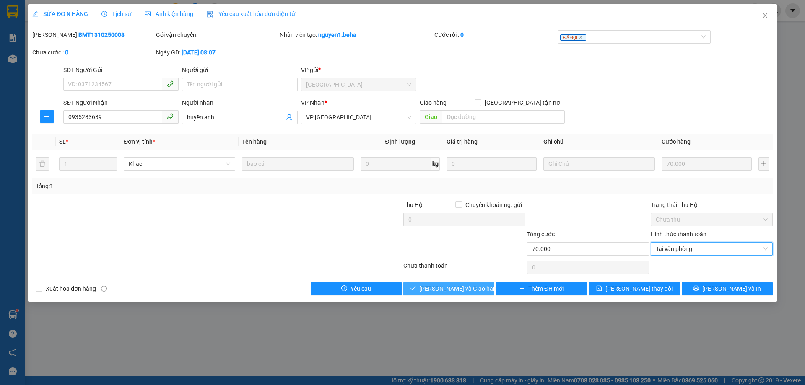
click at [466, 289] on span "[PERSON_NAME] và Giao hàng" at bounding box center [459, 288] width 81 height 9
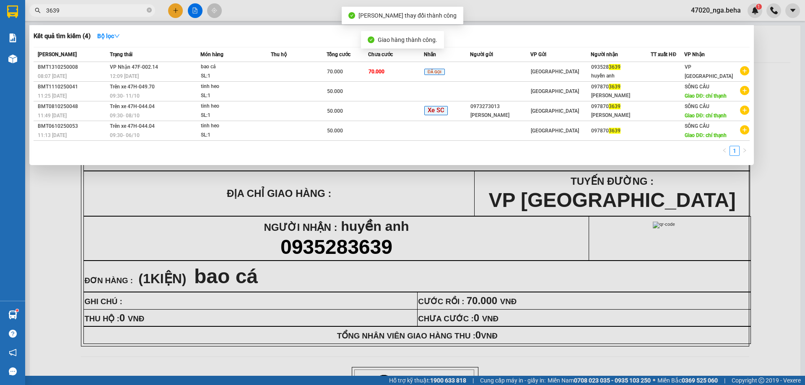
click at [102, 11] on input "3639" at bounding box center [95, 10] width 99 height 9
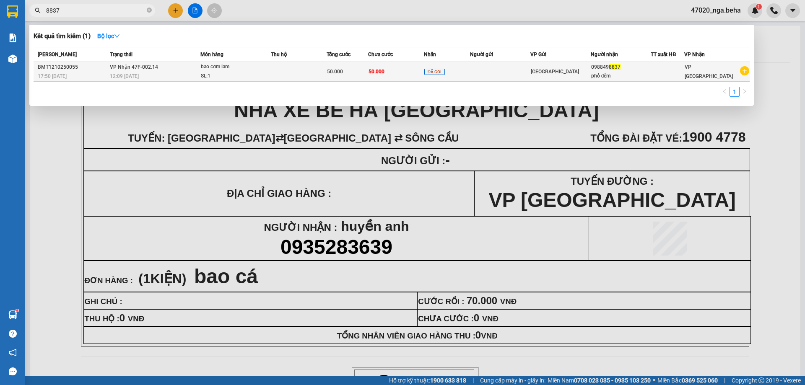
type input "8837"
click at [200, 78] on div "12:09 [DATE]" at bounding box center [155, 76] width 90 height 9
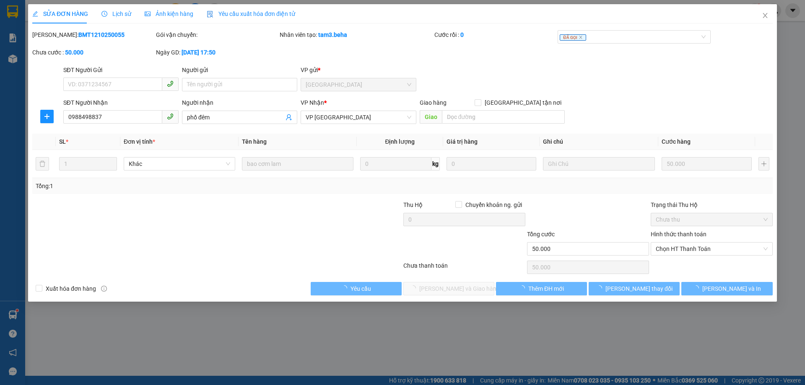
type input "0988498837"
type input "phố đêm"
type input "50.000"
click at [115, 118] on input "0988498837" at bounding box center [112, 116] width 99 height 13
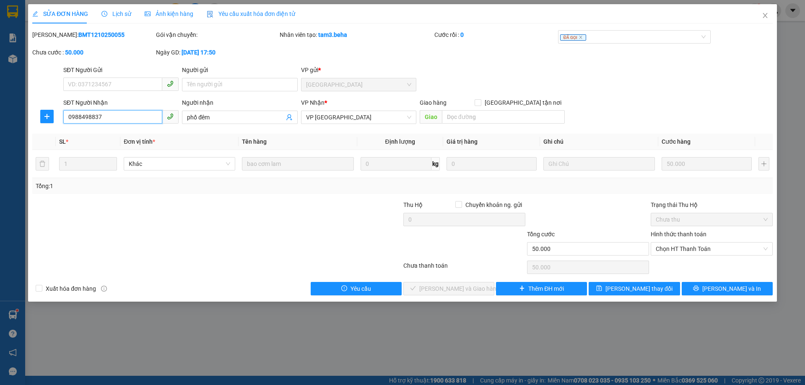
click at [115, 118] on input "0988498837" at bounding box center [112, 116] width 99 height 13
click at [696, 251] on span "Chọn HT Thanh Toán" at bounding box center [712, 249] width 112 height 13
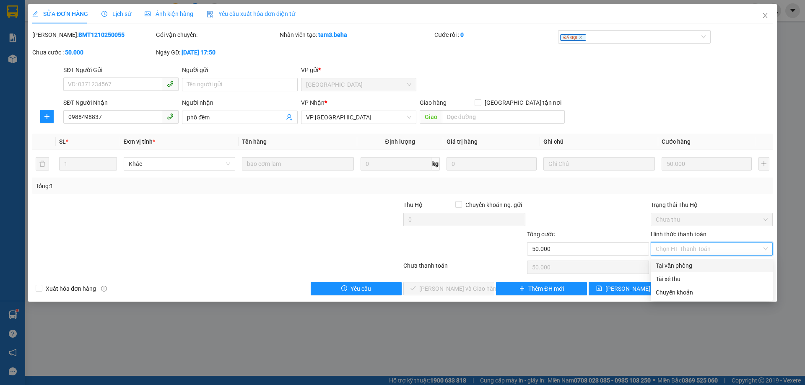
click at [688, 264] on div "Tại văn phòng" at bounding box center [712, 265] width 112 height 9
type input "0"
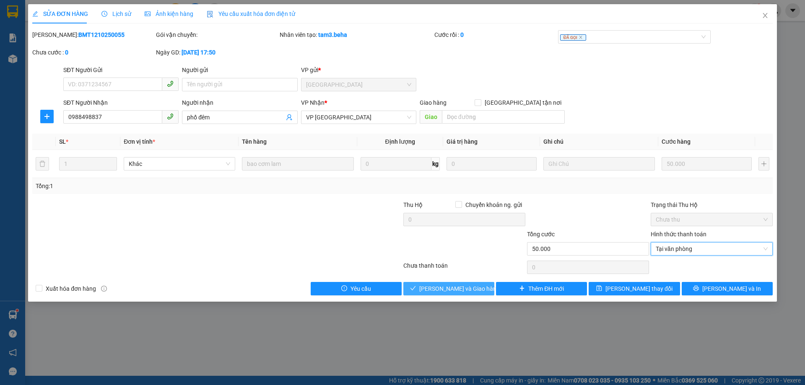
drag, startPoint x: 454, startPoint y: 285, endPoint x: 327, endPoint y: 321, distance: 132.1
click at [454, 286] on span "[PERSON_NAME] và Giao hàng" at bounding box center [459, 288] width 81 height 9
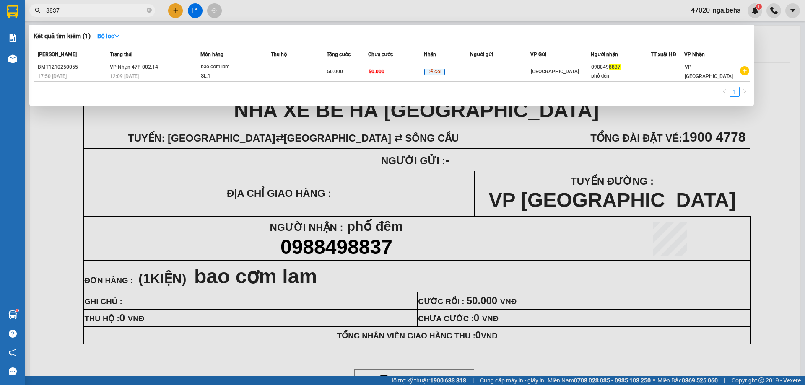
click at [80, 10] on input "8837" at bounding box center [95, 10] width 99 height 9
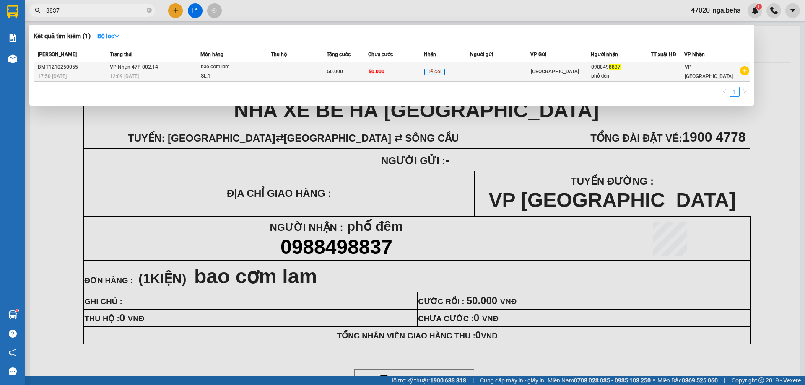
click at [320, 75] on td at bounding box center [299, 72] width 56 height 20
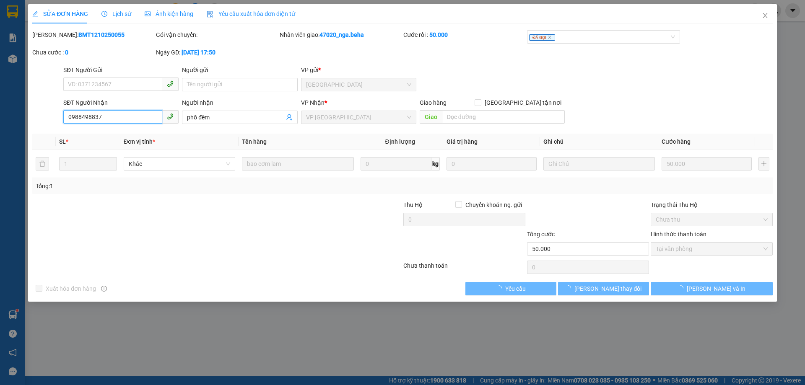
click at [121, 120] on input "0988498837" at bounding box center [112, 116] width 99 height 13
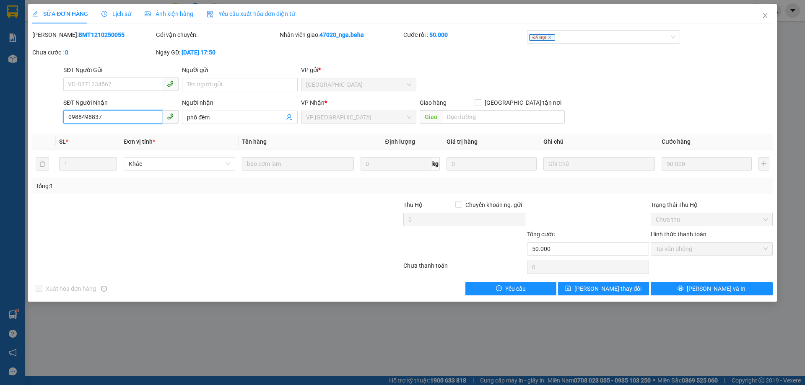
click at [121, 120] on input "0988498837" at bounding box center [112, 116] width 99 height 13
click at [769, 16] on span "Close" at bounding box center [765, 15] width 23 height 23
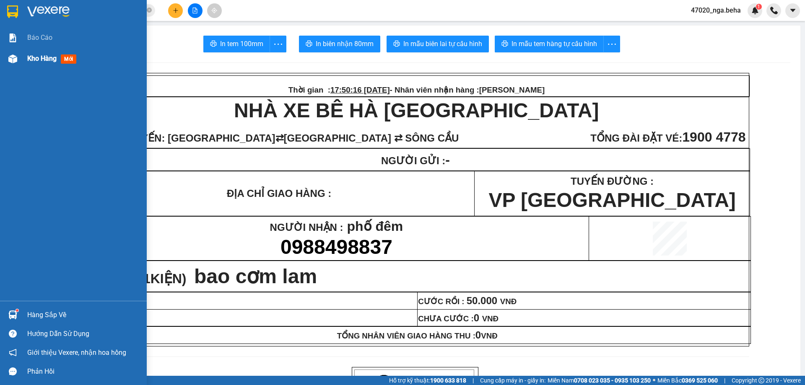
click at [34, 61] on span "Kho hàng" at bounding box center [41, 59] width 29 height 8
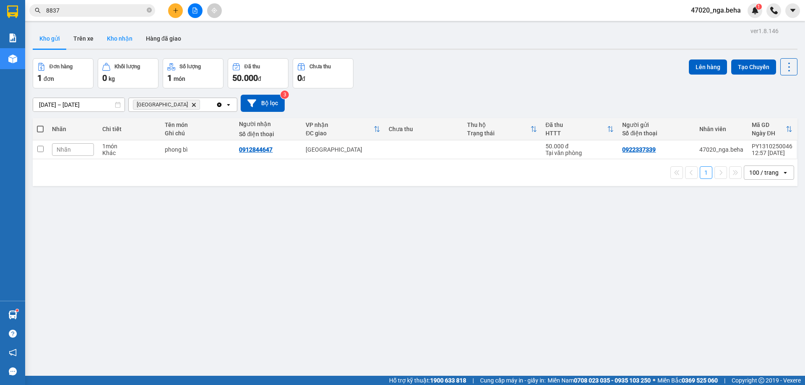
click at [127, 44] on button "Kho nhận" at bounding box center [119, 39] width 39 height 20
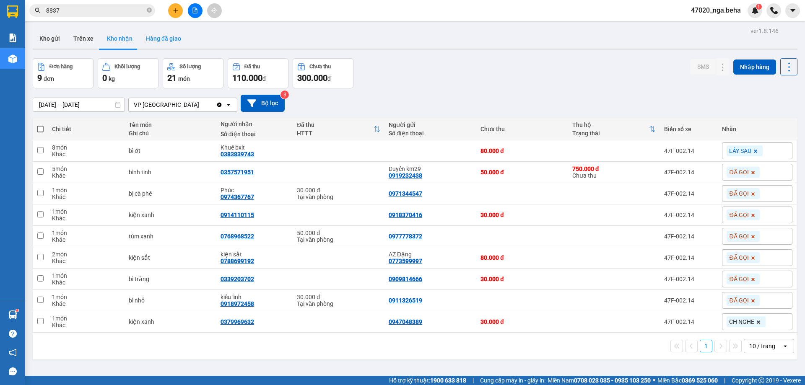
click at [153, 37] on button "Hàng đã giao" at bounding box center [163, 39] width 49 height 20
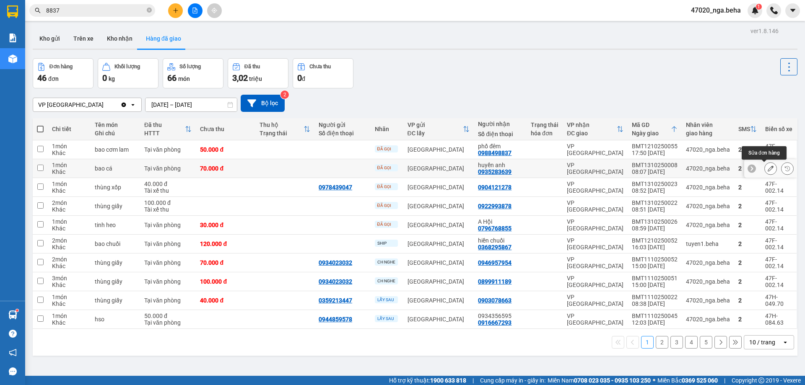
click at [765, 169] on button at bounding box center [771, 168] width 12 height 15
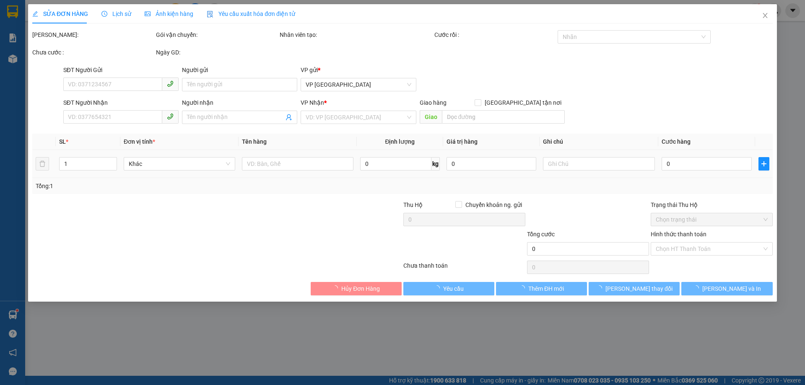
type input "0935283639"
type input "huyền anh"
type input "70.000"
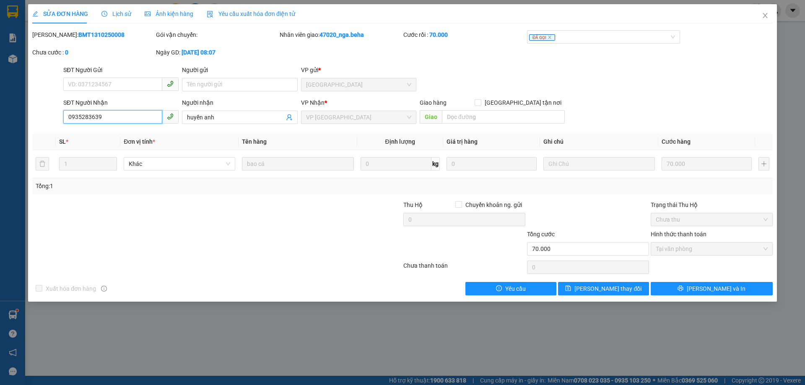
click at [126, 119] on input "0935283639" at bounding box center [112, 116] width 99 height 13
click at [765, 15] on icon "close" at bounding box center [765, 15] width 7 height 7
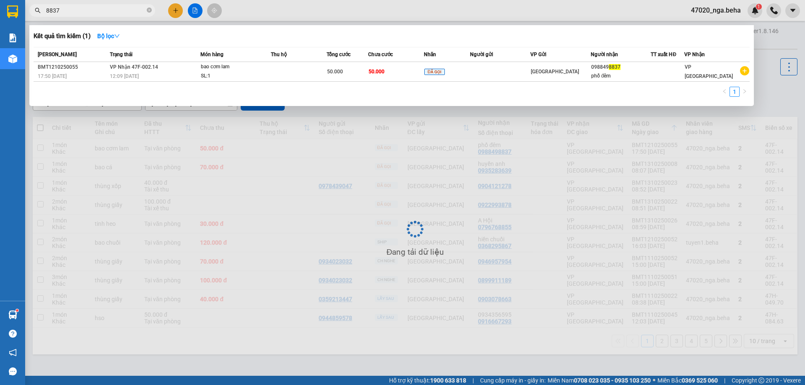
click at [107, 12] on input "8837" at bounding box center [95, 10] width 99 height 9
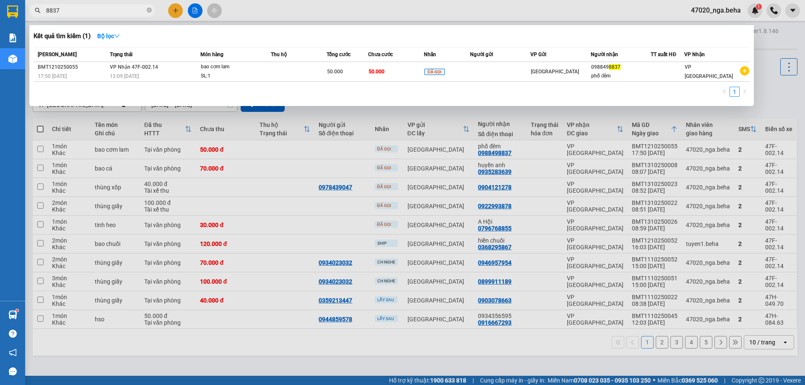
click at [107, 12] on input "8837" at bounding box center [95, 10] width 99 height 9
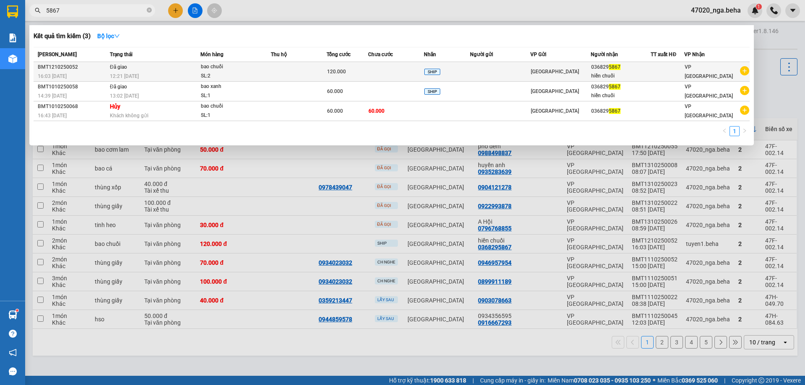
type input "5867"
click at [217, 79] on div "SL: 2" at bounding box center [232, 76] width 63 height 9
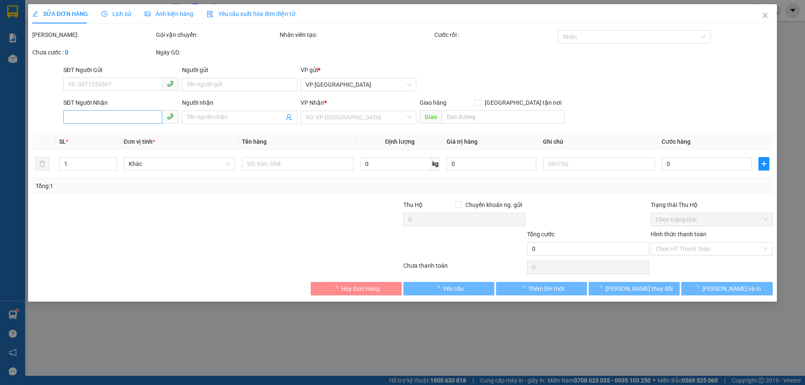
type input "0368295867"
type input "hiền chuối"
type input "120.000"
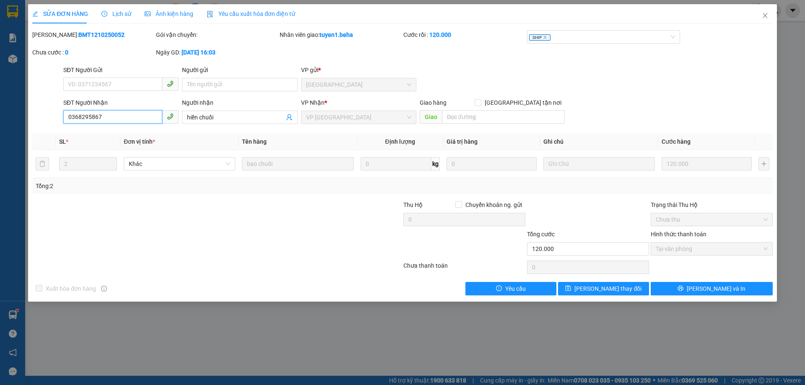
click at [134, 114] on input "0368295867" at bounding box center [112, 116] width 99 height 13
drag, startPoint x: 769, startPoint y: 16, endPoint x: 764, endPoint y: 18, distance: 5.7
click at [768, 16] on span "Close" at bounding box center [765, 15] width 23 height 23
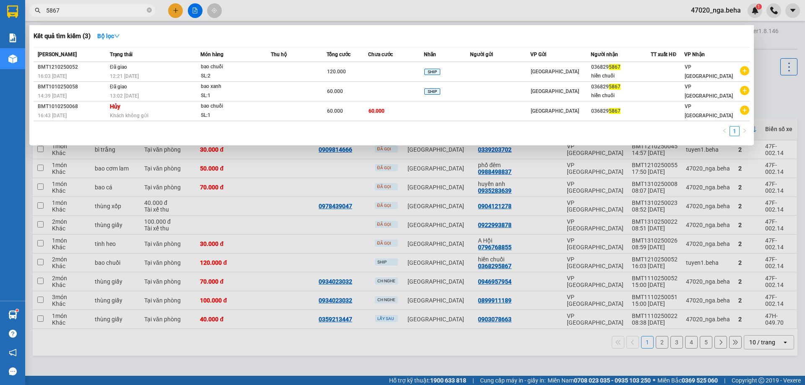
click at [112, 11] on input "5867" at bounding box center [95, 10] width 99 height 9
paste input "098849883"
type input "0988498837"
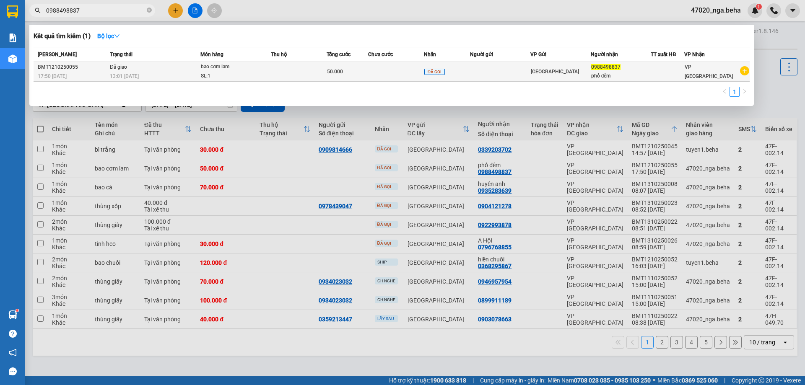
click at [319, 75] on td at bounding box center [299, 72] width 56 height 20
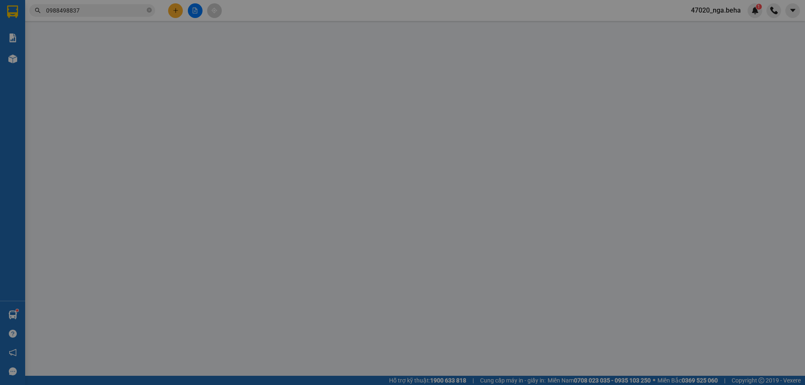
type input "0988498837"
type input "phố đêm"
type input "50.000"
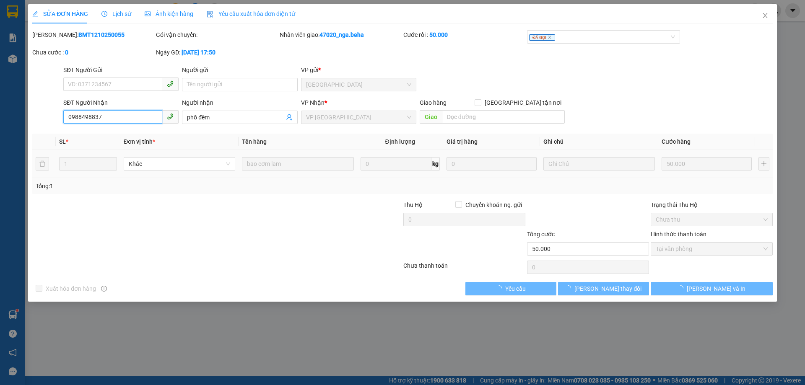
click at [142, 120] on input "0988498837" at bounding box center [112, 116] width 99 height 13
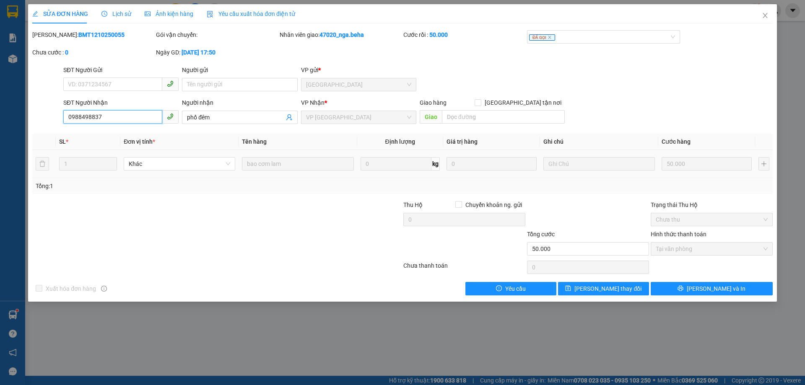
click at [142, 120] on input "0988498837" at bounding box center [112, 116] width 99 height 13
click at [768, 11] on span "Close" at bounding box center [765, 15] width 23 height 23
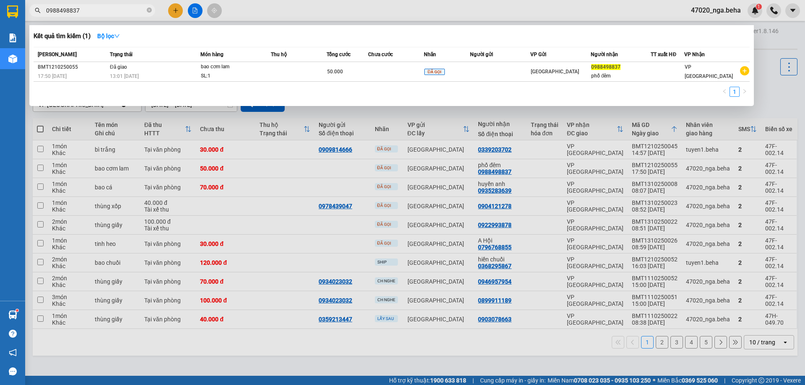
click at [126, 10] on input "0988498837" at bounding box center [95, 10] width 99 height 9
paste input "36829586"
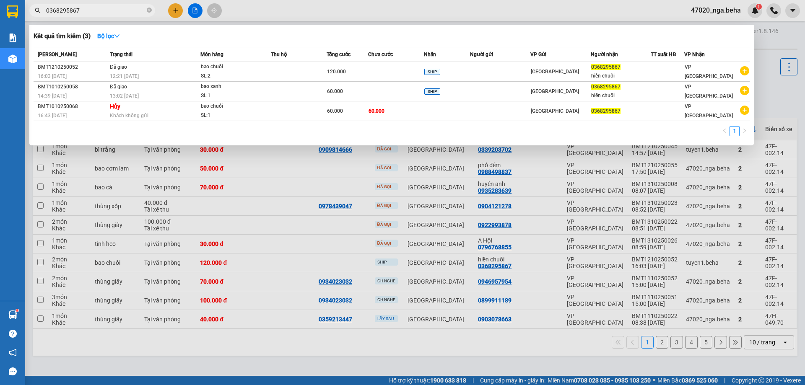
type input "0368295867"
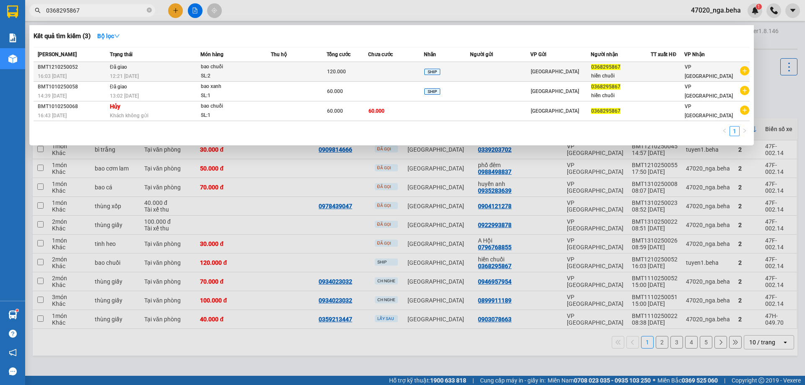
click at [228, 75] on div "SL: 2" at bounding box center [232, 76] width 63 height 9
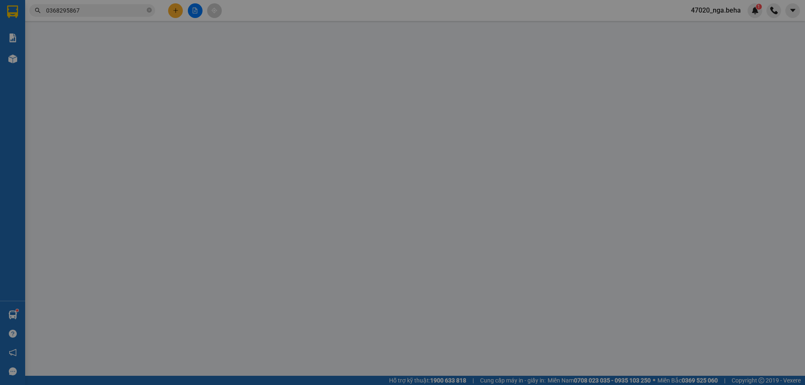
type input "0368295867"
type input "hiền chuối"
type input "120.000"
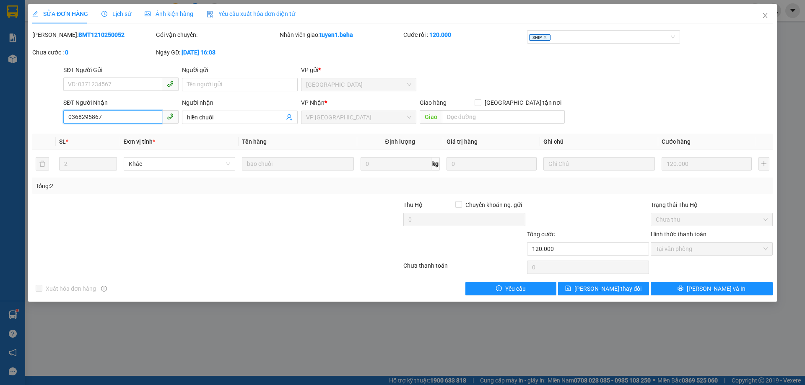
click at [124, 120] on input "0368295867" at bounding box center [112, 116] width 99 height 13
click at [770, 18] on span "Close" at bounding box center [765, 15] width 23 height 23
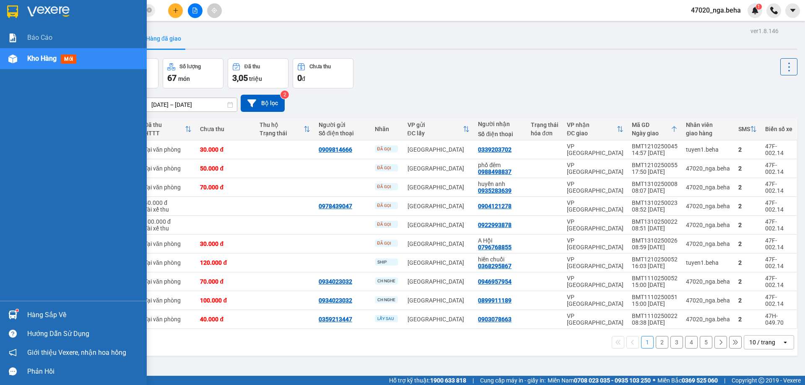
click at [29, 55] on span "Kho hàng" at bounding box center [41, 59] width 29 height 8
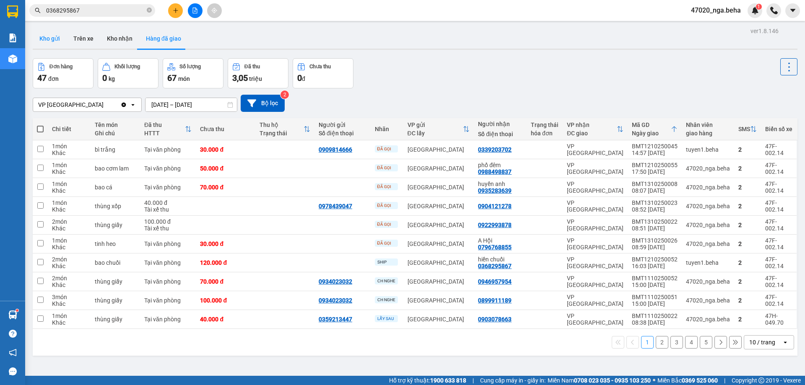
click at [46, 36] on button "Kho gửi" at bounding box center [50, 39] width 34 height 20
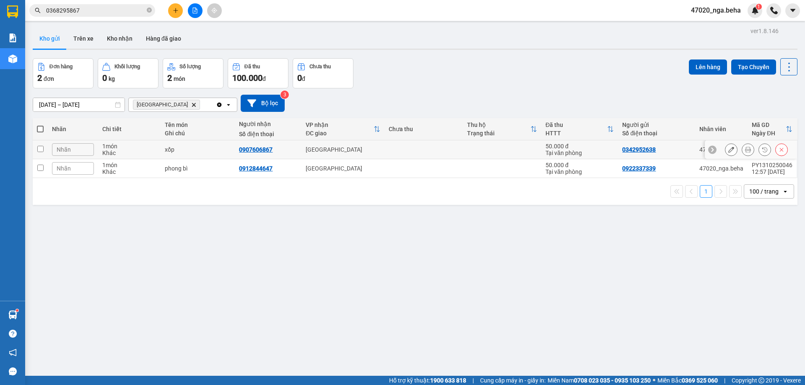
click at [745, 148] on icon at bounding box center [748, 150] width 6 height 6
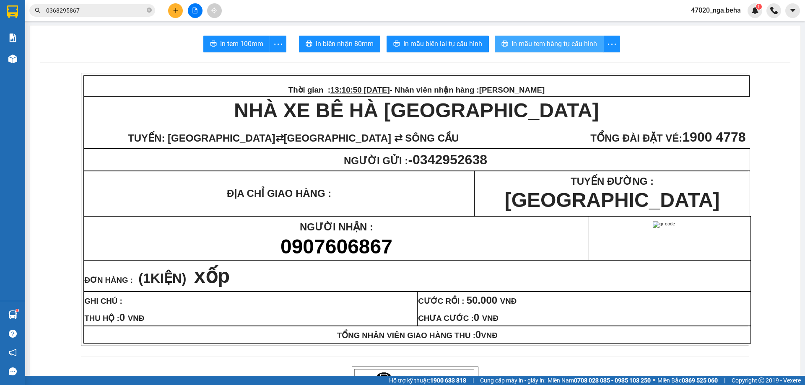
click at [544, 51] on button "In mẫu tem hàng tự cấu hình" at bounding box center [549, 44] width 109 height 17
click at [533, 41] on span "In mẫu tem hàng tự cấu hình" at bounding box center [555, 44] width 86 height 10
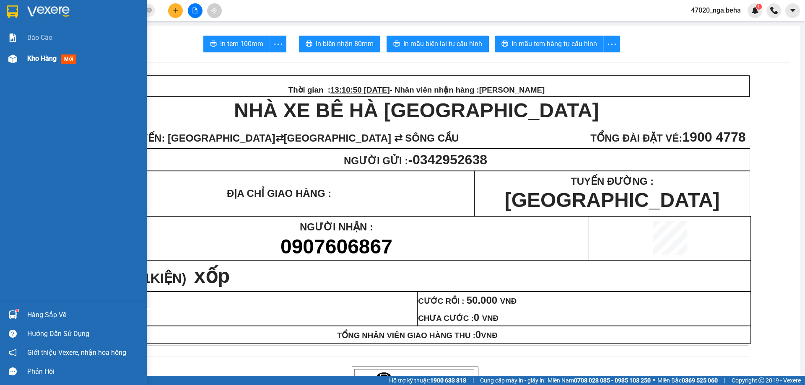
click at [10, 58] on img at bounding box center [12, 59] width 9 height 9
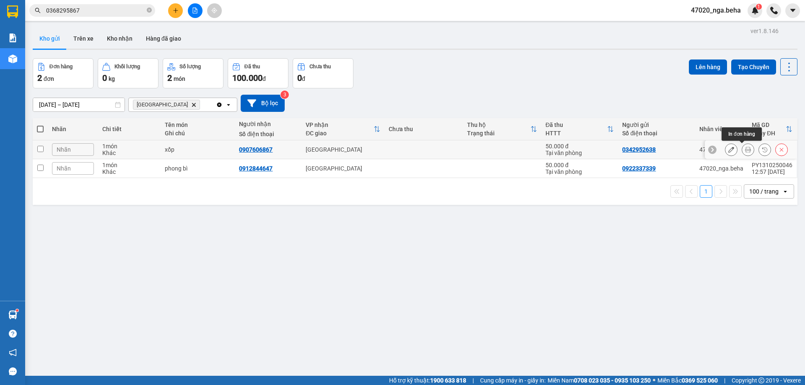
click at [726, 150] on button at bounding box center [732, 150] width 12 height 15
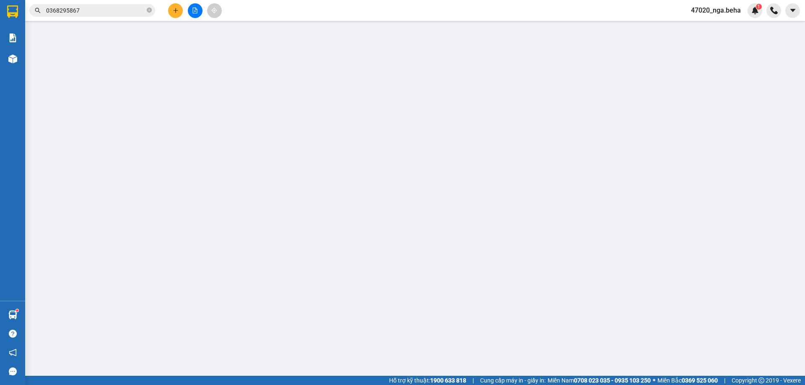
type input "0342952638"
type input "0907606867"
type input "50.000"
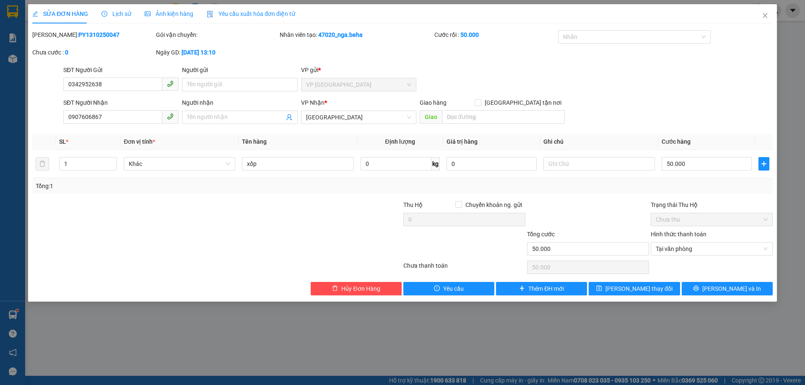
click at [114, 125] on div "SĐT Người Nhận 0907606867" at bounding box center [120, 112] width 115 height 29
click at [115, 117] on input "0907606867" at bounding box center [112, 116] width 99 height 13
click at [768, 13] on icon "close" at bounding box center [765, 15] width 7 height 7
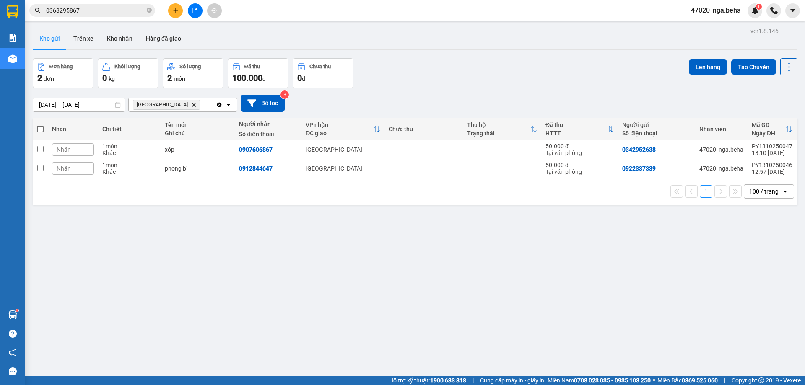
click at [83, 5] on span "0368295867" at bounding box center [92, 10] width 126 height 13
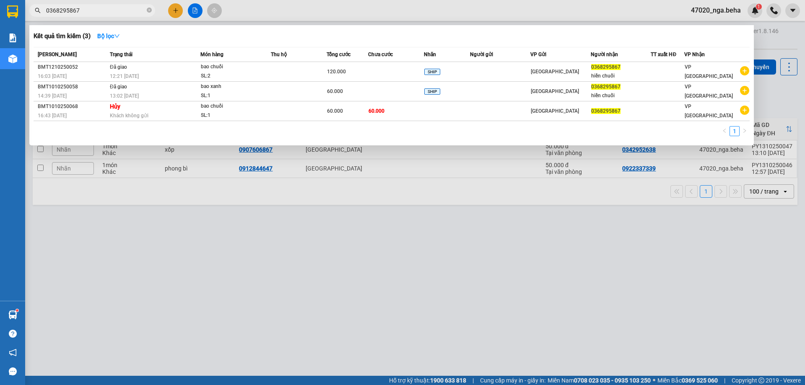
click at [83, 5] on span "0368295867" at bounding box center [92, 10] width 126 height 13
click at [86, 10] on input "0368295867" at bounding box center [95, 10] width 99 height 9
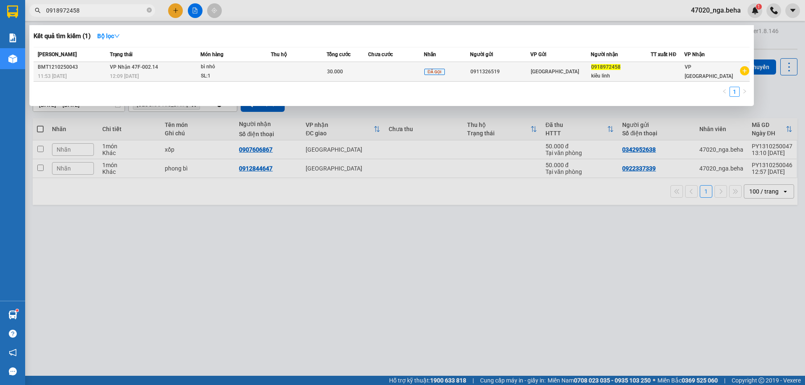
click at [234, 76] on div "SL: 1" at bounding box center [232, 76] width 63 height 9
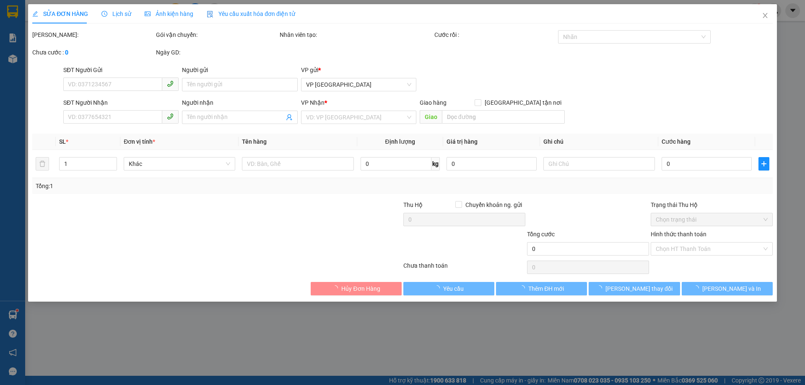
click at [180, 11] on span "Ảnh kiện hàng" at bounding box center [169, 13] width 49 height 7
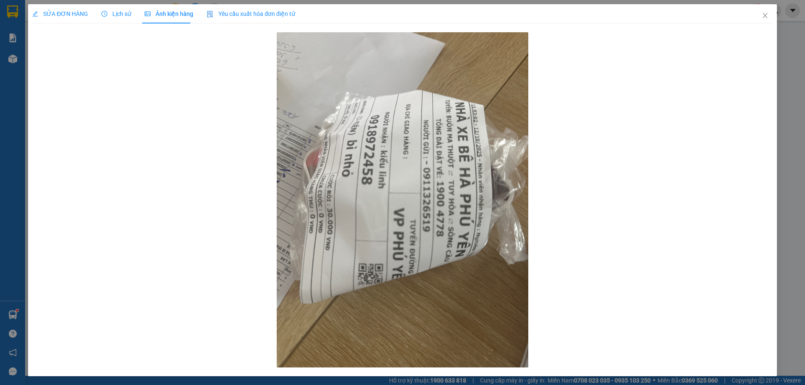
click at [83, 21] on div "SỬA ĐƠN HÀNG" at bounding box center [60, 13] width 56 height 19
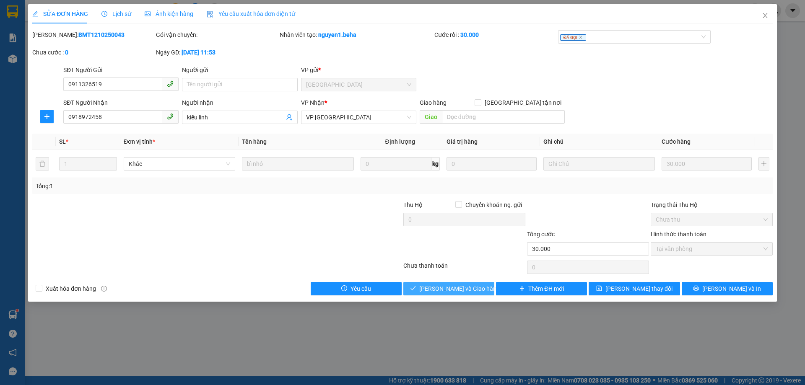
click at [464, 283] on button "[PERSON_NAME] và Giao hàng" at bounding box center [448, 288] width 91 height 13
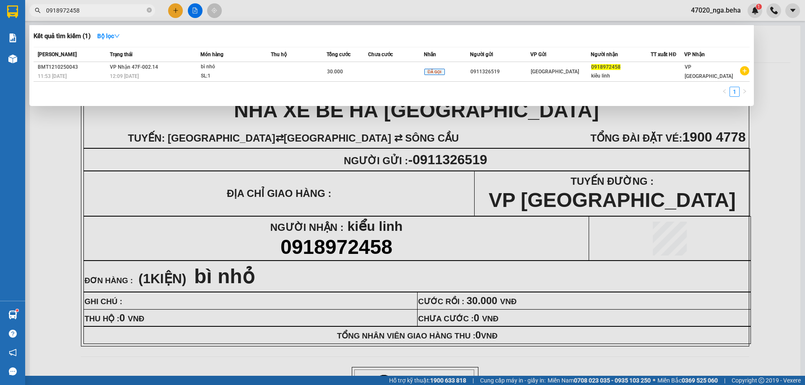
click at [106, 5] on span "0918972458" at bounding box center [92, 10] width 126 height 13
click at [103, 14] on input "0918972458" at bounding box center [95, 10] width 99 height 9
click at [128, 13] on input "0918972458" at bounding box center [95, 10] width 99 height 9
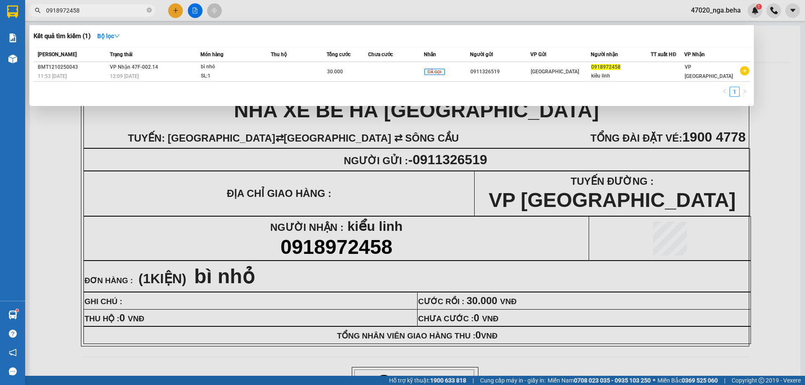
click at [128, 13] on input "0918972458" at bounding box center [95, 10] width 99 height 9
click at [128, 12] on input "0918972458" at bounding box center [95, 10] width 99 height 9
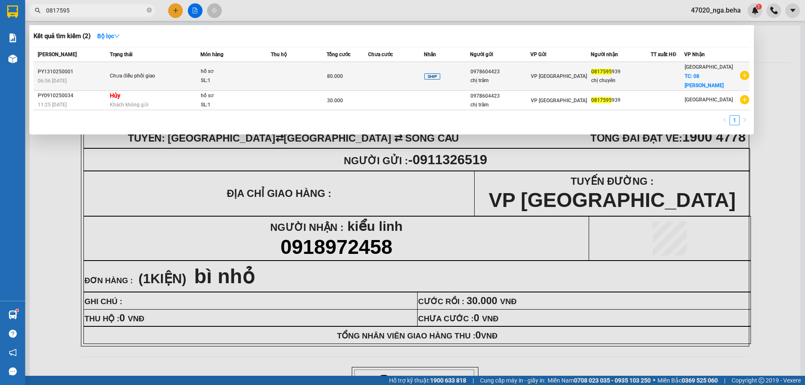
type input "0817595"
click at [257, 81] on div "SL: 1" at bounding box center [232, 80] width 63 height 9
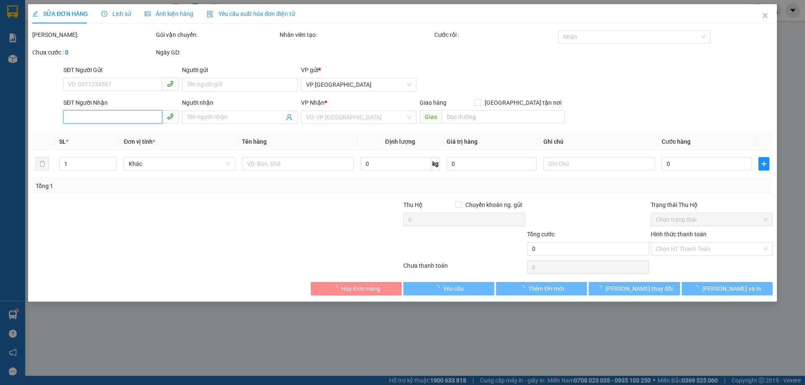
type input "0817595939"
click at [121, 120] on input "0817595939" at bounding box center [112, 116] width 99 height 13
type input "0978604423"
type input "chị trâm"
type input "chị chuyên"
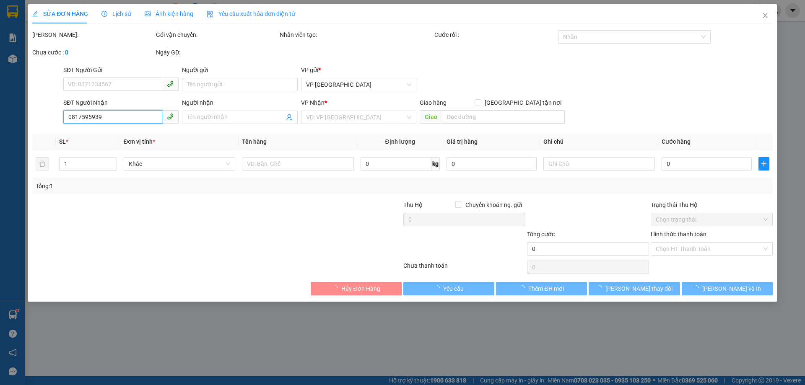
checkbox input "true"
type input "08 [PERSON_NAME]"
type input "80.000"
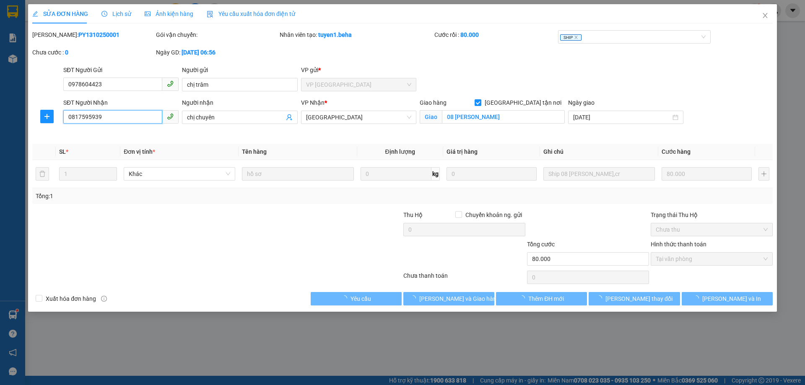
click at [121, 120] on input "0817595939" at bounding box center [112, 116] width 99 height 13
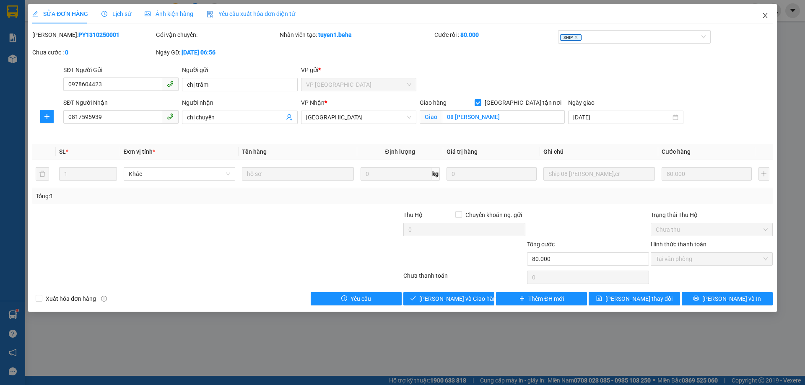
click at [765, 16] on icon "close" at bounding box center [765, 15] width 7 height 7
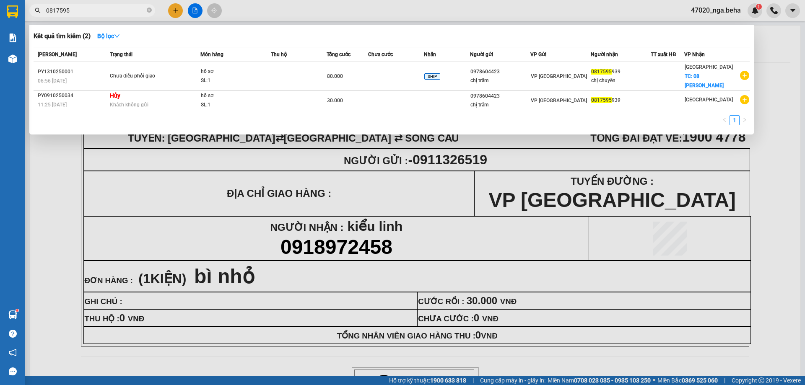
click at [113, 9] on input "0817595" at bounding box center [95, 10] width 99 height 9
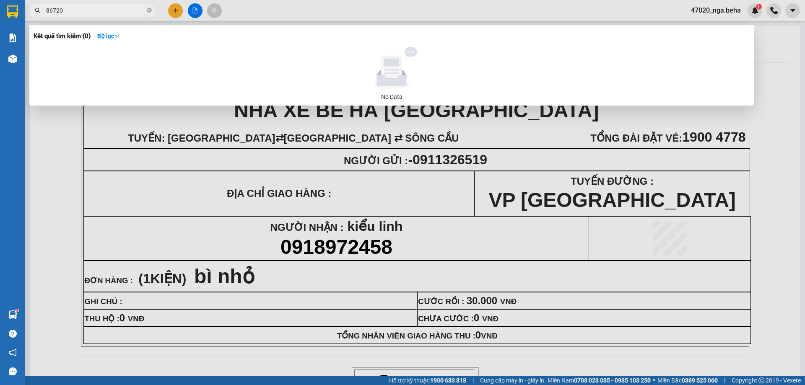
click at [97, 11] on input "86720" at bounding box center [95, 10] width 99 height 9
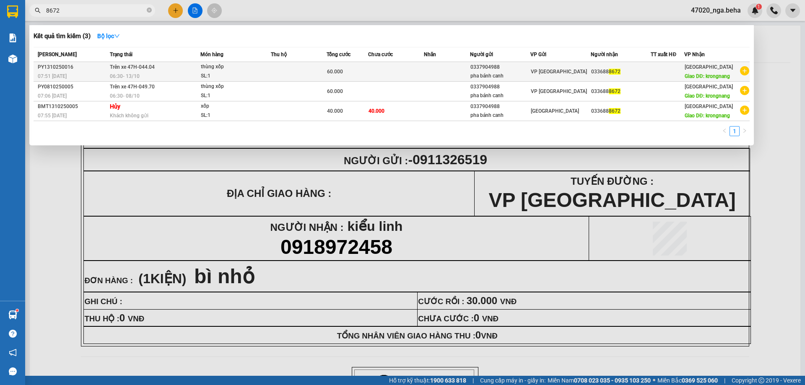
type input "8672"
click at [310, 70] on td at bounding box center [299, 72] width 56 height 20
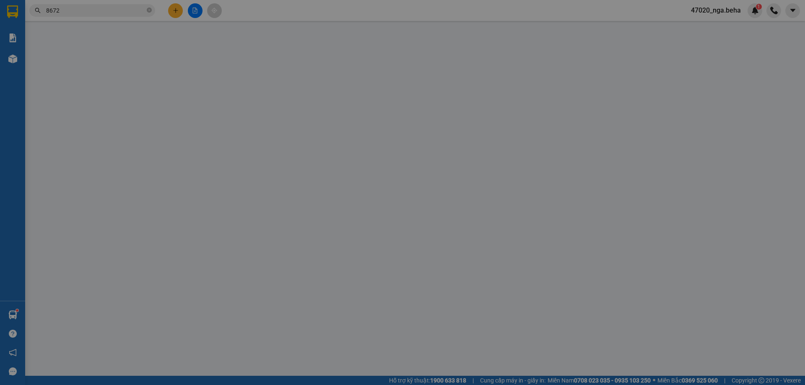
type input "0337904988"
type input "pha bánh canh"
type input "0336888672"
type input "krongnang"
type input "60.000"
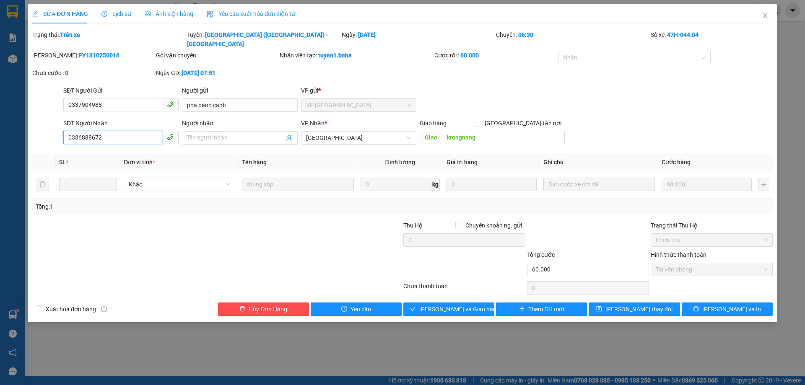
click at [114, 131] on input "0336888672" at bounding box center [112, 137] width 99 height 13
click at [766, 13] on icon "close" at bounding box center [765, 15] width 7 height 7
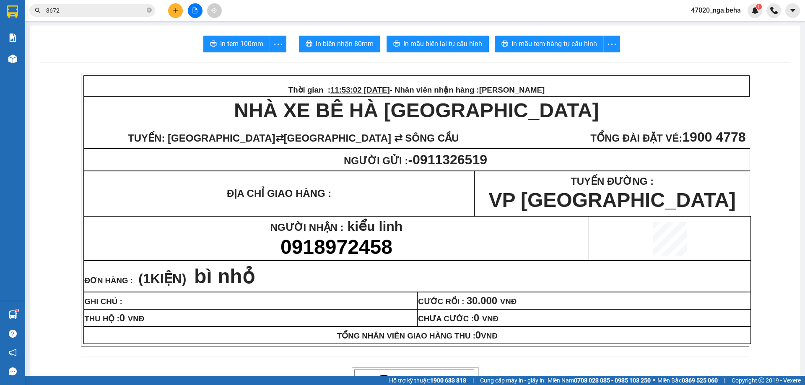
click at [120, 11] on input "8672" at bounding box center [95, 10] width 99 height 9
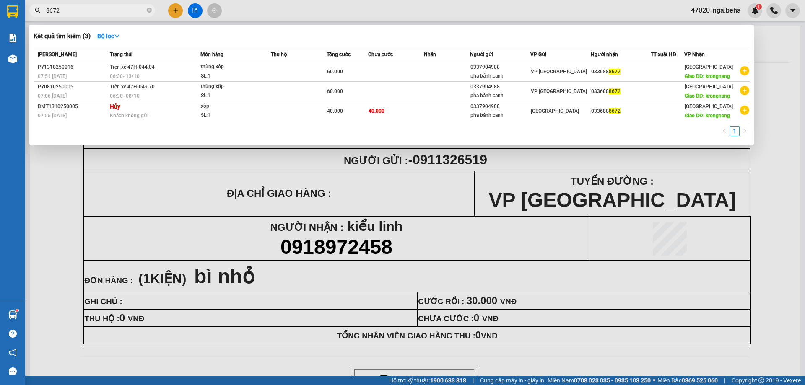
click at [120, 11] on input "8672" at bounding box center [95, 10] width 99 height 9
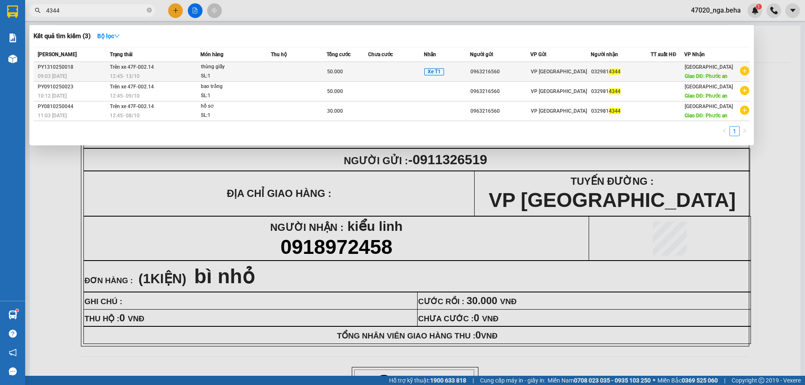
type input "4344"
click at [307, 77] on td at bounding box center [299, 72] width 56 height 20
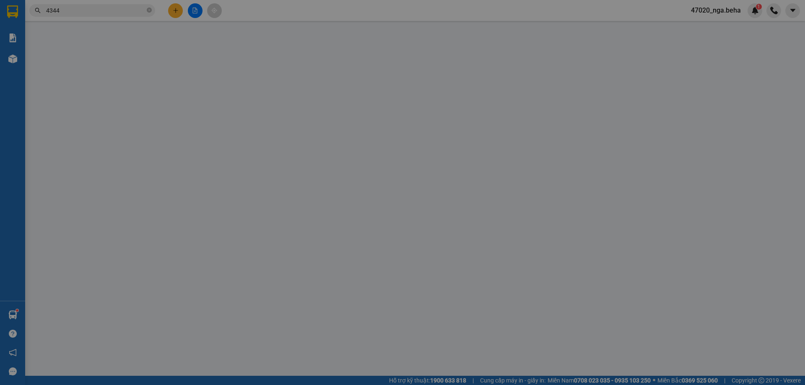
type input "0963216560"
type input "0329814344"
type input "Phước an"
type input "50.000"
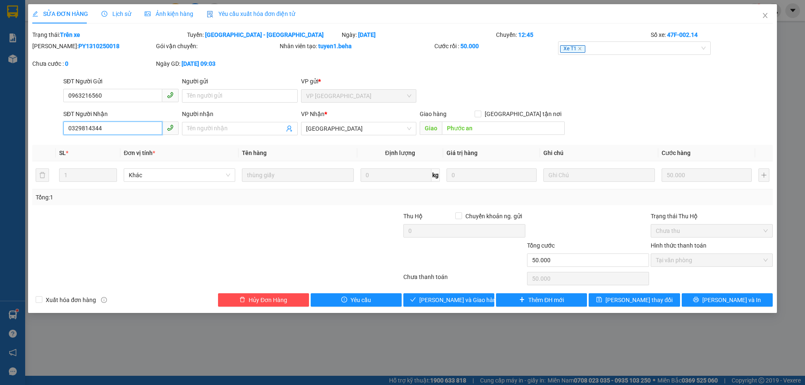
click at [128, 132] on input "0329814344" at bounding box center [112, 128] width 99 height 13
click at [768, 13] on icon "close" at bounding box center [765, 15] width 7 height 7
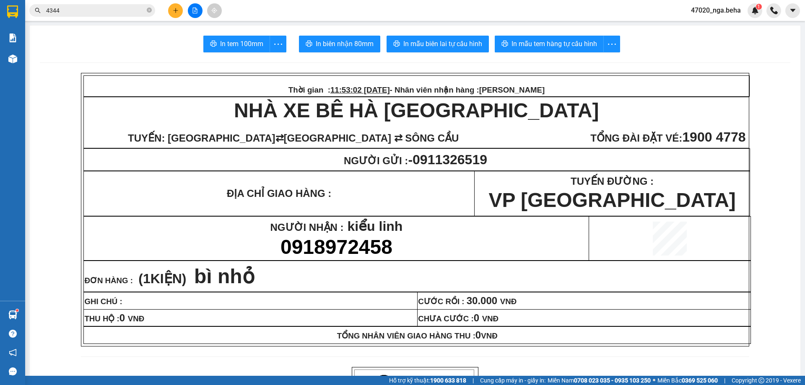
click at [65, 8] on input "4344" at bounding box center [95, 10] width 99 height 9
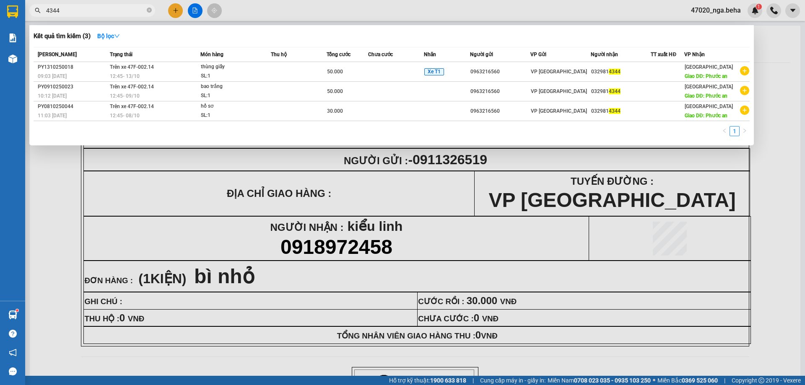
click at [65, 8] on input "4344" at bounding box center [95, 10] width 99 height 9
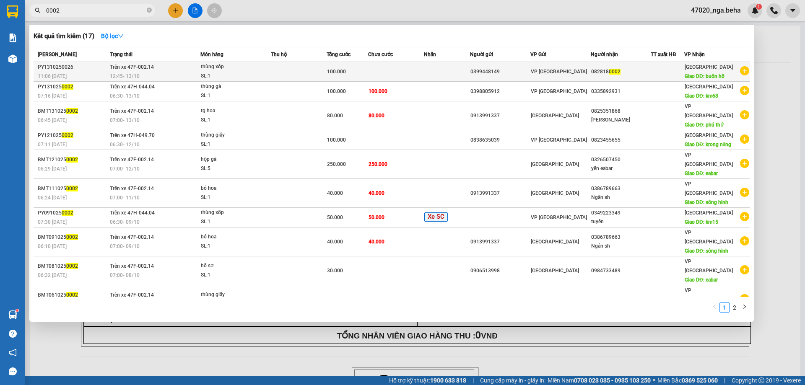
click at [233, 78] on div "SL: 1" at bounding box center [232, 76] width 63 height 9
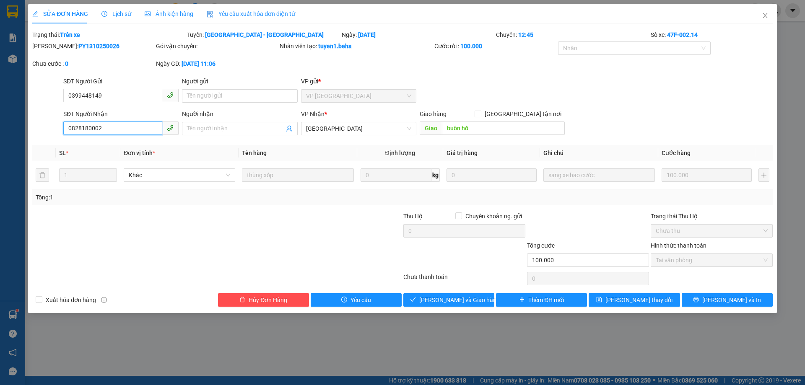
click at [113, 125] on input "0828180002" at bounding box center [112, 128] width 99 height 13
click at [766, 16] on icon "close" at bounding box center [765, 15] width 7 height 7
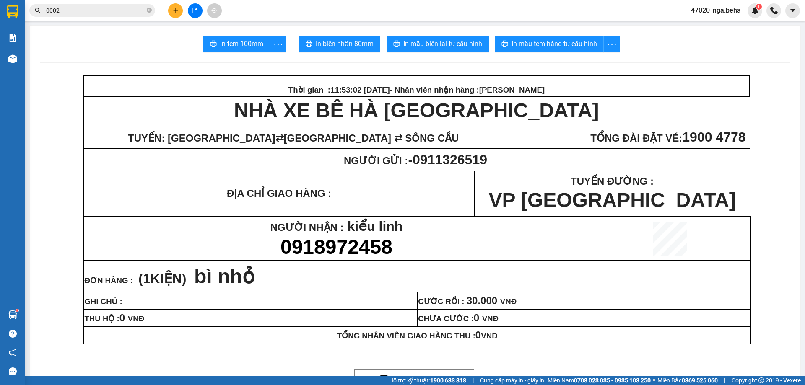
click at [104, 10] on input "0002" at bounding box center [95, 10] width 99 height 9
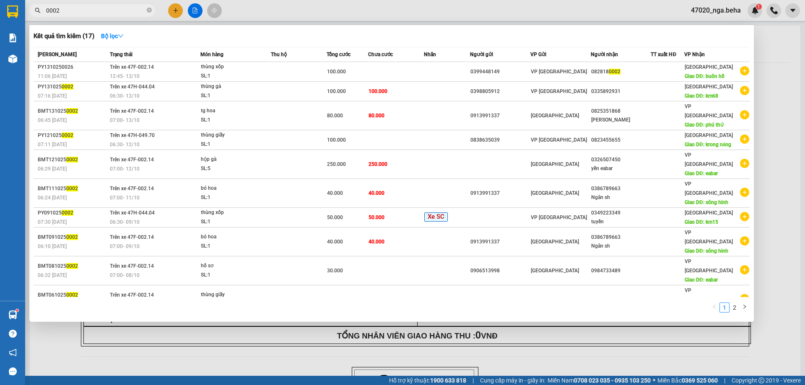
click at [104, 10] on input "0002" at bounding box center [95, 10] width 99 height 9
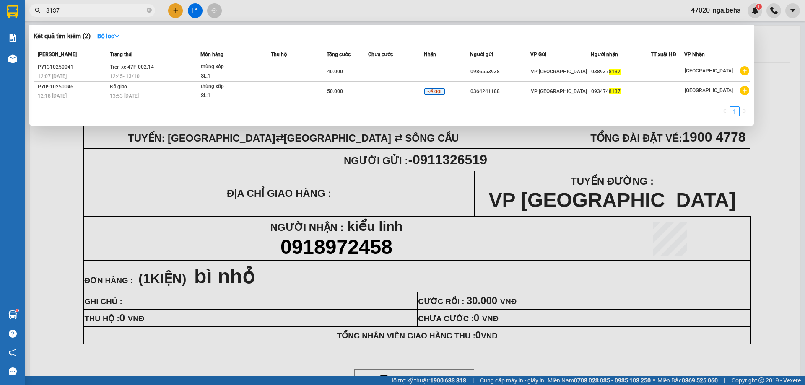
type input "8137"
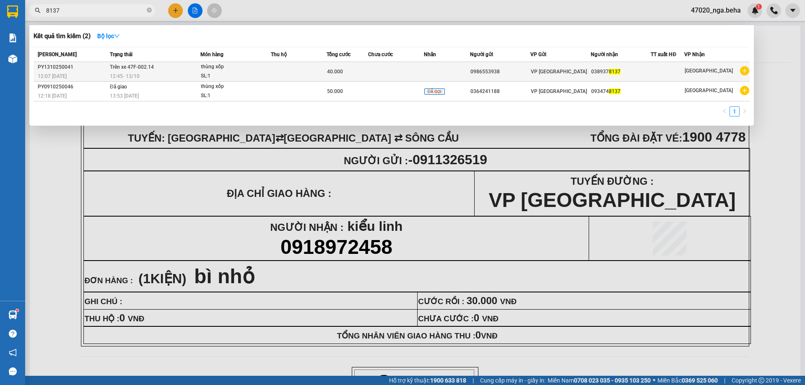
click at [278, 79] on td at bounding box center [299, 72] width 56 height 20
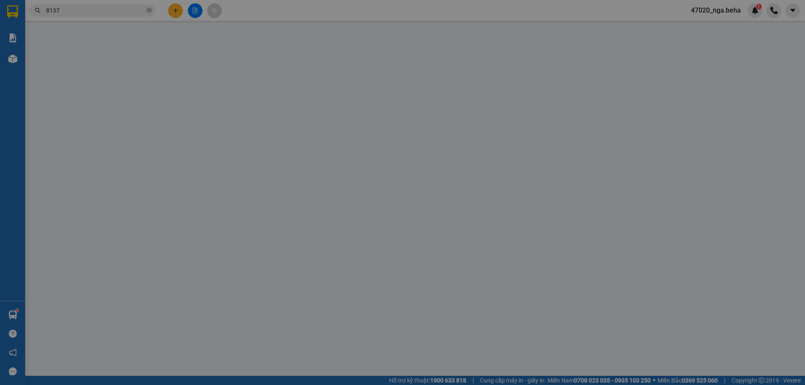
type input "0986553938"
type input "0389378137"
type input "40.000"
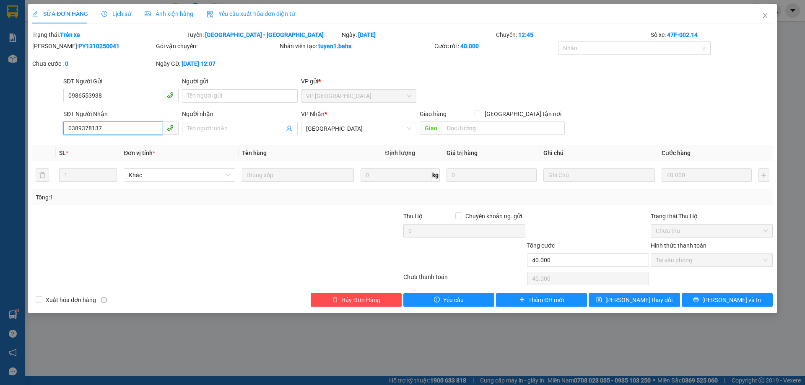
click at [117, 125] on input "0389378137" at bounding box center [112, 128] width 99 height 13
click at [769, 17] on span "Close" at bounding box center [765, 15] width 23 height 23
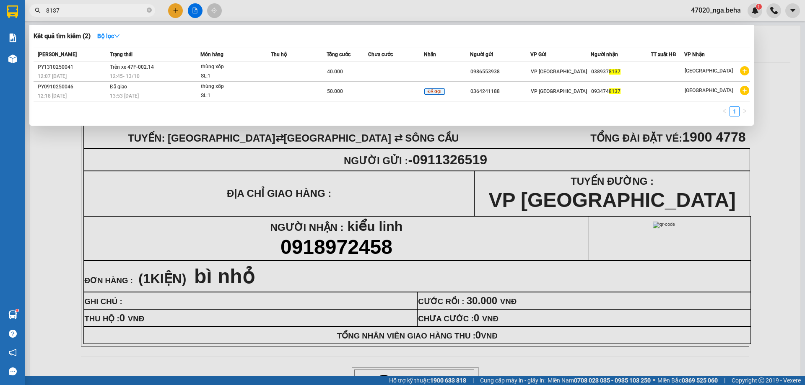
click at [79, 11] on input "8137" at bounding box center [95, 10] width 99 height 9
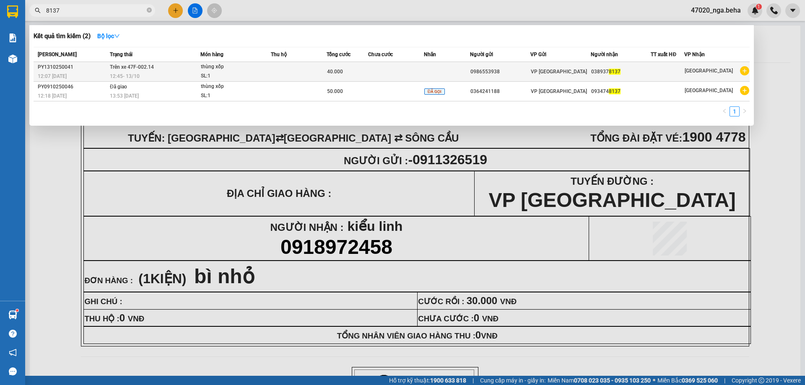
click at [265, 77] on span "thùng xốp SL: 1" at bounding box center [236, 71] width 70 height 18
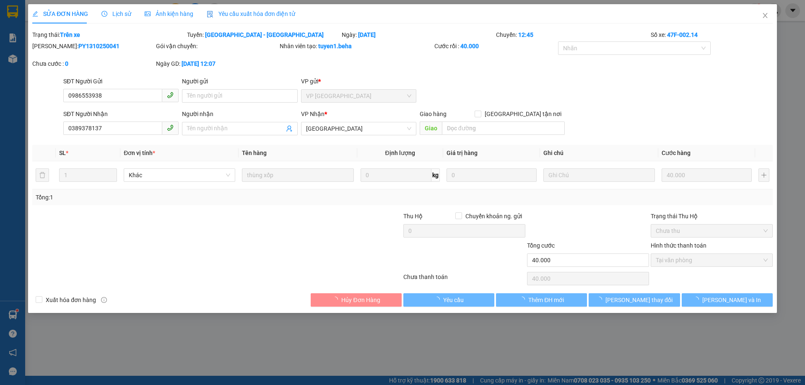
type input "0986553938"
type input "0389378137"
type input "40.000"
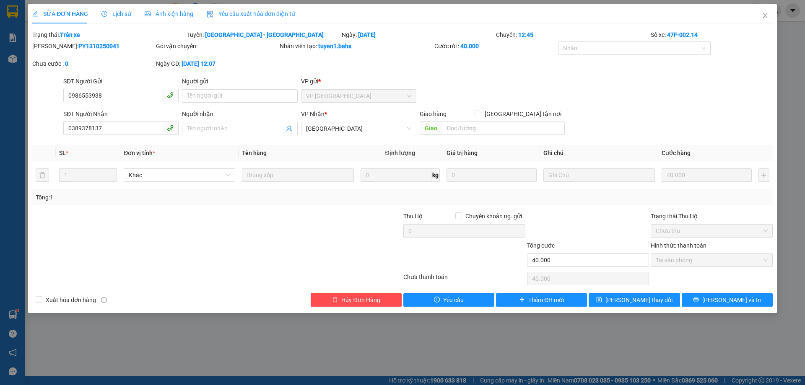
click at [113, 118] on div "SĐT Người Nhận" at bounding box center [120, 113] width 115 height 9
click at [113, 122] on input "0389378137" at bounding box center [112, 128] width 99 height 13
click at [113, 118] on div "SĐT Người Nhận" at bounding box center [120, 113] width 115 height 9
click at [113, 122] on input "0389378137" at bounding box center [112, 128] width 99 height 13
click at [115, 126] on input "0389378137" at bounding box center [112, 128] width 99 height 13
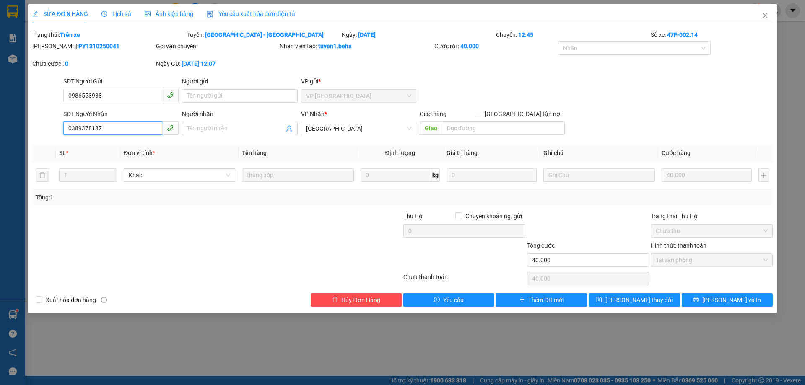
click at [115, 126] on input "0389378137" at bounding box center [112, 128] width 99 height 13
drag, startPoint x: 765, startPoint y: 12, endPoint x: 99, endPoint y: 15, distance: 665.6
click at [764, 11] on span "Close" at bounding box center [765, 15] width 23 height 23
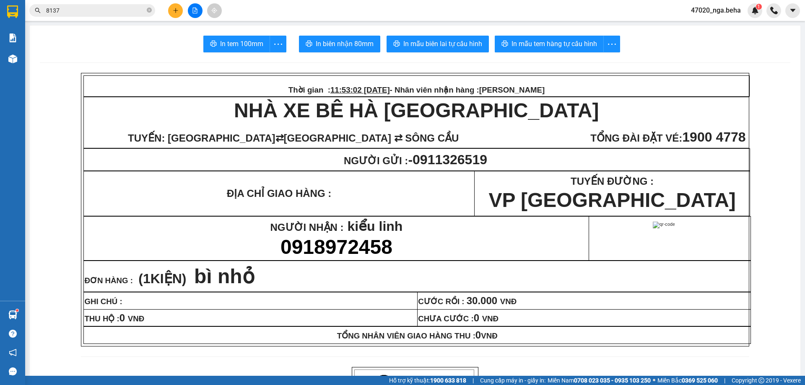
click at [99, 15] on input "8137" at bounding box center [95, 10] width 99 height 9
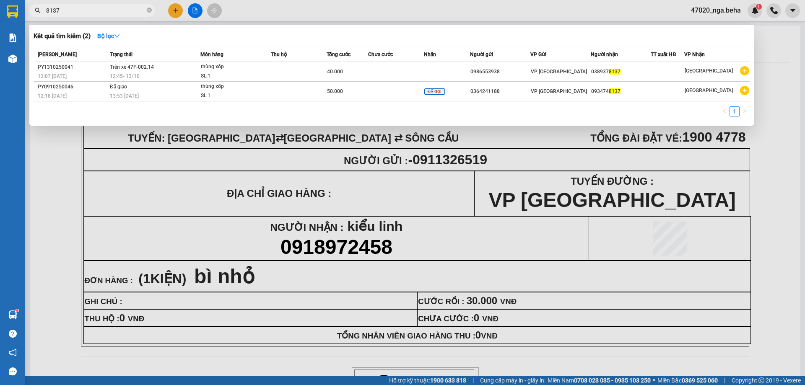
click at [99, 15] on input "8137" at bounding box center [95, 10] width 99 height 9
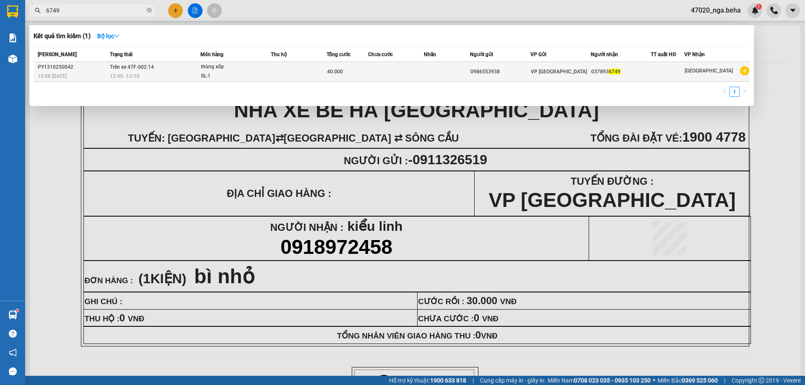
type input "6749"
click at [285, 68] on td at bounding box center [299, 72] width 56 height 20
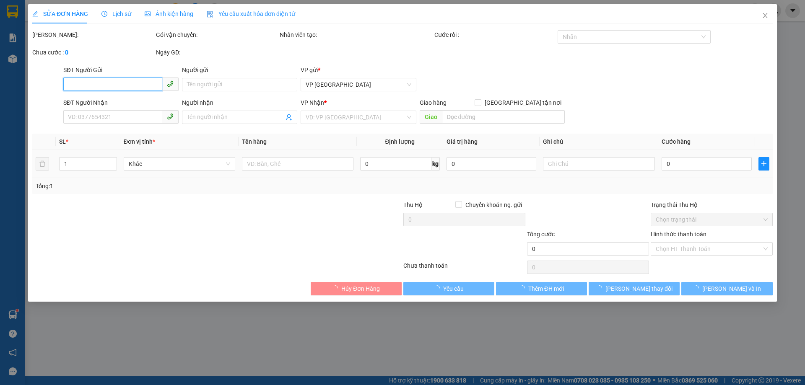
type input "0986553938"
type input "0378936749"
type input "40.000"
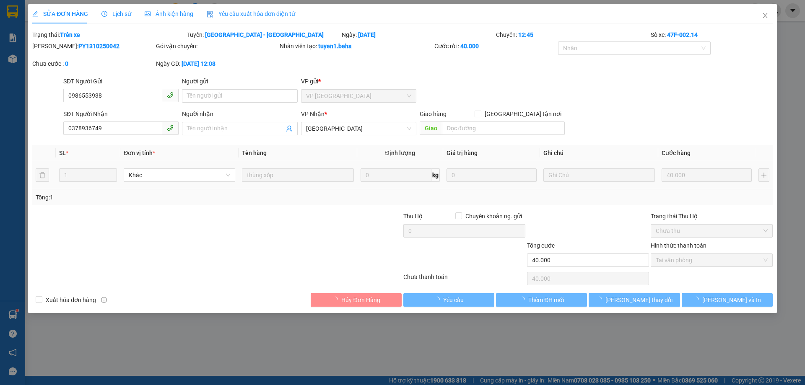
click at [125, 113] on div "SĐT Người Nhận" at bounding box center [120, 113] width 115 height 9
click at [125, 122] on input "0378936749" at bounding box center [112, 128] width 99 height 13
click at [125, 113] on div "SĐT Người Nhận" at bounding box center [120, 113] width 115 height 9
click at [125, 122] on input "0378936749" at bounding box center [112, 128] width 99 height 13
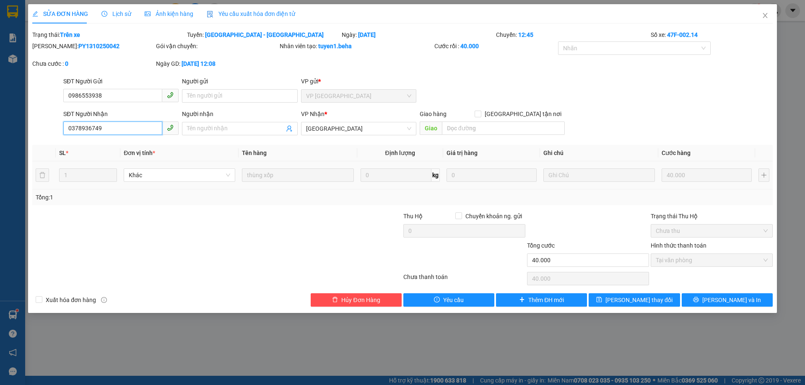
click at [125, 123] on input "0378936749" at bounding box center [112, 128] width 99 height 13
drag, startPoint x: 766, startPoint y: 15, endPoint x: 700, endPoint y: 11, distance: 66.0
click at [765, 15] on icon "close" at bounding box center [765, 15] width 7 height 7
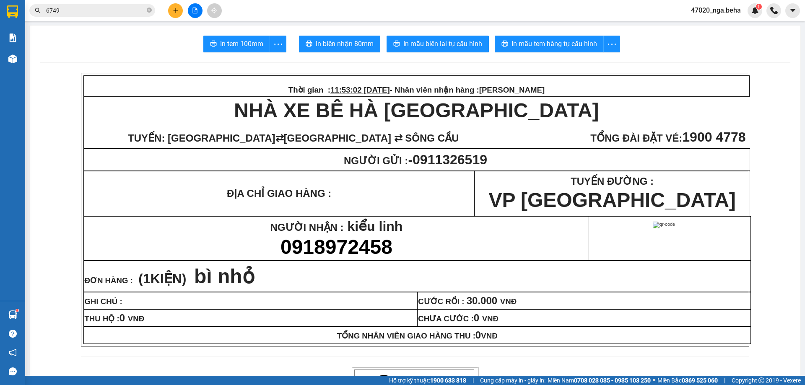
click at [96, 10] on input "6749" at bounding box center [95, 10] width 99 height 9
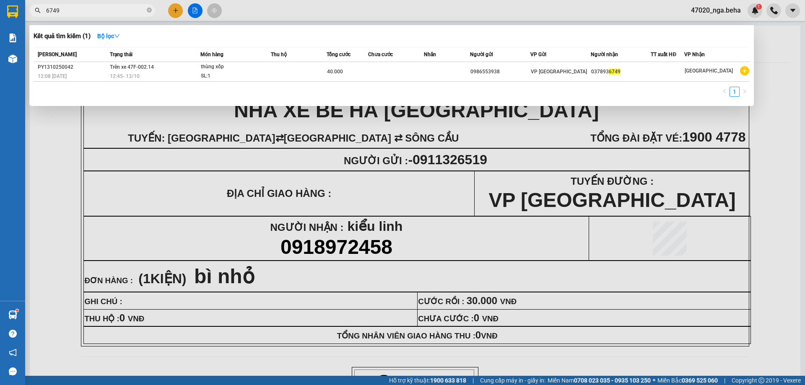
click at [95, 10] on input "6749" at bounding box center [95, 10] width 99 height 9
click at [95, 9] on input "6749" at bounding box center [95, 10] width 99 height 9
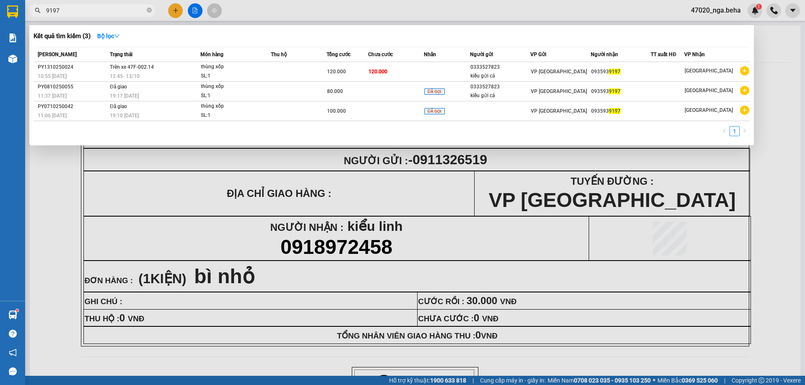
click at [119, 8] on input "9197" at bounding box center [95, 10] width 99 height 9
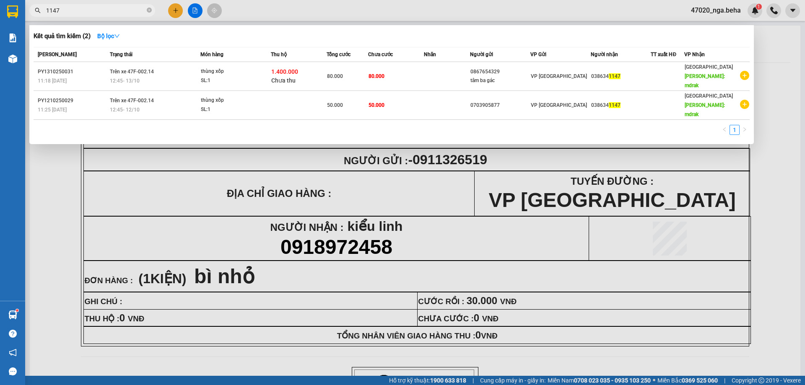
click at [93, 8] on input "1147" at bounding box center [95, 10] width 99 height 9
click at [122, 5] on span "1147" at bounding box center [92, 10] width 126 height 13
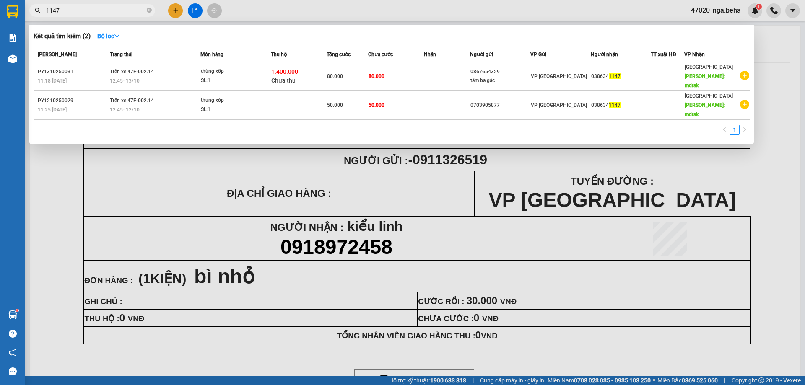
click at [119, 8] on input "1147" at bounding box center [95, 10] width 99 height 9
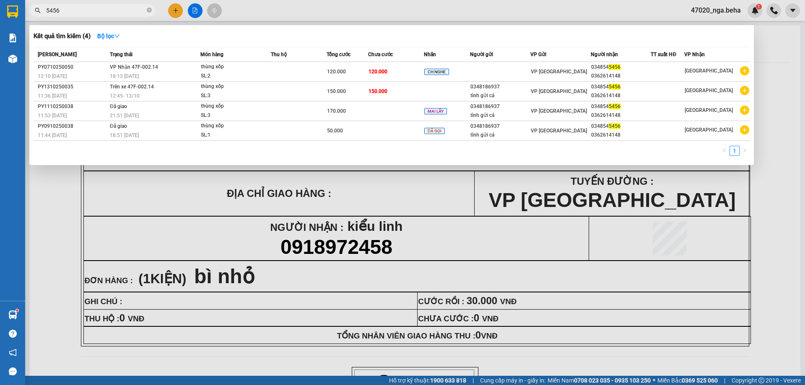
click at [132, 7] on input "5456" at bounding box center [95, 10] width 99 height 9
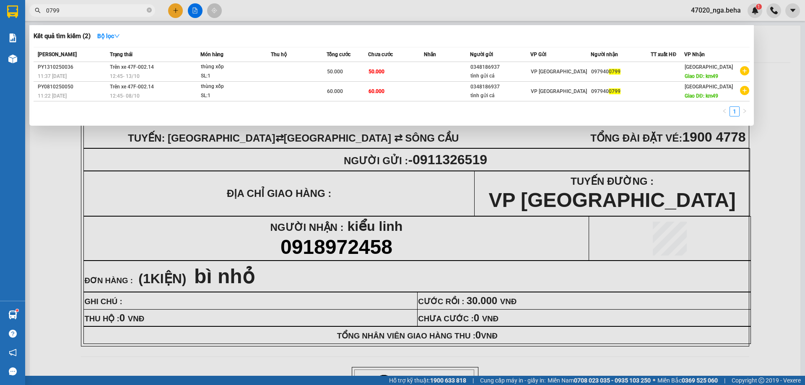
click at [58, 10] on input "0799" at bounding box center [95, 10] width 99 height 9
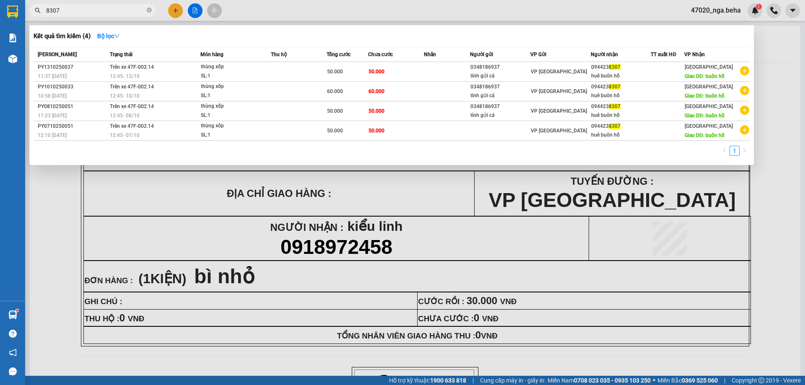
click at [106, 9] on input "8307" at bounding box center [95, 10] width 99 height 9
click at [106, 8] on input "8307" at bounding box center [95, 10] width 99 height 9
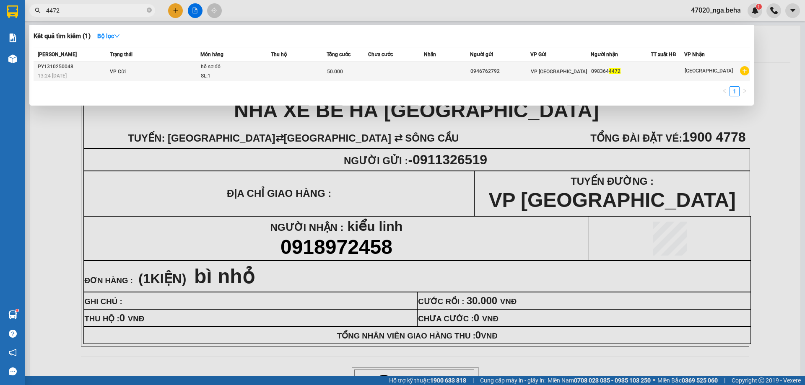
type input "4472"
click at [301, 69] on td at bounding box center [299, 71] width 56 height 19
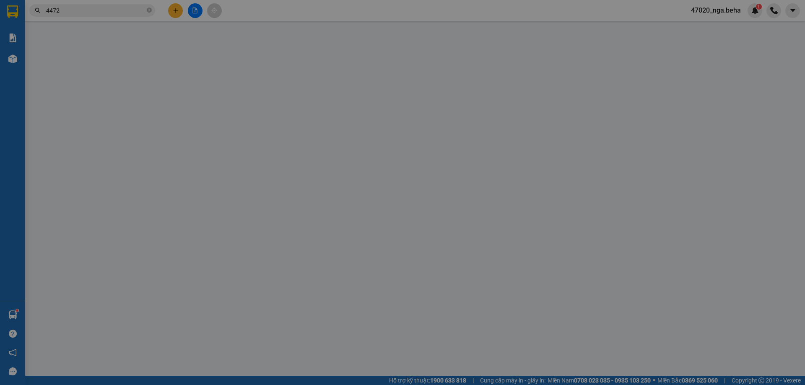
type input "0946762792"
type input "0983644472"
type input "50.000"
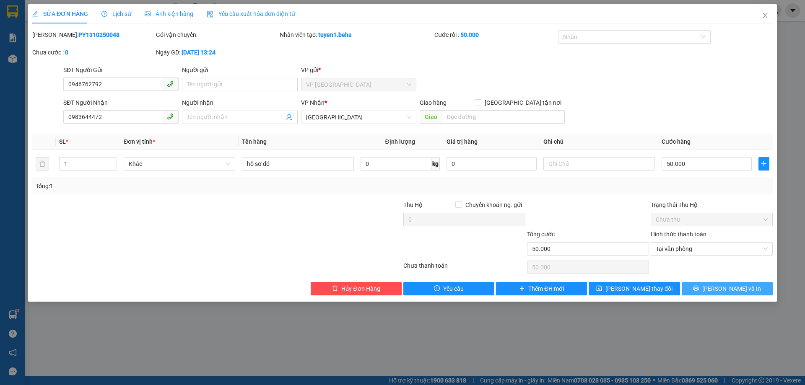
click at [718, 289] on button "[PERSON_NAME] và In" at bounding box center [727, 288] width 91 height 13
type input "0"
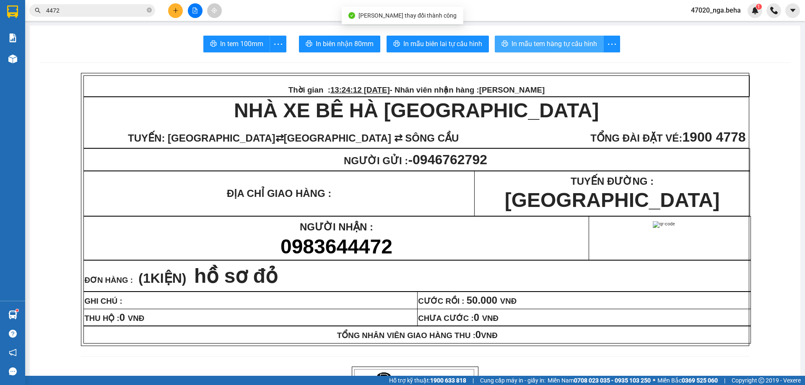
click at [541, 41] on span "In mẫu tem hàng tự cấu hình" at bounding box center [555, 44] width 86 height 10
click at [574, 40] on span "In mẫu tem hàng tự cấu hình" at bounding box center [555, 44] width 86 height 10
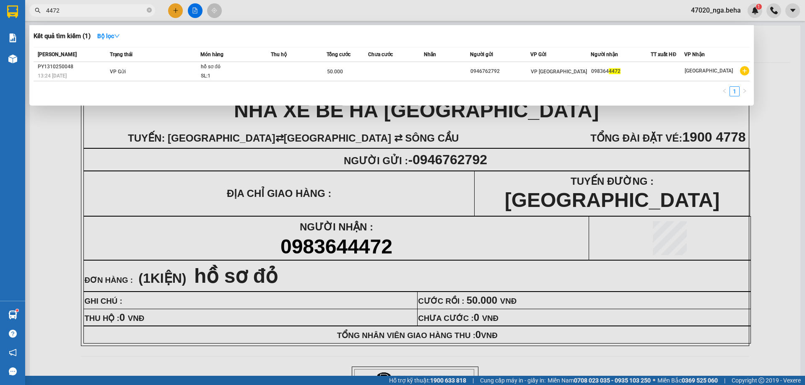
click at [97, 10] on input "4472" at bounding box center [95, 10] width 99 height 9
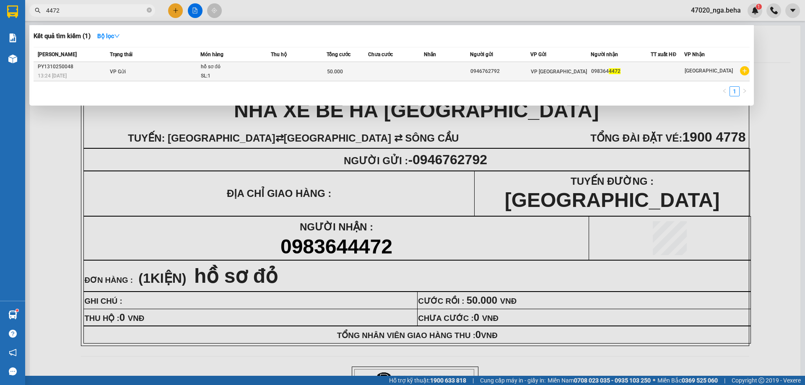
click at [223, 73] on div "SL: 1" at bounding box center [232, 76] width 63 height 9
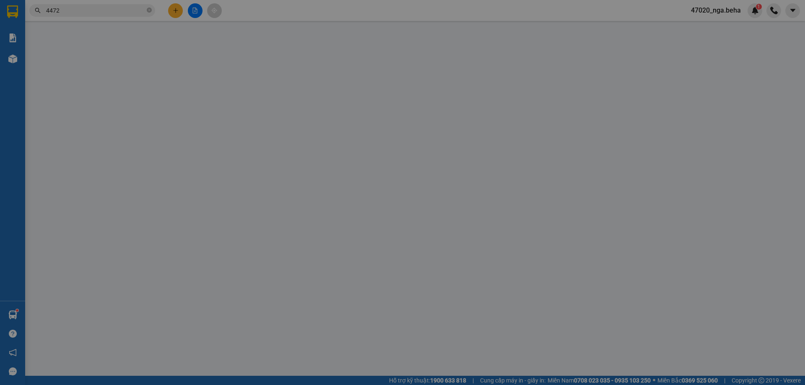
type input "0946762792"
type input "0983644472"
type input "50.000"
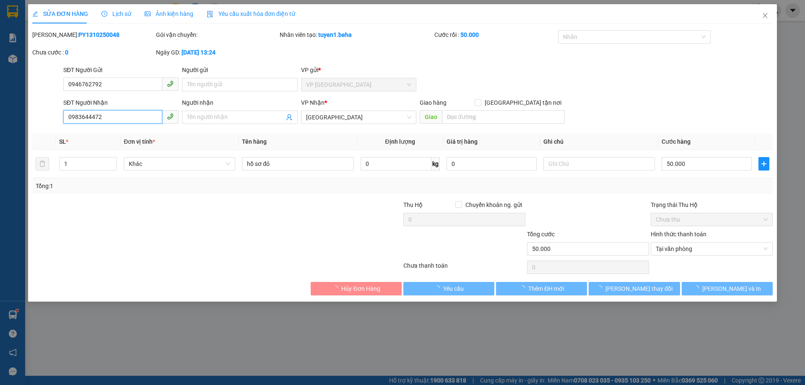
click at [129, 114] on input "0983644472" at bounding box center [112, 116] width 99 height 13
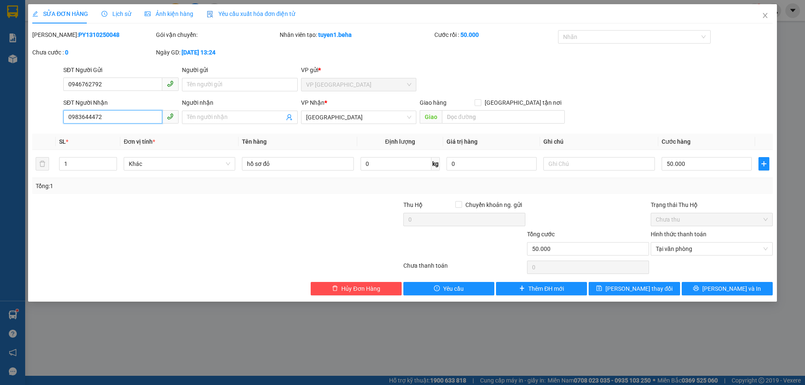
click at [129, 114] on input "0983644472" at bounding box center [112, 116] width 99 height 13
drag, startPoint x: 768, startPoint y: 15, endPoint x: 502, endPoint y: 19, distance: 265.5
click at [765, 15] on icon "close" at bounding box center [765, 15] width 7 height 7
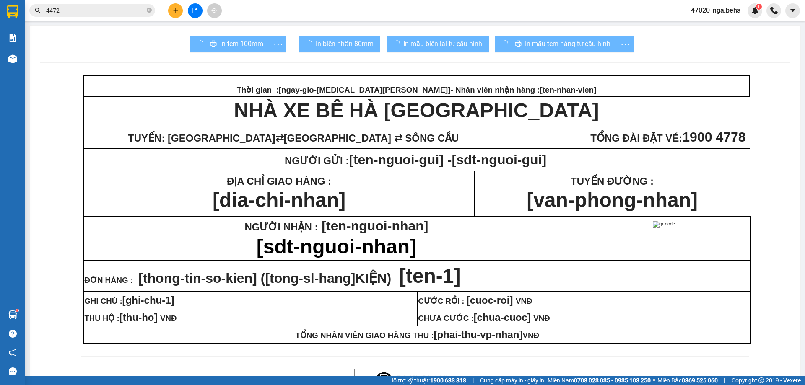
click at [102, 11] on input "4472" at bounding box center [95, 10] width 99 height 9
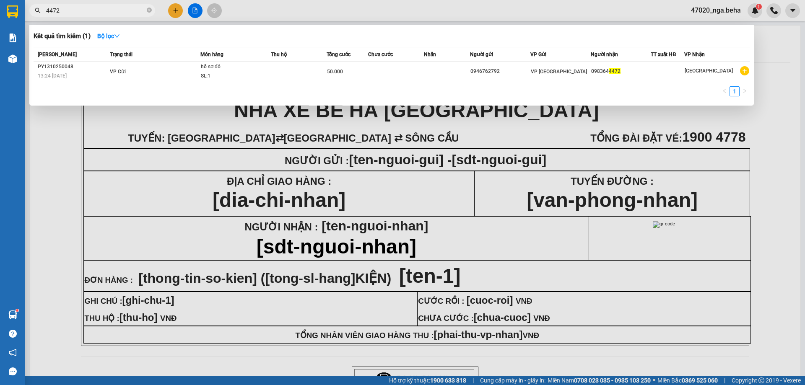
click at [102, 11] on input "4472" at bounding box center [95, 10] width 99 height 9
paste input "0368295867"
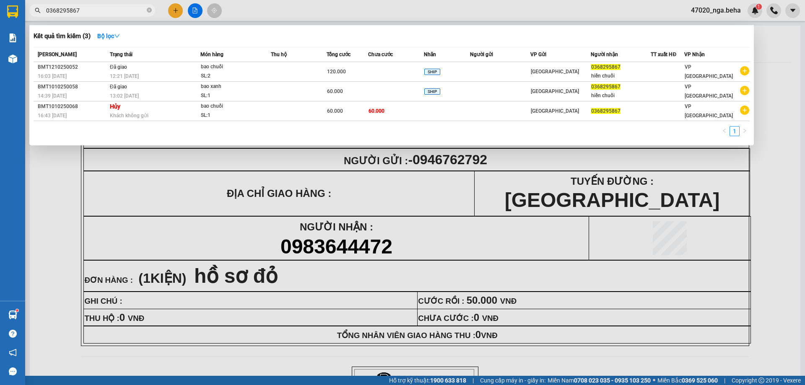
click at [115, 11] on input "0368295867" at bounding box center [95, 10] width 99 height 9
paste input "29814344"
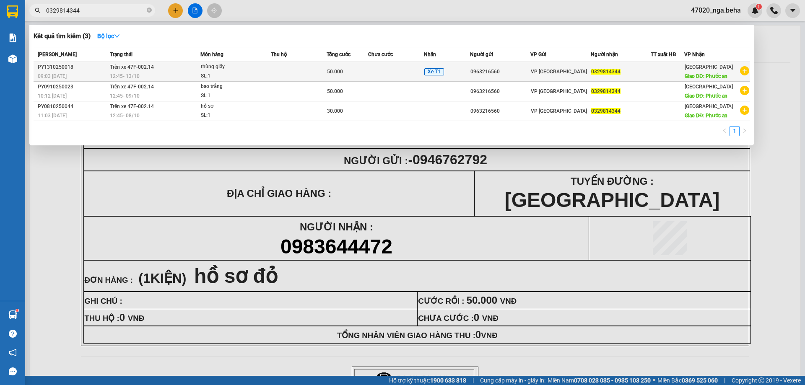
type input "0329814344"
click at [263, 73] on div "SL: 1" at bounding box center [232, 76] width 63 height 9
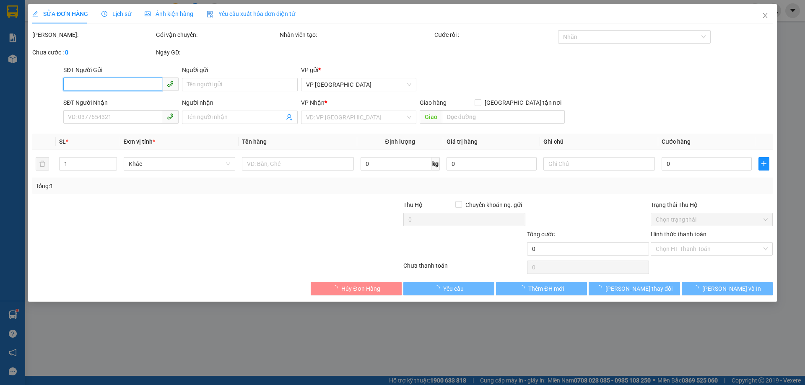
type input "0963216560"
type input "0329814344"
type input "Phước an"
type input "50.000"
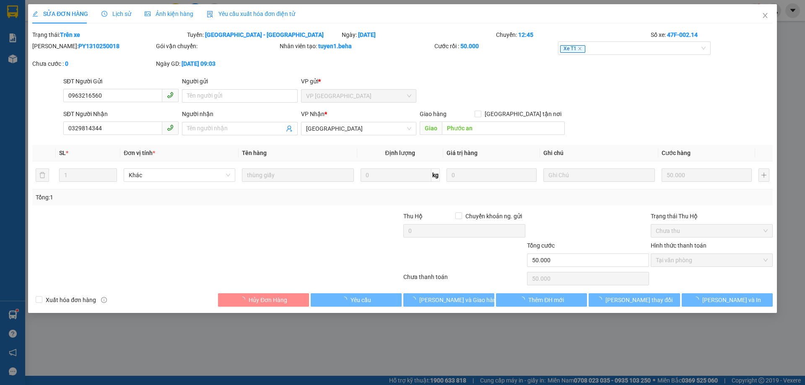
click at [184, 18] on div "Ảnh kiện hàng" at bounding box center [169, 13] width 49 height 9
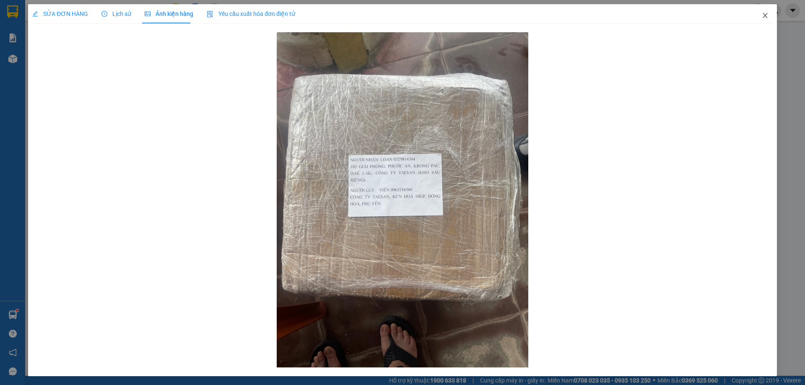
click at [762, 15] on icon "close" at bounding box center [765, 15] width 7 height 7
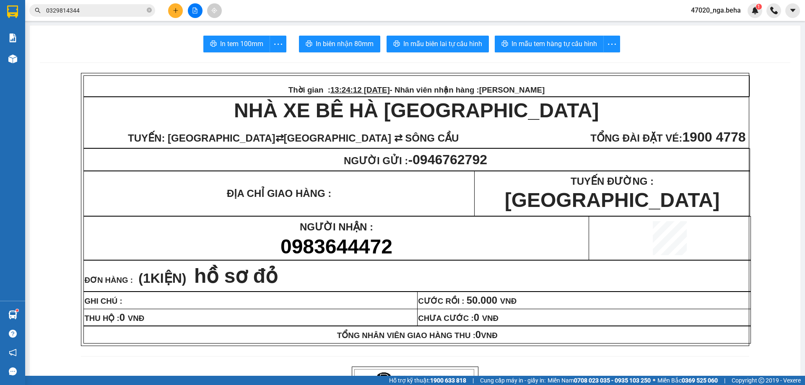
click at [117, 10] on input "0329814344" at bounding box center [95, 10] width 99 height 9
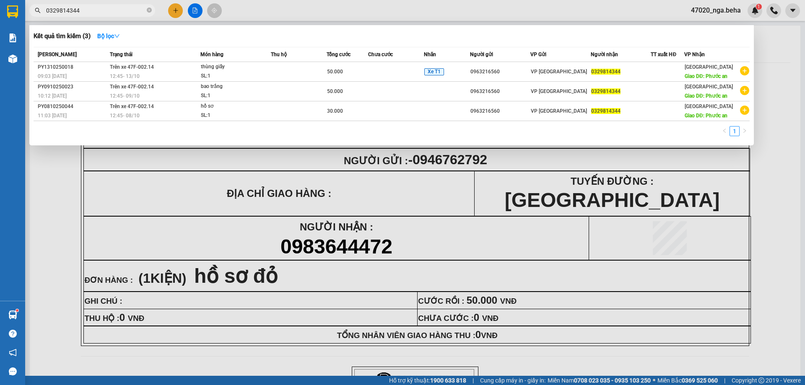
paste input "817595939"
click at [117, 10] on input "0329814344" at bounding box center [95, 10] width 99 height 9
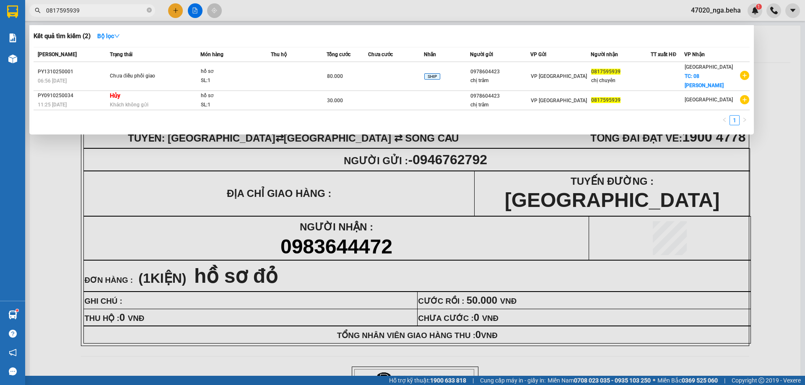
click at [102, 8] on input "0817595939" at bounding box center [95, 10] width 99 height 9
paste input "336888672"
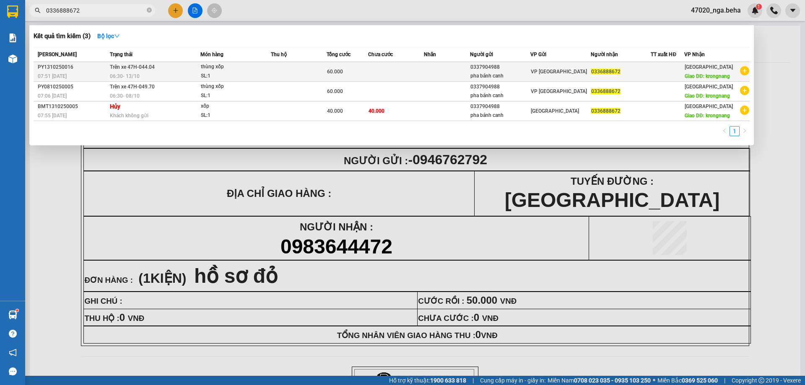
type input "0336888672"
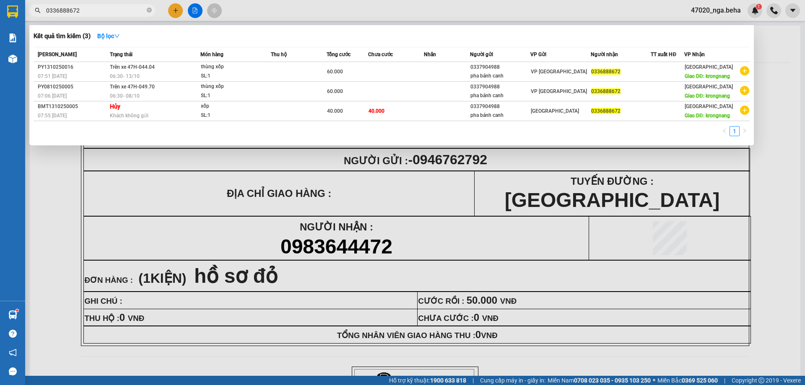
click at [271, 204] on div at bounding box center [402, 192] width 805 height 385
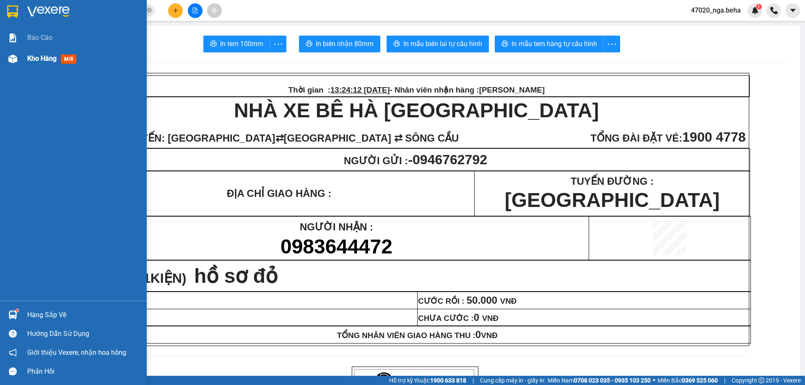
click at [23, 59] on div "Kho hàng mới" at bounding box center [73, 58] width 147 height 21
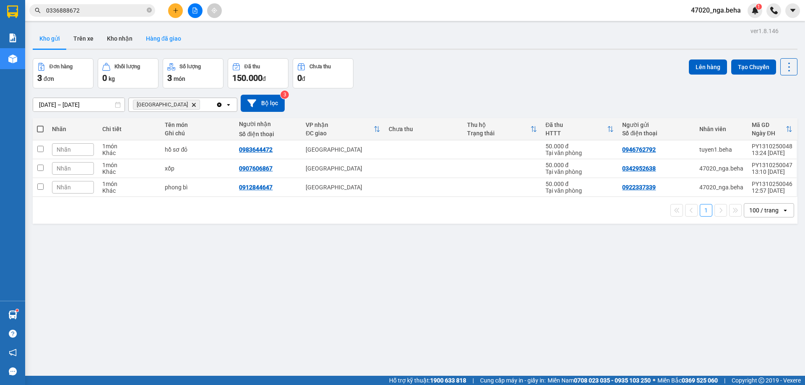
click at [160, 43] on button "Hàng đã giao" at bounding box center [163, 39] width 49 height 20
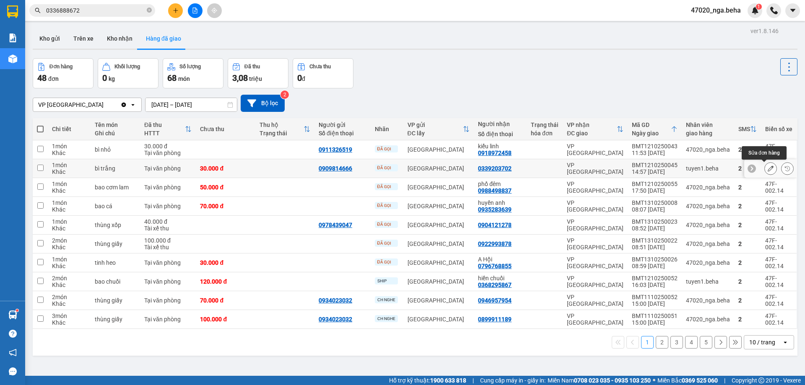
click at [768, 169] on button at bounding box center [771, 168] width 12 height 15
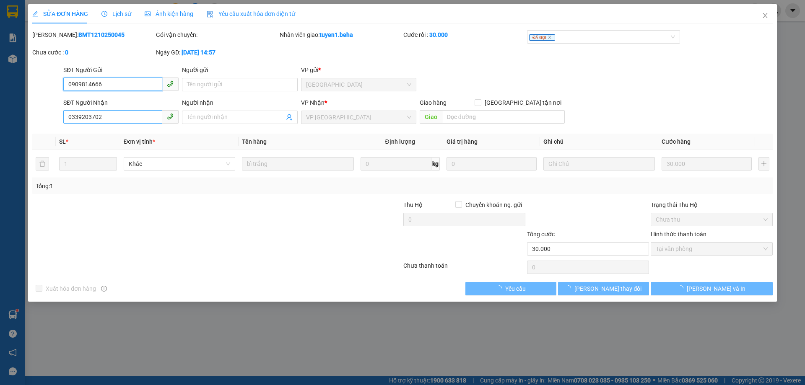
type input "0909814666"
type input "0339203702"
type input "30.000"
click at [115, 123] on input "0339203702" at bounding box center [112, 116] width 99 height 13
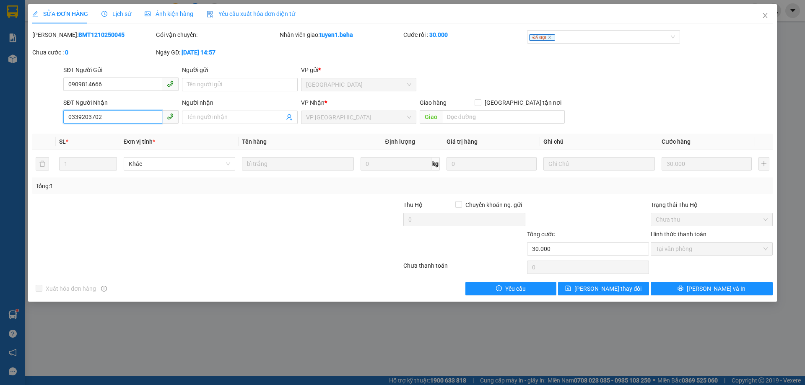
click at [115, 123] on input "0339203702" at bounding box center [112, 116] width 99 height 13
click at [157, 16] on span "Ảnh kiện hàng" at bounding box center [169, 13] width 49 height 7
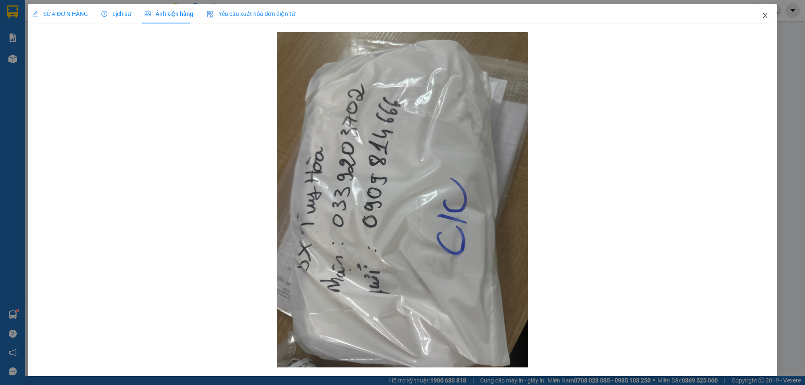
click at [763, 17] on icon "close" at bounding box center [765, 15] width 5 height 5
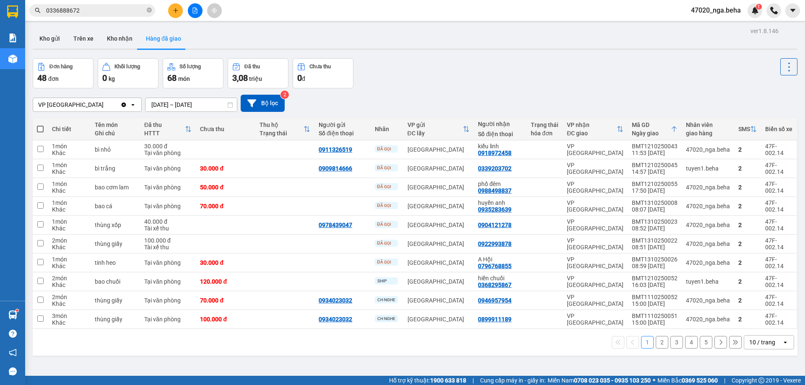
click at [198, 14] on button at bounding box center [195, 10] width 15 height 15
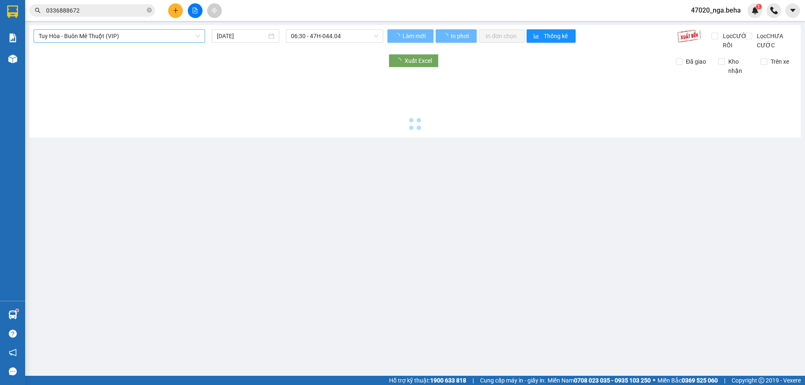
click at [112, 35] on span "Tuy Hòa - Buôn Mê Thuột (VIP)" at bounding box center [119, 36] width 161 height 13
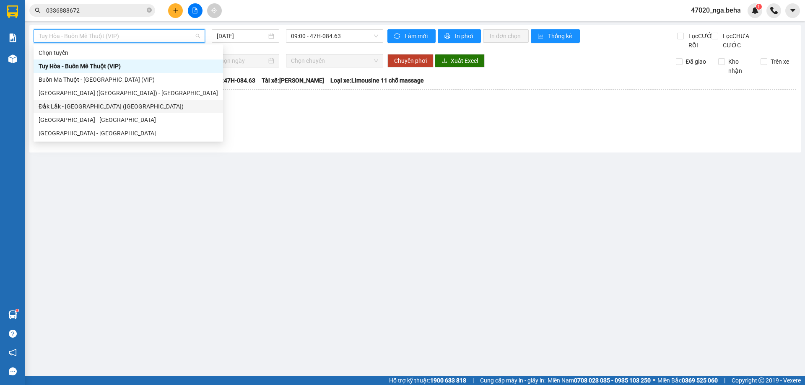
click at [112, 104] on div "Đắk Lắk - [GEOGRAPHIC_DATA] ([GEOGRAPHIC_DATA])" at bounding box center [129, 106] width 180 height 9
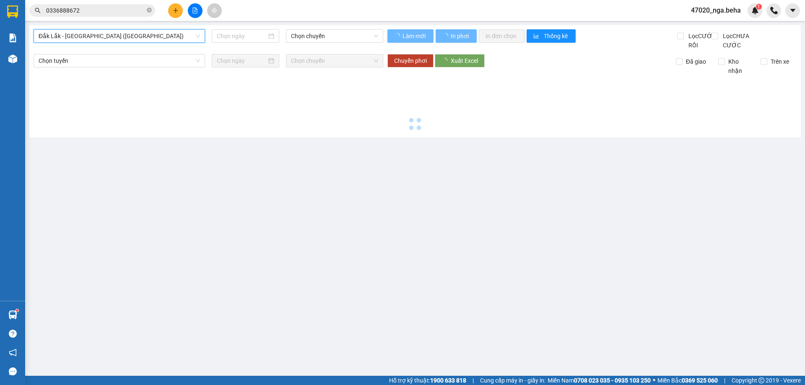
type input "[DATE]"
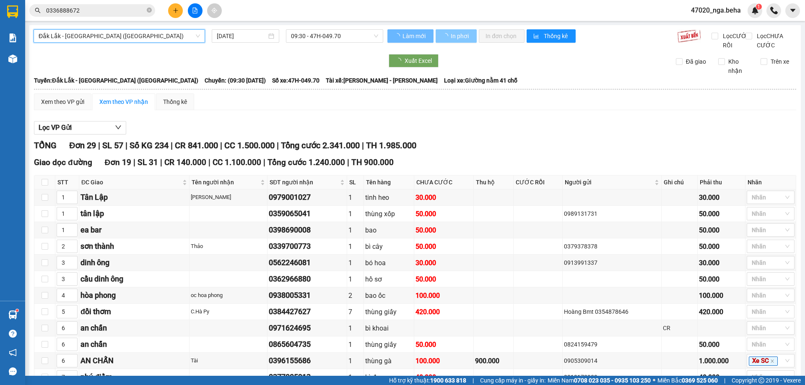
click at [455, 35] on span "In phơi" at bounding box center [460, 35] width 19 height 9
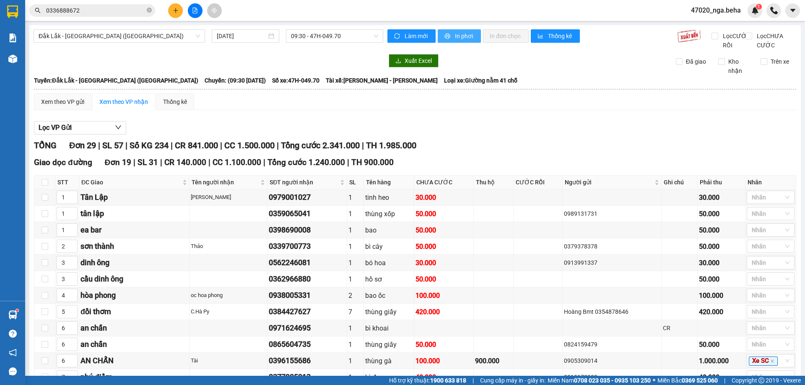
click at [455, 35] on span "In phơi" at bounding box center [464, 35] width 19 height 9
click at [86, 10] on input "0336888672" at bounding box center [95, 10] width 99 height 9
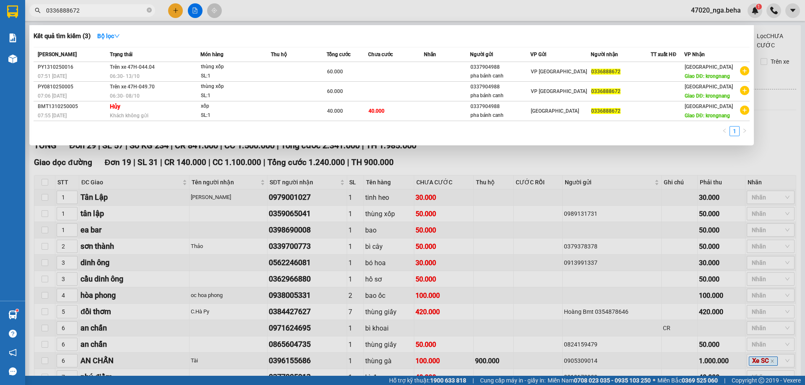
click at [86, 10] on input "0336888672" at bounding box center [95, 10] width 99 height 9
paste input "85546234"
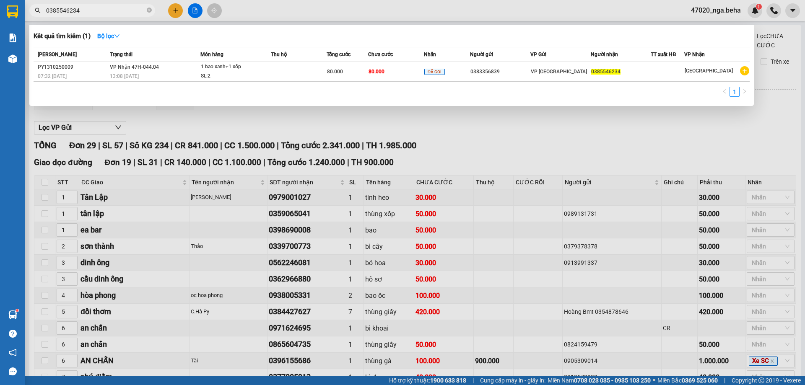
type input "0385546234"
click at [308, 95] on div "1" at bounding box center [392, 94] width 716 height 15
click at [197, 9] on div at bounding box center [402, 192] width 805 height 385
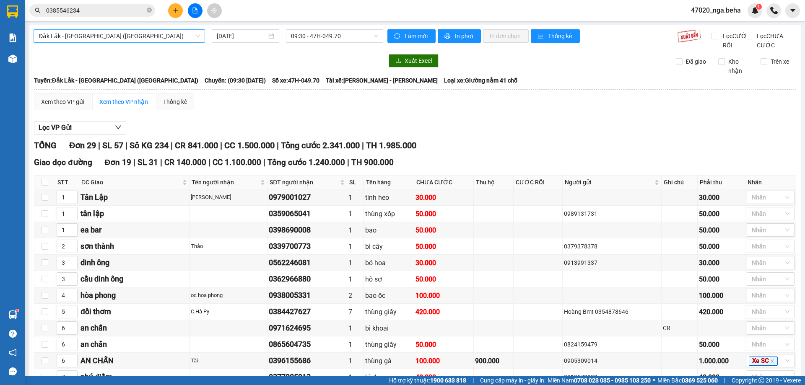
click at [112, 35] on span "Đắk Lắk - [GEOGRAPHIC_DATA] ([GEOGRAPHIC_DATA])" at bounding box center [119, 36] width 161 height 13
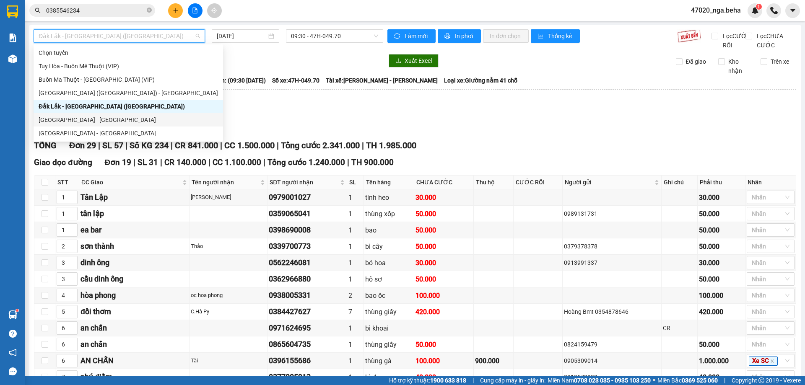
click at [110, 118] on div "[GEOGRAPHIC_DATA] - [GEOGRAPHIC_DATA]" at bounding box center [129, 119] width 180 height 9
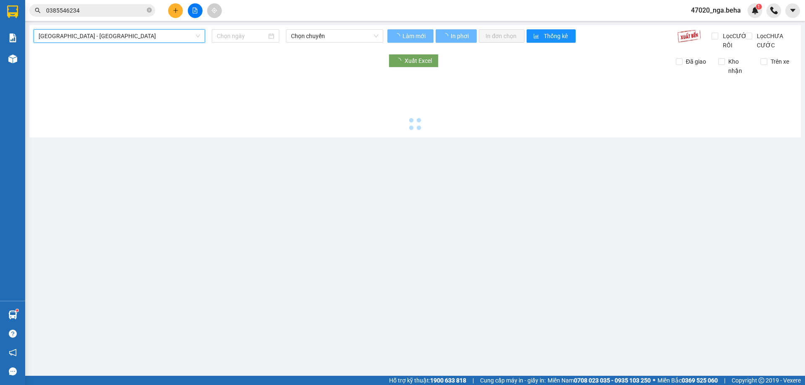
type input "[DATE]"
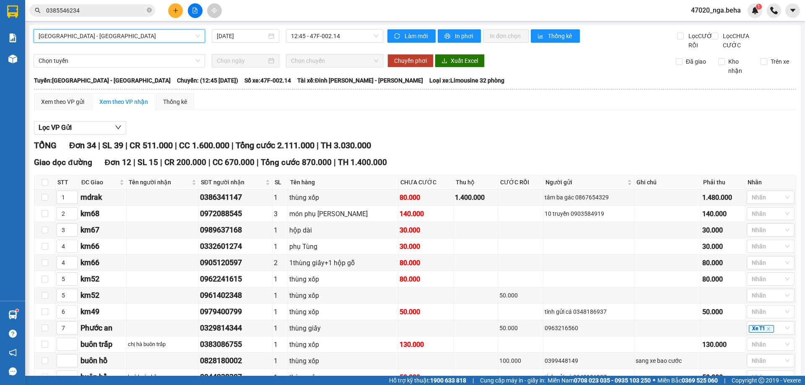
click at [105, 38] on span "[GEOGRAPHIC_DATA] - [GEOGRAPHIC_DATA]" at bounding box center [119, 36] width 161 height 13
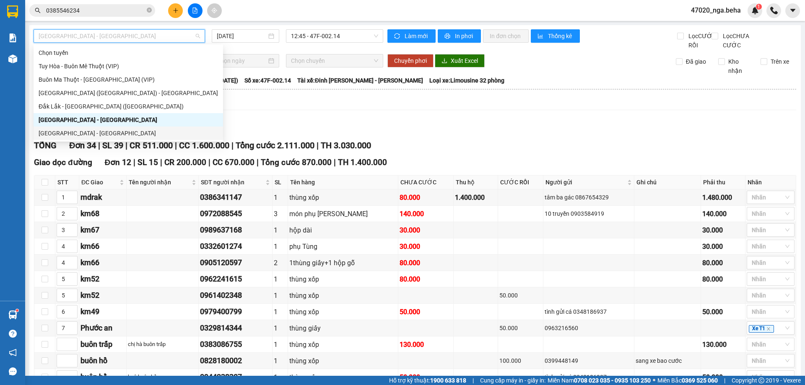
click at [96, 132] on div "[GEOGRAPHIC_DATA] - [GEOGRAPHIC_DATA]" at bounding box center [129, 133] width 180 height 9
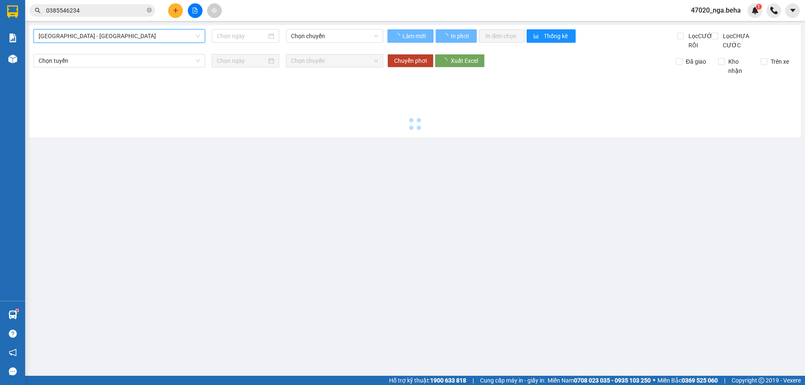
type input "[DATE]"
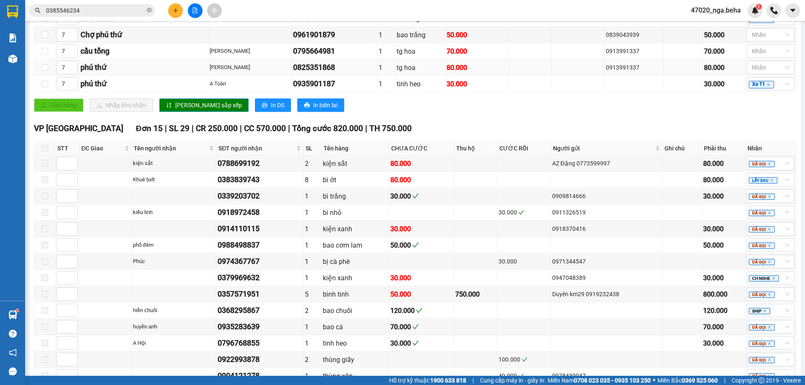
scroll to position [371, 0]
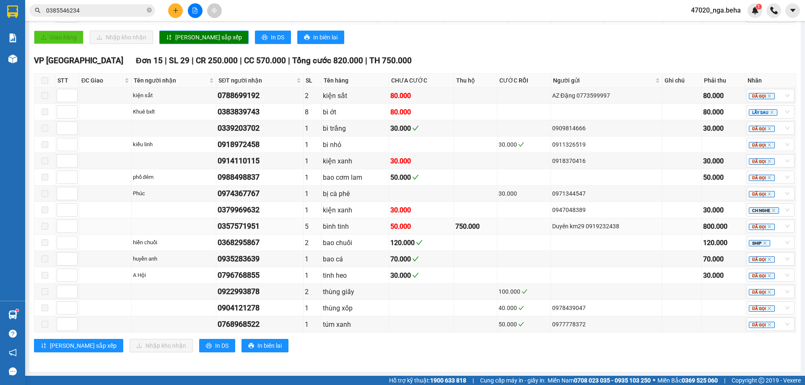
click at [590, 227] on div "Duyên km29 0919232438" at bounding box center [606, 226] width 109 height 9
copy div "0919232438"
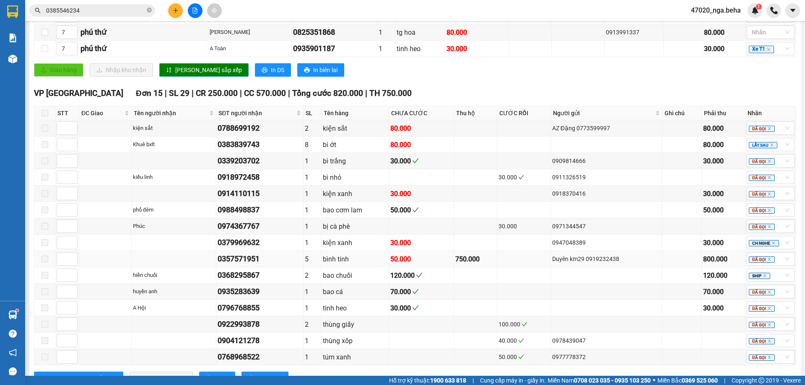
click at [250, 265] on div "0357571951" at bounding box center [260, 259] width 84 height 12
copy div "0357571951"
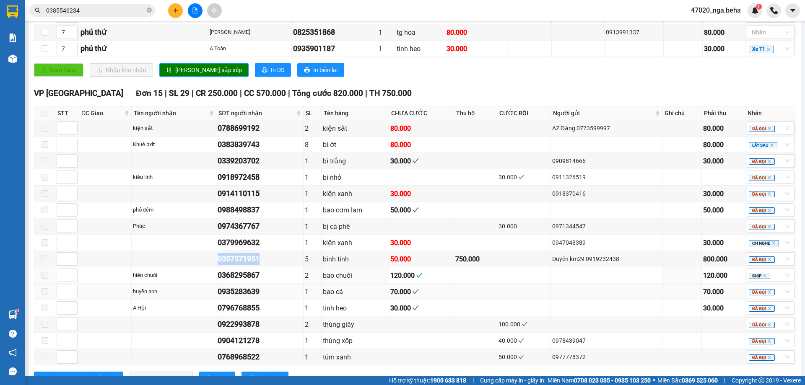
copy div "0357571951"
click at [118, 4] on span "0385546234" at bounding box center [92, 10] width 126 height 13
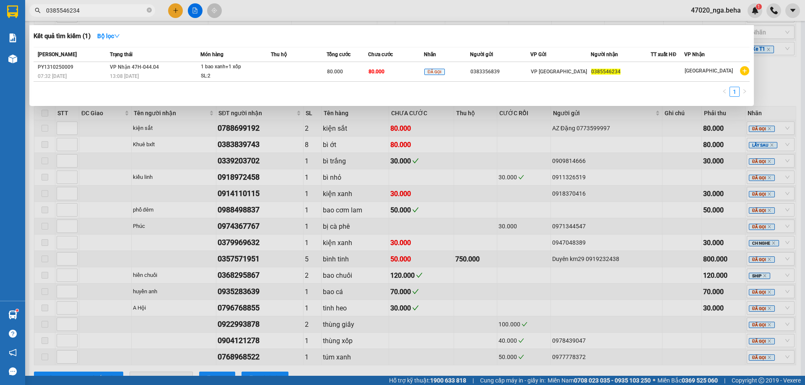
click at [117, 8] on input "0385546234" at bounding box center [95, 10] width 99 height 9
paste input "57571951"
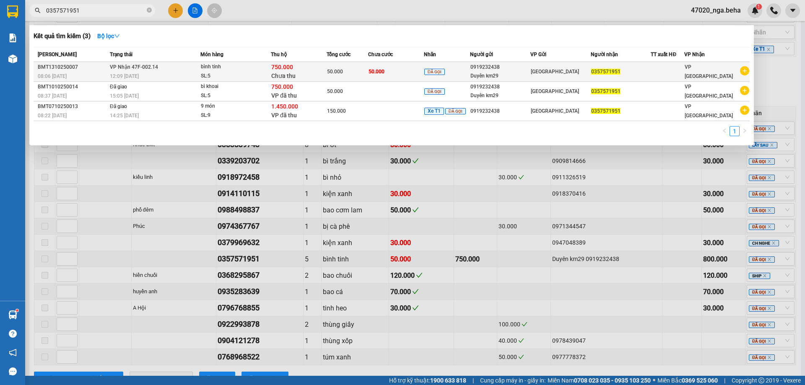
type input "0357571951"
click at [294, 67] on div "750.000 Chưa thu" at bounding box center [298, 72] width 55 height 18
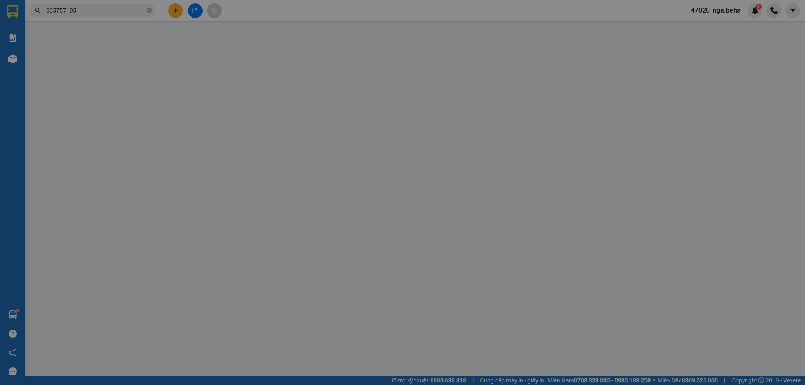
type input "0919232438"
type input "Duyên km29"
type input "0357571951"
type input "50.000"
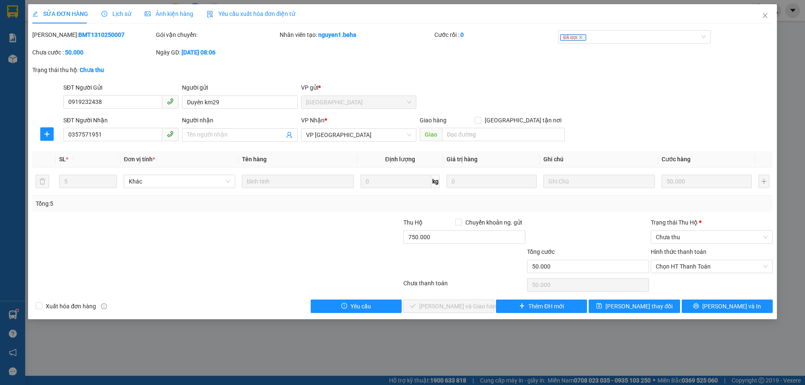
click at [695, 229] on div "Trạng thái [PERSON_NAME] *" at bounding box center [712, 224] width 122 height 13
click at [689, 231] on span "Chưa thu" at bounding box center [712, 237] width 112 height 13
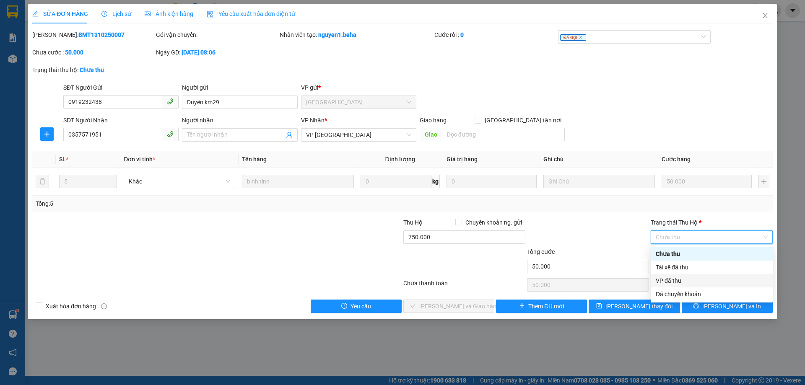
drag, startPoint x: 676, startPoint y: 280, endPoint x: 677, endPoint y: 268, distance: 11.8
click at [675, 281] on div "VP đã thu" at bounding box center [712, 280] width 112 height 9
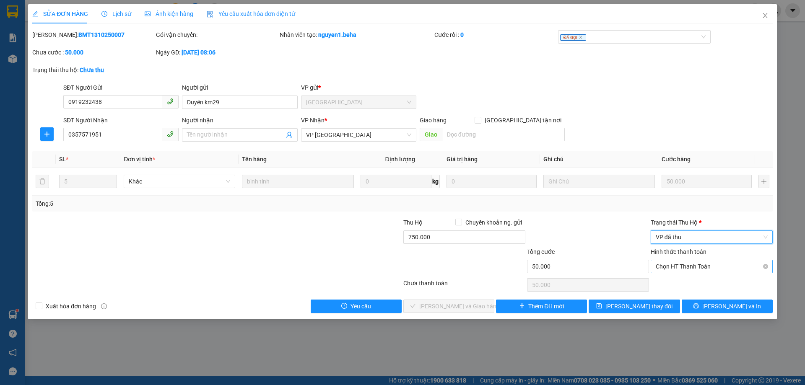
click at [678, 268] on span "Chọn HT Thanh Toán" at bounding box center [712, 266] width 112 height 13
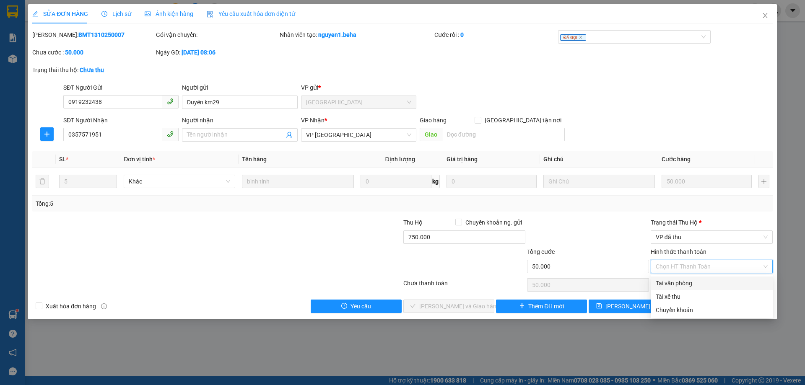
click at [687, 282] on div "Tại văn phòng" at bounding box center [712, 283] width 112 height 9
type input "0"
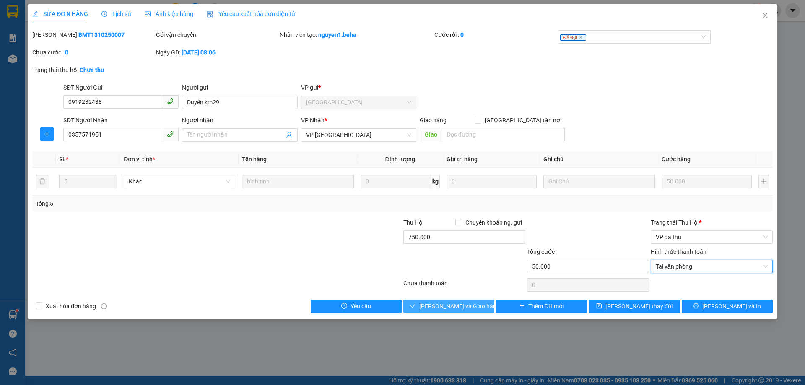
click at [483, 304] on button "[PERSON_NAME] và Giao hàng" at bounding box center [448, 306] width 91 height 13
